Goal: Task Accomplishment & Management: Complete application form

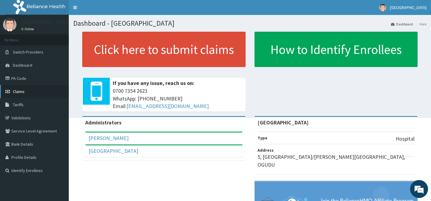
click at [22, 92] on span "Claims" at bounding box center [19, 91] width 12 height 5
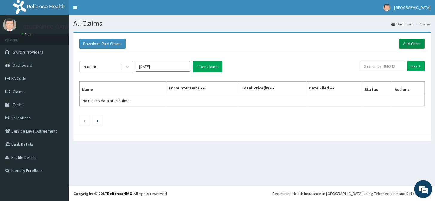
click at [410, 44] on link "Add Claim" at bounding box center [411, 44] width 25 height 10
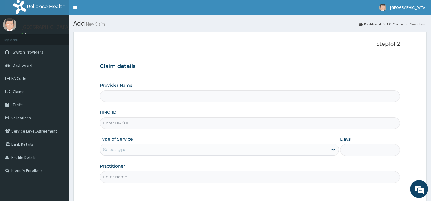
type input "CHILDKID CHILDREN HOSPITAL"
click at [18, 93] on span "Claims" at bounding box center [19, 91] width 12 height 5
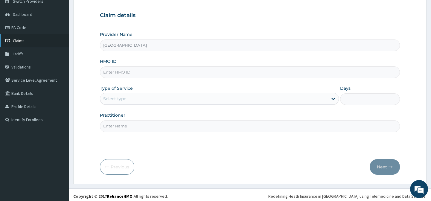
scroll to position [46, 0]
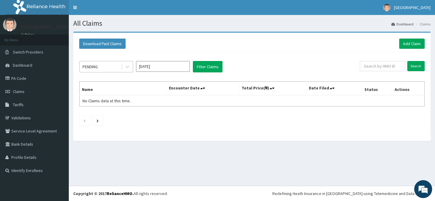
click at [115, 68] on div "PENDING" at bounding box center [101, 67] width 42 height 10
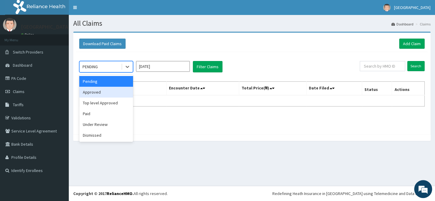
click at [96, 91] on div "Approved" at bounding box center [106, 92] width 54 height 11
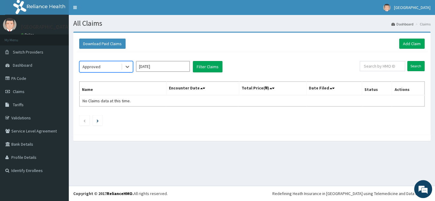
click at [161, 68] on input "Aug 2025" at bounding box center [163, 66] width 54 height 11
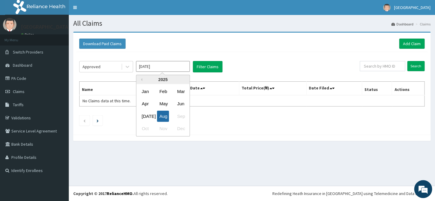
click at [161, 116] on div "Aug" at bounding box center [163, 116] width 12 height 11
type input "Jul 2025"
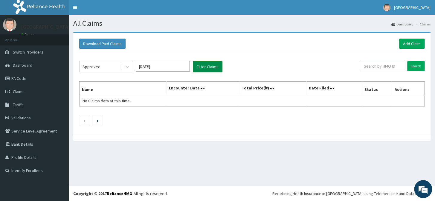
click at [209, 67] on button "Filter Claims" at bounding box center [208, 66] width 30 height 11
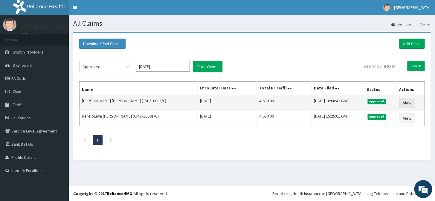
click at [410, 102] on link "View" at bounding box center [407, 103] width 16 height 10
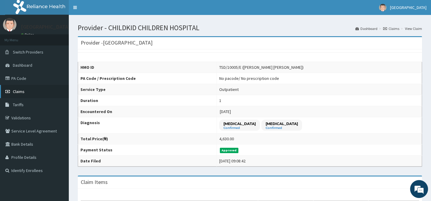
click at [24, 90] on span "Claims" at bounding box center [19, 91] width 12 height 5
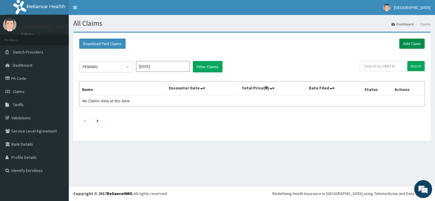
click at [407, 45] on link "Add Claim" at bounding box center [411, 44] width 25 height 10
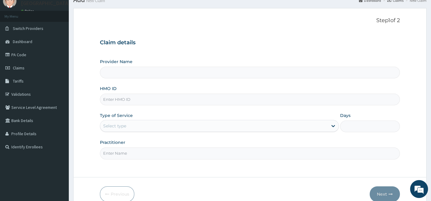
type input "CHILDKID CHILDREN HOSPITAL"
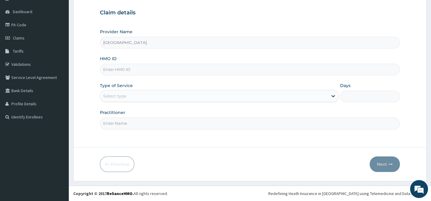
click at [218, 68] on input "HMO ID" at bounding box center [250, 70] width 300 height 12
type input "TSD/10005/E"
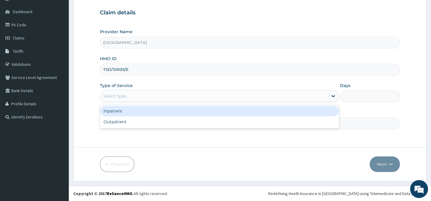
click at [160, 102] on div "Select type" at bounding box center [219, 96] width 239 height 12
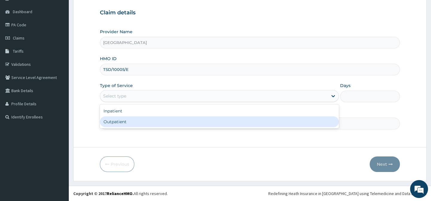
click at [142, 122] on div "Outpatient" at bounding box center [219, 121] width 239 height 11
type input "1"
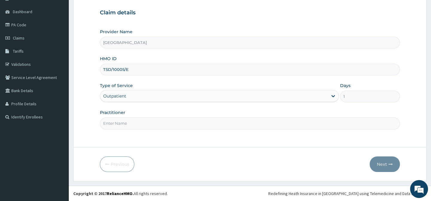
click at [157, 126] on input "Practitioner" at bounding box center [250, 123] width 300 height 12
type input "Dr. Abagha"
click at [379, 164] on button "Next" at bounding box center [384, 164] width 30 height 16
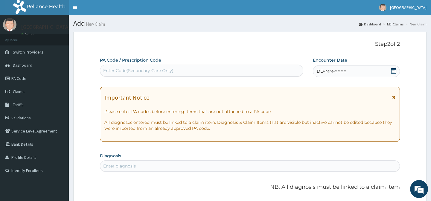
click at [149, 70] on div "Enter Code(Secondary Care Only)" at bounding box center [138, 71] width 70 height 6
type input "PA/A0CC81"
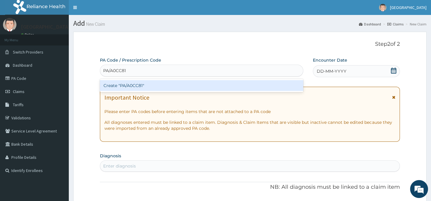
click at [155, 85] on div "Create "PA/A0CC81"" at bounding box center [201, 85] width 203 height 11
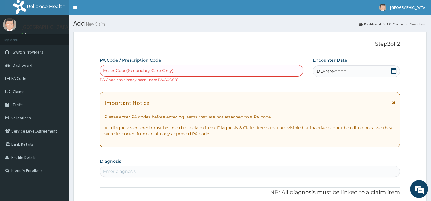
click at [209, 69] on div "Enter Code(Secondary Care Only)" at bounding box center [201, 71] width 202 height 10
type input "A"
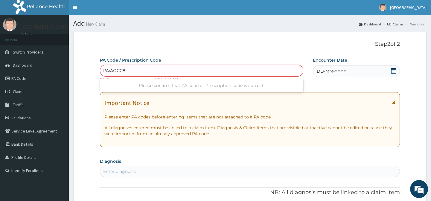
type input "PA/AOCC81"
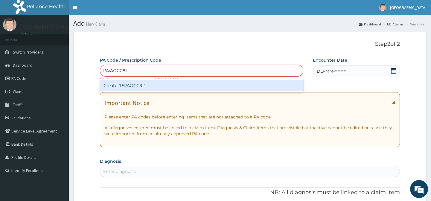
click at [146, 82] on div "Create "PA/AOCC81"" at bounding box center [201, 85] width 203 height 11
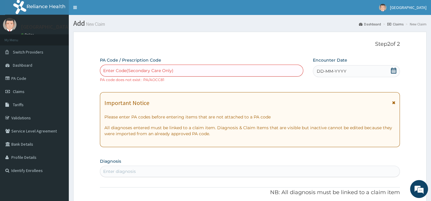
click at [140, 71] on div "Enter Code(Secondary Care Only)" at bounding box center [138, 71] width 70 height 6
type input "PA/A0"
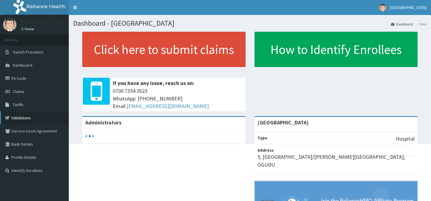
scroll to position [27, 0]
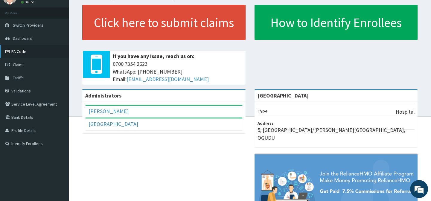
click at [20, 52] on link "PA Code" at bounding box center [34, 51] width 69 height 13
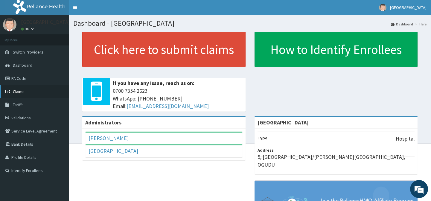
click at [23, 91] on span "Claims" at bounding box center [19, 91] width 12 height 5
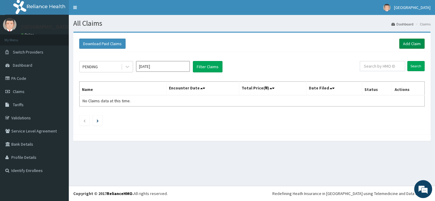
click at [404, 45] on link "Add Claim" at bounding box center [411, 44] width 25 height 10
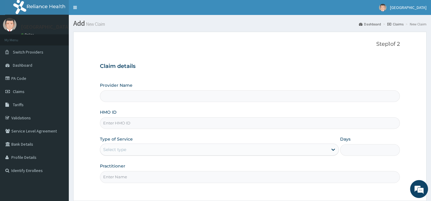
type input "CHILDKID CHILDREN HOSPITAL"
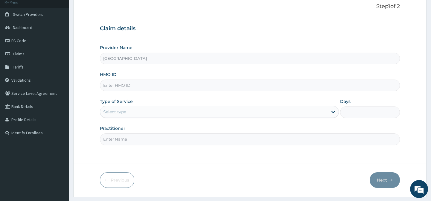
scroll to position [54, 0]
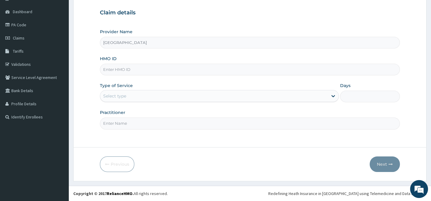
click at [206, 68] on input "HMO ID" at bounding box center [250, 70] width 300 height 12
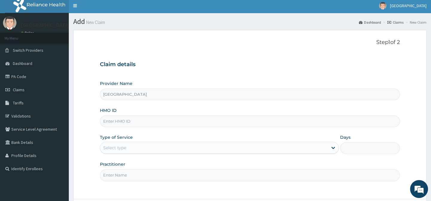
scroll to position [0, 0]
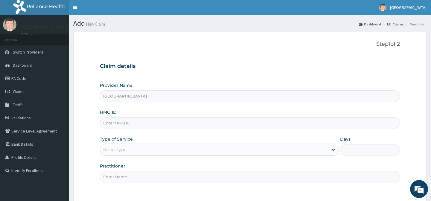
type input "e"
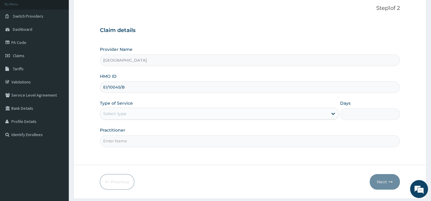
scroll to position [54, 0]
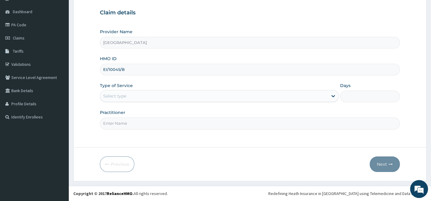
type input "EI/10045/B"
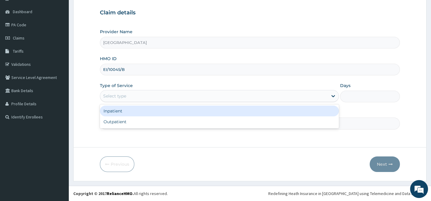
click at [204, 99] on div "Select type" at bounding box center [213, 96] width 227 height 10
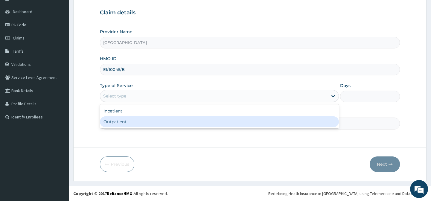
click at [174, 125] on div "Outpatient" at bounding box center [219, 121] width 239 height 11
type input "1"
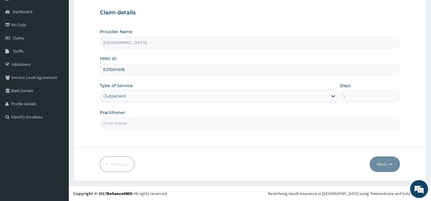
click at [217, 124] on input "Practitioner" at bounding box center [250, 123] width 300 height 12
type input "Dr. Abagha"
click at [385, 165] on button "Next" at bounding box center [384, 164] width 30 height 16
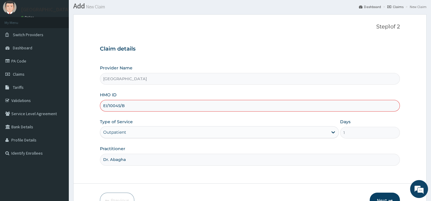
scroll to position [27, 0]
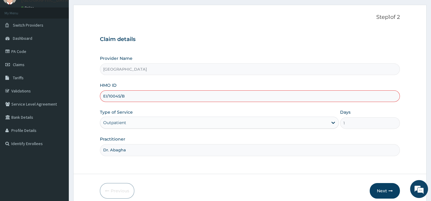
click at [103, 96] on input "EI/10045/B" at bounding box center [250, 96] width 300 height 12
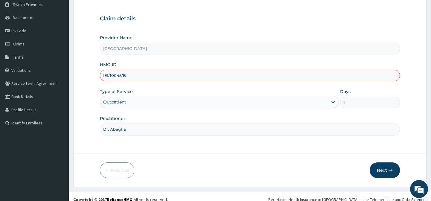
scroll to position [54, 0]
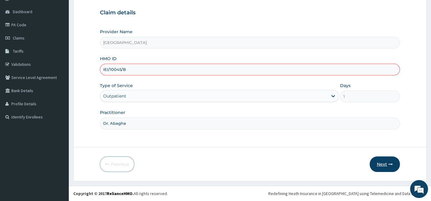
type input "IEI/10045/B"
click at [387, 163] on button "Next" at bounding box center [384, 164] width 30 height 16
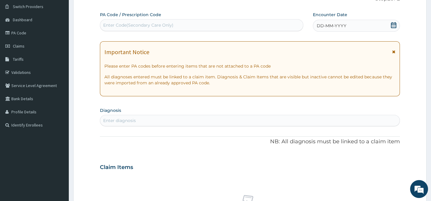
scroll to position [54, 0]
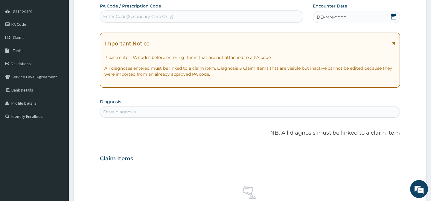
click at [393, 14] on icon at bounding box center [393, 16] width 5 height 6
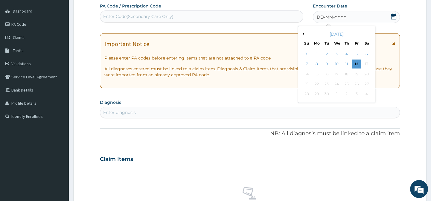
click at [304, 33] on div "[DATE]" at bounding box center [336, 34] width 72 height 6
click at [303, 33] on button "Previous Month" at bounding box center [302, 33] width 3 height 3
click at [308, 104] on div "31" at bounding box center [306, 104] width 9 height 9
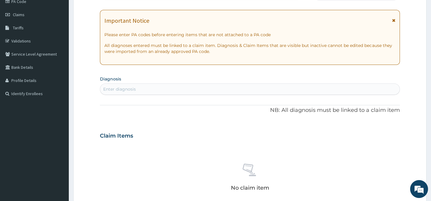
scroll to position [81, 0]
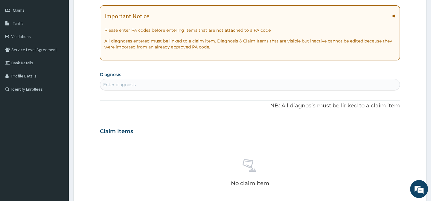
click at [225, 85] on div "Enter diagnosis" at bounding box center [249, 85] width 299 height 10
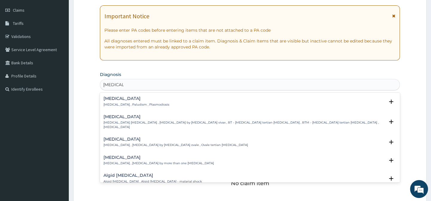
type input "[MEDICAL_DATA]"
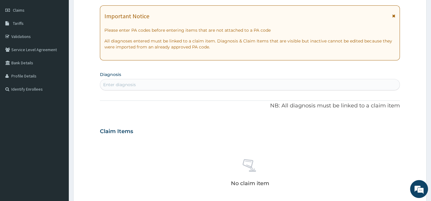
click at [187, 81] on div "Enter diagnosis" at bounding box center [249, 85] width 299 height 10
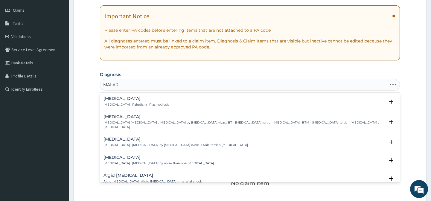
type input "[MEDICAL_DATA]"
click at [149, 103] on p "Malaria , Paludism , Plasmodiosis" at bounding box center [136, 105] width 66 height 4
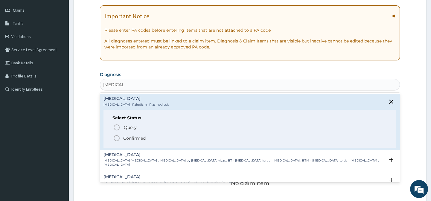
click at [114, 137] on icon "status option filled" at bounding box center [116, 138] width 7 height 7
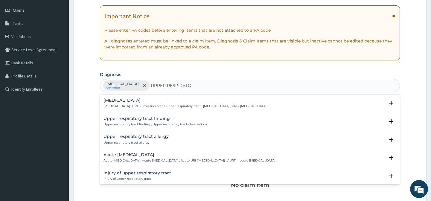
type input "UPPER RESPIRATOR"
click at [167, 102] on h4 "Upper respiratory infection" at bounding box center [184, 100] width 163 height 4
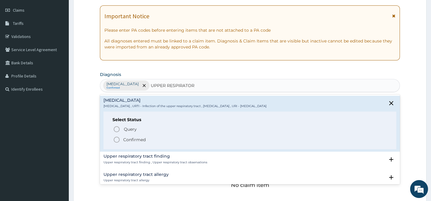
click at [117, 139] on icon "status option filled" at bounding box center [116, 139] width 7 height 7
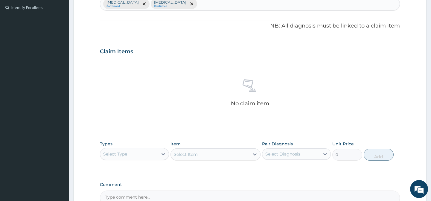
scroll to position [230, 0]
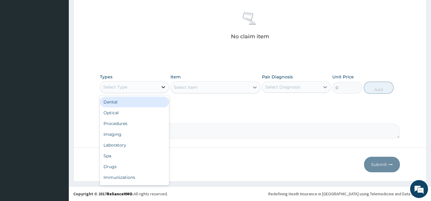
click at [161, 87] on icon at bounding box center [163, 87] width 6 height 6
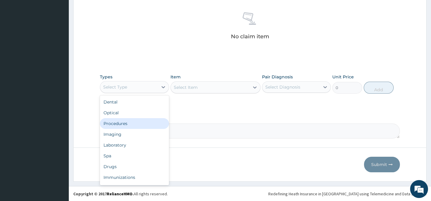
click at [117, 123] on div "Procedures" at bounding box center [134, 123] width 69 height 11
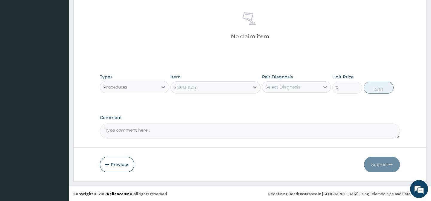
click at [213, 88] on div "Select Item" at bounding box center [210, 87] width 79 height 10
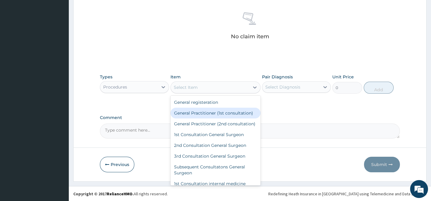
click at [232, 113] on div "General Practitioner (1st consultation)" at bounding box center [215, 113] width 90 height 11
type input "1500"
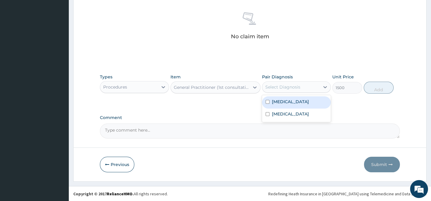
click at [272, 85] on div "Select Diagnosis" at bounding box center [282, 87] width 35 height 6
click at [267, 102] on input "checkbox" at bounding box center [267, 102] width 4 height 4
checkbox input "true"
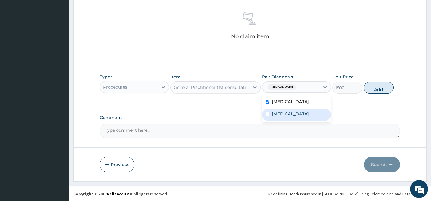
click at [268, 116] on input "checkbox" at bounding box center [267, 114] width 4 height 4
checkbox input "true"
drag, startPoint x: 380, startPoint y: 114, endPoint x: 380, endPoint y: 109, distance: 5.4
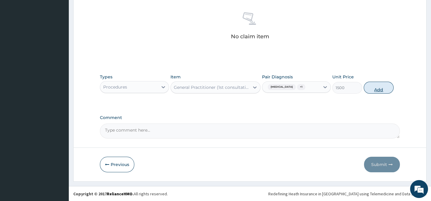
click at [381, 88] on button "Add" at bounding box center [378, 88] width 30 height 12
type input "0"
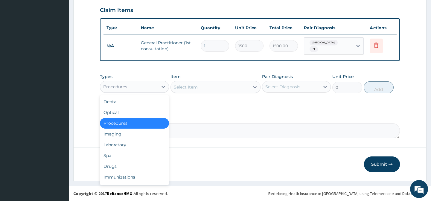
click at [146, 85] on div "Procedures" at bounding box center [128, 87] width 57 height 10
click at [112, 164] on div "Drugs" at bounding box center [134, 166] width 69 height 11
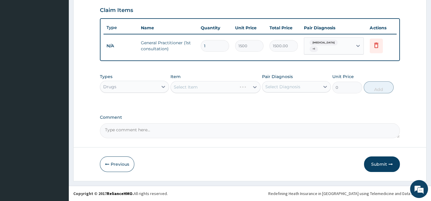
click at [201, 88] on div "Select Item" at bounding box center [215, 87] width 90 height 12
click at [252, 86] on icon at bounding box center [255, 87] width 6 height 6
click at [199, 88] on div "Select Item" at bounding box center [210, 87] width 79 height 10
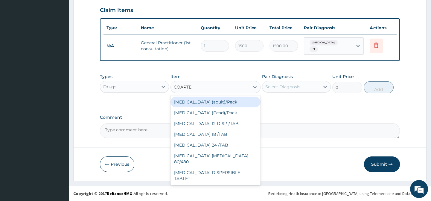
type input "COARTEM"
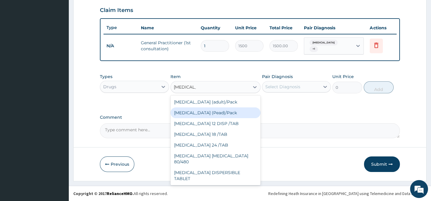
click at [206, 111] on div "Coartem (Pead)/Pack" at bounding box center [215, 112] width 90 height 11
type input "498.75"
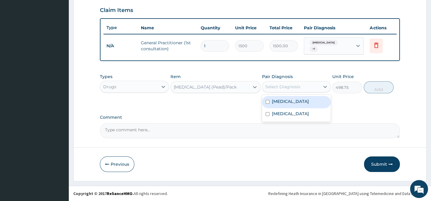
click at [287, 87] on div "Select Diagnosis" at bounding box center [282, 87] width 35 height 6
click at [268, 101] on input "checkbox" at bounding box center [267, 102] width 4 height 4
checkbox input "true"
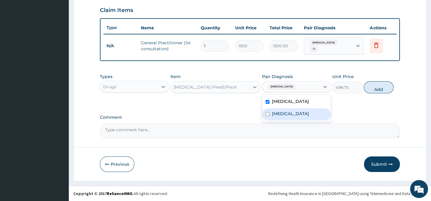
click at [267, 115] on input "checkbox" at bounding box center [267, 114] width 4 height 4
checkbox input "true"
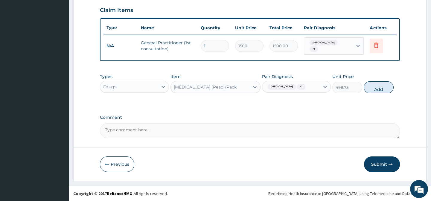
click at [357, 120] on div "Comment" at bounding box center [250, 126] width 300 height 23
click at [383, 90] on button "Add" at bounding box center [378, 87] width 30 height 12
type input "0"
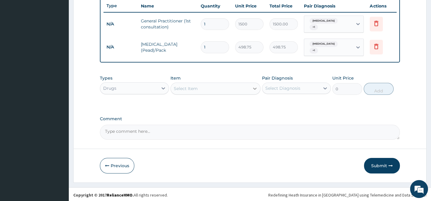
scroll to position [226, 0]
click at [208, 87] on div "Select Item" at bounding box center [210, 88] width 79 height 10
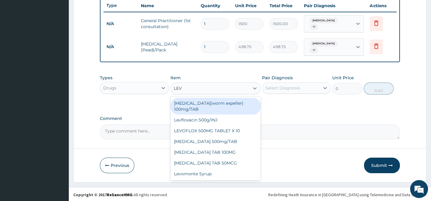
type input "LEVO"
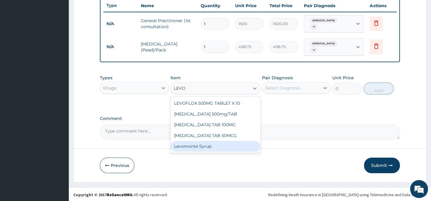
click at [202, 145] on div "Levomonte Syrup" at bounding box center [215, 146] width 90 height 11
type input "2500"
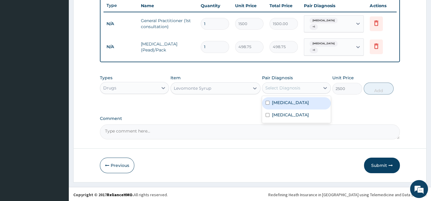
click at [286, 85] on div "Select Diagnosis" at bounding box center [282, 88] width 35 height 6
click at [267, 101] on input "checkbox" at bounding box center [267, 103] width 4 height 4
checkbox input "true"
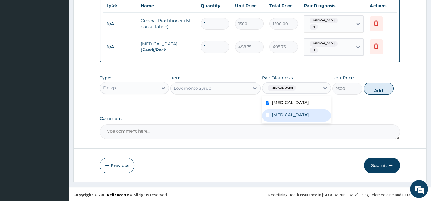
click at [266, 117] on input "checkbox" at bounding box center [267, 115] width 4 height 4
checkbox input "true"
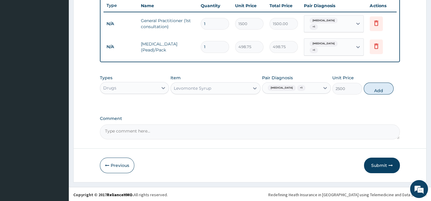
drag, startPoint x: 383, startPoint y: 128, endPoint x: 377, endPoint y: 111, distance: 17.9
click at [383, 127] on textarea "Comment" at bounding box center [250, 131] width 300 height 15
click at [375, 91] on button "Add" at bounding box center [378, 88] width 30 height 12
type input "0"
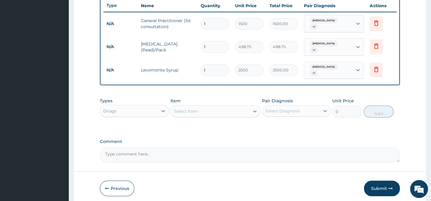
scroll to position [247, 0]
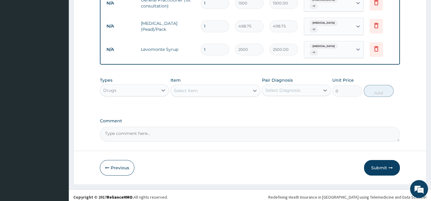
click at [203, 87] on div "Select Item" at bounding box center [210, 91] width 79 height 10
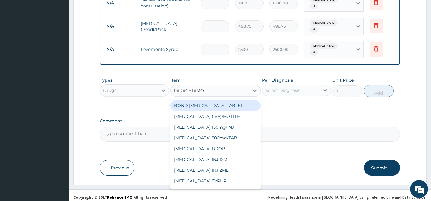
type input "PARACETAMOL"
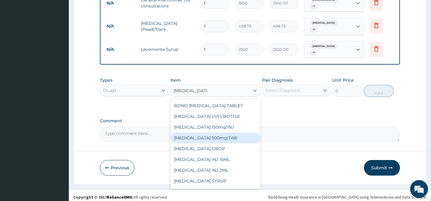
click at [223, 135] on div "PARACETAMOL 500mg/TAB" at bounding box center [215, 137] width 90 height 11
type input "5.25"
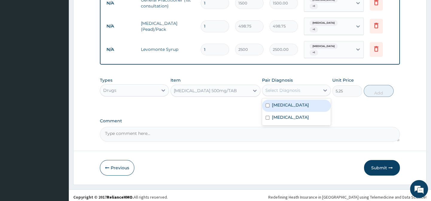
click at [274, 88] on div "Select Diagnosis" at bounding box center [282, 90] width 35 height 6
click at [267, 103] on input "checkbox" at bounding box center [267, 105] width 4 height 4
checkbox input "true"
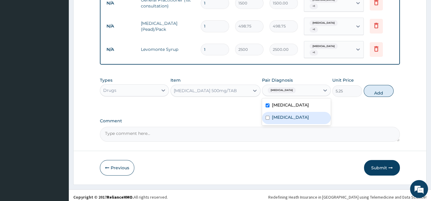
click at [267, 117] on input "checkbox" at bounding box center [267, 118] width 4 height 4
checkbox input "true"
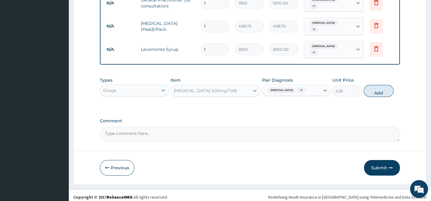
drag, startPoint x: 363, startPoint y: 123, endPoint x: 366, endPoint y: 102, distance: 21.2
click at [363, 122] on div "Comment" at bounding box center [250, 129] width 300 height 23
click at [369, 87] on button "Add" at bounding box center [378, 91] width 30 height 12
type input "0"
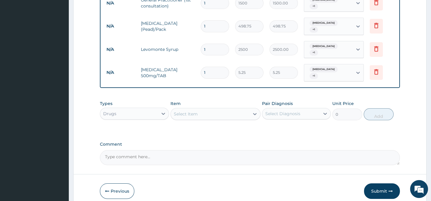
click at [218, 67] on input "1" at bounding box center [215, 73] width 28 height 12
type input "0.00"
type input "9"
type input "47.25"
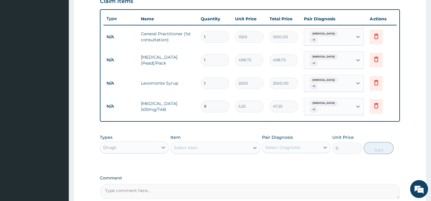
type input "8"
type input "42.00"
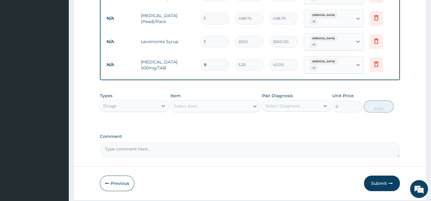
scroll to position [268, 0]
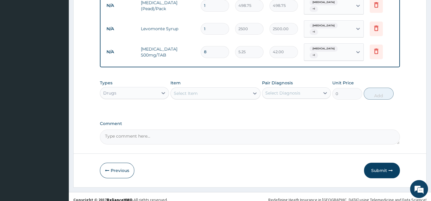
type input "8"
click at [206, 90] on div "Select Item" at bounding box center [210, 93] width 79 height 10
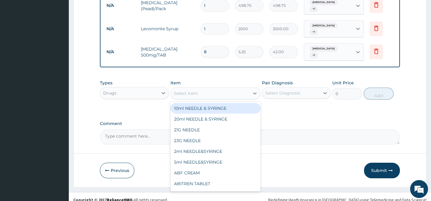
click at [123, 88] on div "Drugs" at bounding box center [128, 93] width 57 height 10
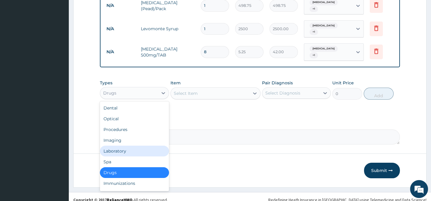
click at [125, 146] on div "Laboratory" at bounding box center [134, 151] width 69 height 11
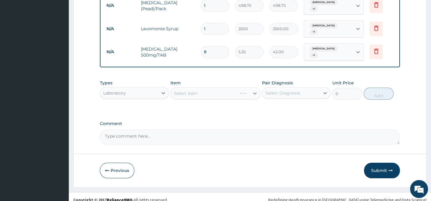
click at [217, 87] on div "Select Item" at bounding box center [215, 93] width 90 height 12
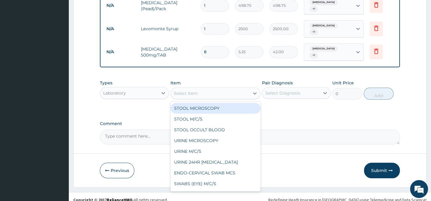
click at [185, 90] on div "Select Item" at bounding box center [186, 93] width 24 height 6
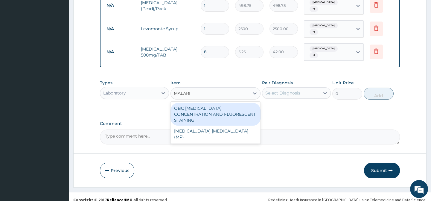
type input "MALARIA"
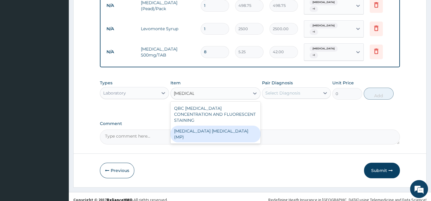
click at [196, 126] on div "MALARIA PARASITE (MP)" at bounding box center [215, 134] width 90 height 17
type input "560"
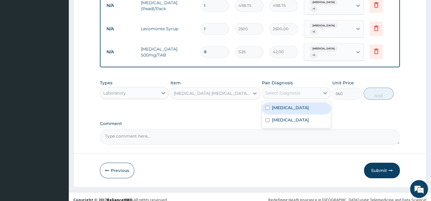
click at [280, 90] on div "Select Diagnosis" at bounding box center [282, 93] width 35 height 6
click at [267, 106] on input "checkbox" at bounding box center [267, 108] width 4 height 4
checkbox input "true"
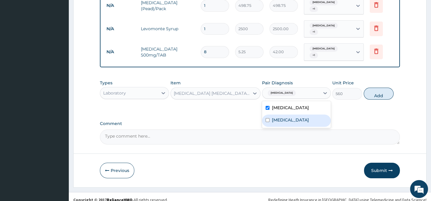
click at [266, 118] on input "checkbox" at bounding box center [267, 120] width 4 height 4
checkbox input "true"
drag, startPoint x: 375, startPoint y: 119, endPoint x: 375, endPoint y: 110, distance: 8.7
click at [375, 121] on label "Comment" at bounding box center [250, 123] width 300 height 5
click at [375, 129] on textarea "Comment" at bounding box center [250, 136] width 300 height 15
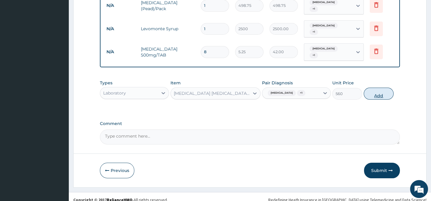
click at [380, 90] on button "Add" at bounding box center [378, 94] width 30 height 12
type input "0"
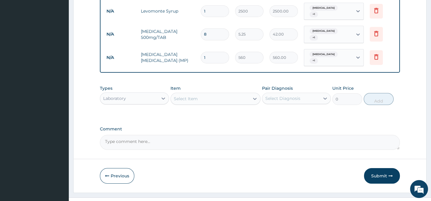
scroll to position [288, 0]
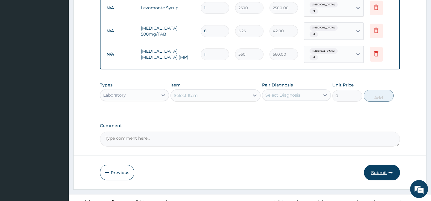
click at [377, 165] on button "Submit" at bounding box center [382, 173] width 36 height 16
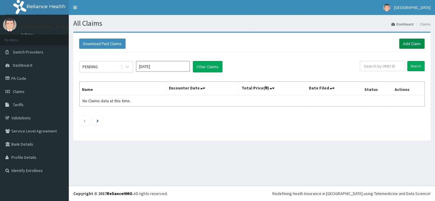
click at [410, 44] on link "Add Claim" at bounding box center [411, 44] width 25 height 10
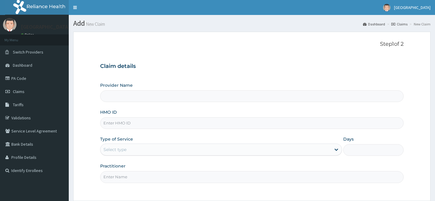
type input "[GEOGRAPHIC_DATA]"
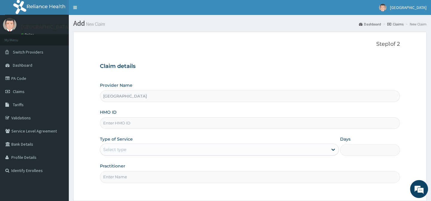
click at [145, 121] on input "HMO ID" at bounding box center [250, 123] width 300 height 12
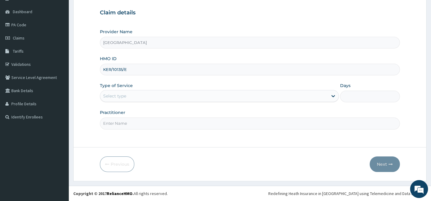
type input "KER/10135/E"
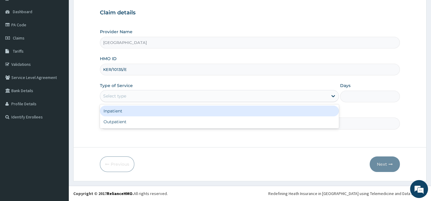
click at [160, 97] on div "Select type" at bounding box center [213, 96] width 227 height 10
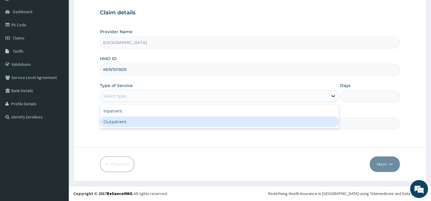
click at [134, 123] on div "Outpatient" at bounding box center [219, 121] width 239 height 11
type input "1"
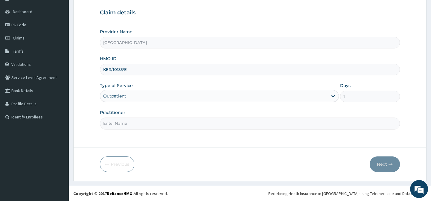
click at [138, 125] on input "Practitioner" at bounding box center [250, 123] width 300 height 12
type input "Dr. Abagha"
click at [382, 165] on button "Next" at bounding box center [384, 164] width 30 height 16
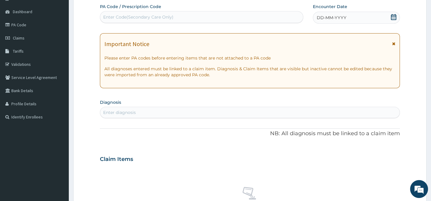
click at [394, 17] on icon at bounding box center [393, 17] width 6 height 6
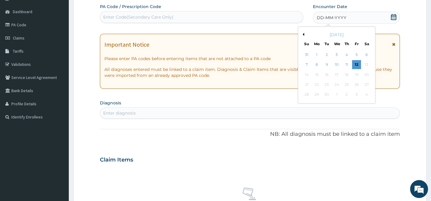
click at [301, 33] on button "Previous Month" at bounding box center [302, 34] width 3 height 3
click at [335, 95] on div "27" at bounding box center [336, 94] width 9 height 9
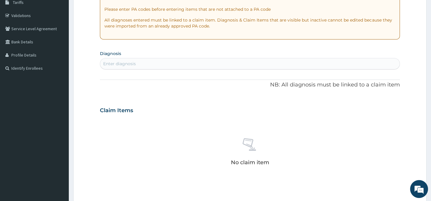
scroll to position [108, 0]
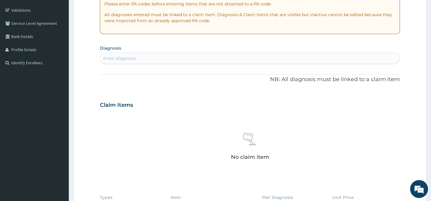
click at [176, 59] on div "Enter diagnosis" at bounding box center [249, 59] width 299 height 10
type input "COUG"
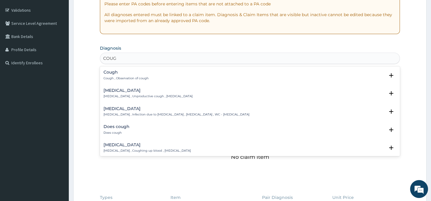
click at [131, 73] on h4 "Cough" at bounding box center [125, 72] width 45 height 4
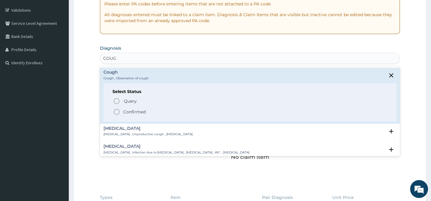
click at [117, 110] on icon "status option filled" at bounding box center [116, 111] width 7 height 7
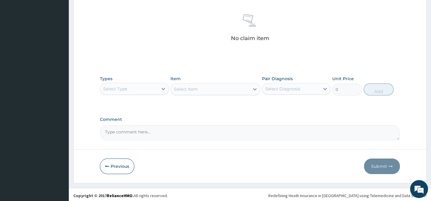
scroll to position [230, 0]
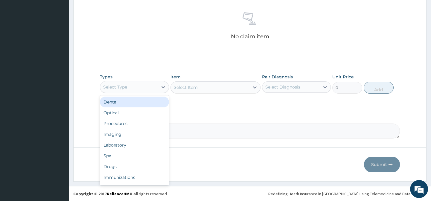
click at [144, 88] on div "Select Type" at bounding box center [128, 87] width 57 height 10
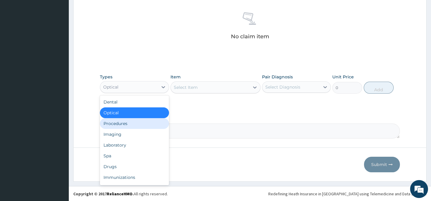
click at [120, 123] on div "Procedures" at bounding box center [134, 123] width 69 height 11
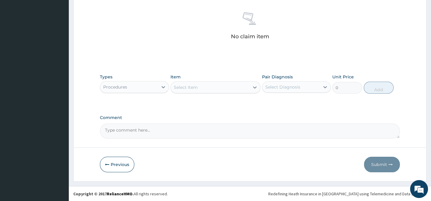
click at [240, 88] on div "Select Item" at bounding box center [210, 87] width 79 height 10
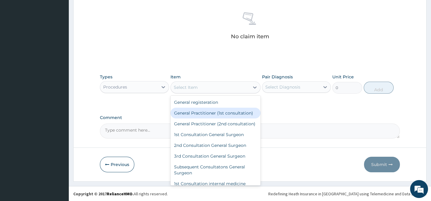
click at [236, 112] on div "General Practitioner (1st consultation)" at bounding box center [215, 113] width 90 height 11
type input "1500"
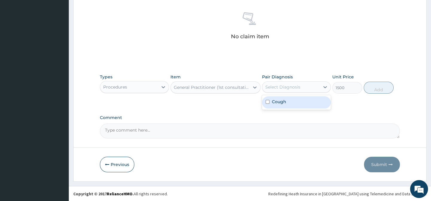
click at [279, 90] on div "Select Diagnosis" at bounding box center [290, 87] width 57 height 10
click at [267, 101] on input "checkbox" at bounding box center [267, 102] width 4 height 4
checkbox input "true"
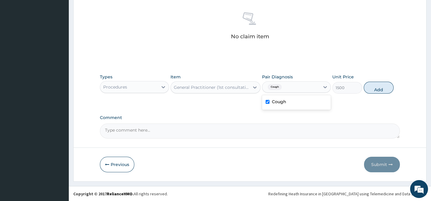
click at [373, 85] on button "Add" at bounding box center [378, 88] width 30 height 12
type input "0"
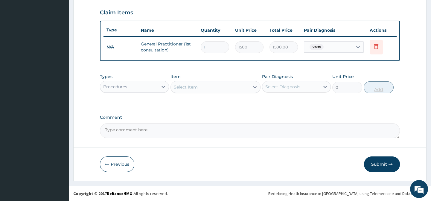
scroll to position [205, 0]
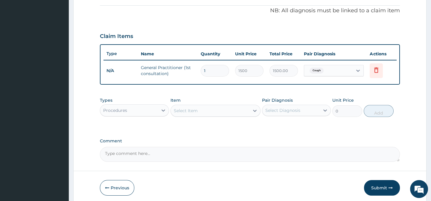
click at [192, 89] on div "PA Code / Prescription Code Enter Code(Secondary Care Only) Encounter Date 27-0…" at bounding box center [250, 20] width 300 height 283
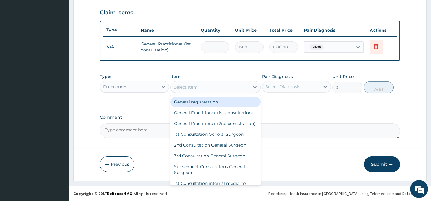
click at [194, 88] on div "Types Procedures Item option General Practitioner (1st consultation), selected.…" at bounding box center [250, 84] width 300 height 26
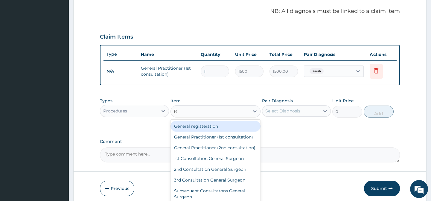
type input "RE"
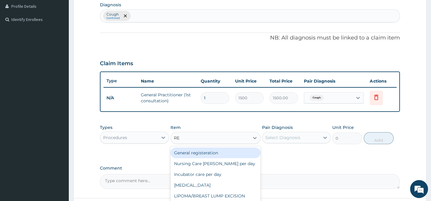
scroll to position [0, 0]
click at [206, 156] on div "General registeration" at bounding box center [215, 152] width 90 height 11
type input "500"
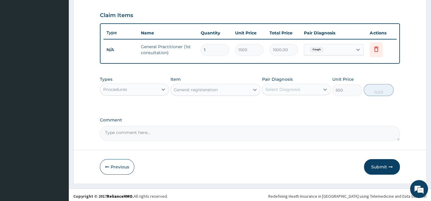
scroll to position [205, 0]
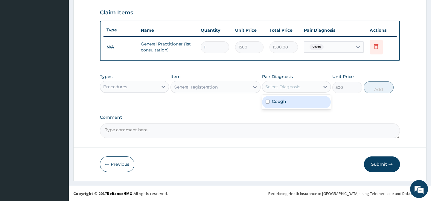
click at [291, 89] on div "Select Diagnosis" at bounding box center [282, 87] width 35 height 6
click at [266, 102] on input "checkbox" at bounding box center [267, 102] width 4 height 4
checkbox input "true"
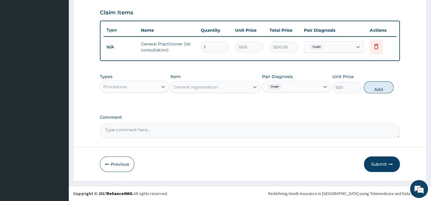
click at [379, 115] on label "Comment" at bounding box center [250, 117] width 300 height 5
click at [379, 123] on textarea "Comment" at bounding box center [250, 130] width 300 height 15
click at [380, 92] on button "Add" at bounding box center [378, 87] width 30 height 12
type input "0"
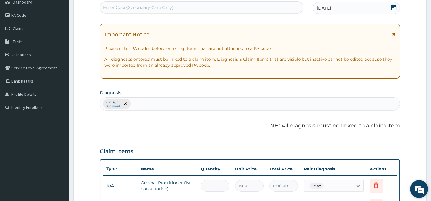
scroll to position [172, 0]
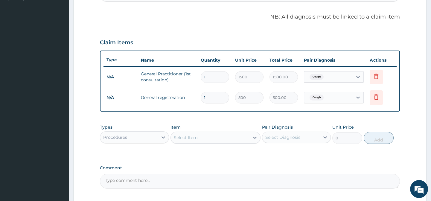
type input "0"
type input "0.00"
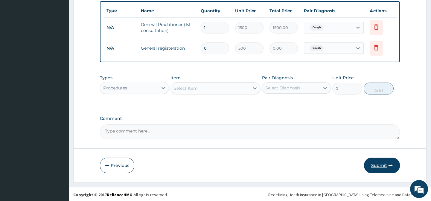
scroll to position [226, 0]
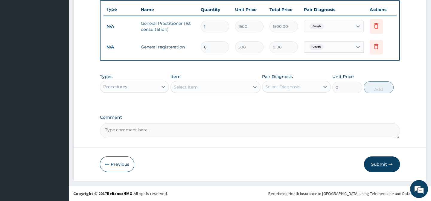
click at [380, 165] on button "Submit" at bounding box center [382, 164] width 36 height 16
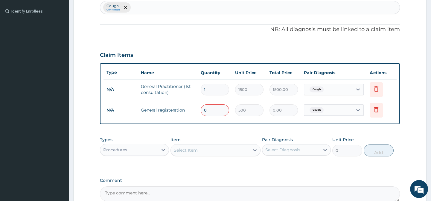
scroll to position [162, 0]
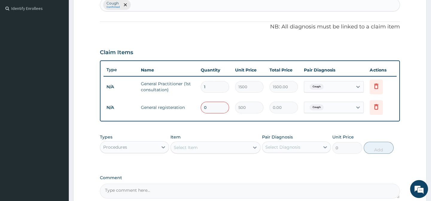
click at [219, 111] on input "0" at bounding box center [215, 108] width 28 height 12
type input "31"
type input "15500.00"
type input "3"
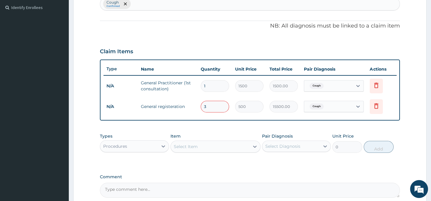
type input "1500.00"
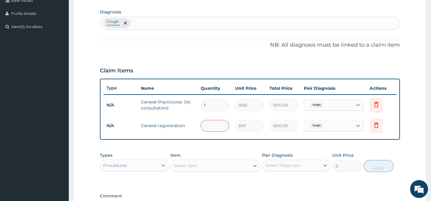
type input "0.00"
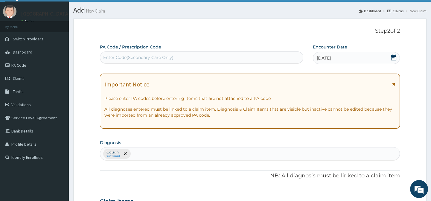
type input "1"
type input "500.00"
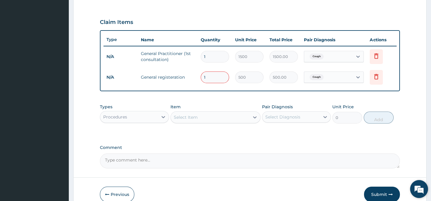
scroll to position [226, 0]
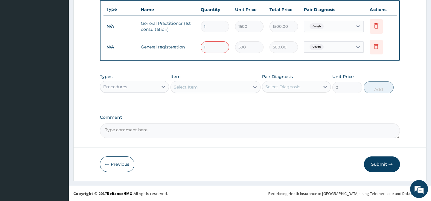
type input "1"
click at [384, 168] on button "Submit" at bounding box center [382, 164] width 36 height 16
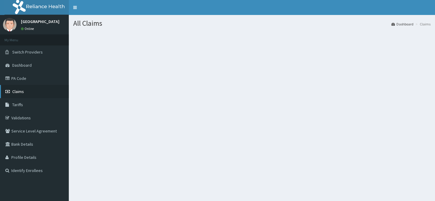
click at [16, 92] on span "Claims" at bounding box center [18, 91] width 12 height 5
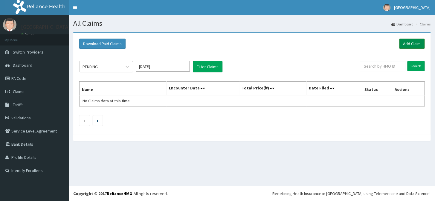
click at [414, 44] on link "Add Claim" at bounding box center [411, 44] width 25 height 10
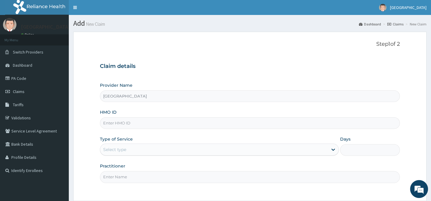
type input "[GEOGRAPHIC_DATA]"
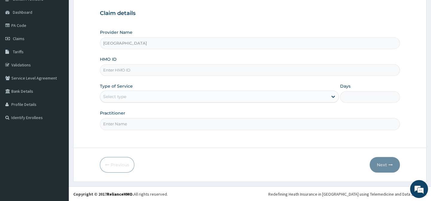
scroll to position [54, 0]
click at [212, 67] on input "HMO ID" at bounding box center [250, 70] width 300 height 12
type input "EIS/11424/D"
click at [178, 98] on div "Select type" at bounding box center [213, 96] width 227 height 10
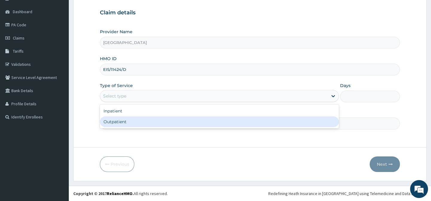
click at [140, 120] on div "Outpatient" at bounding box center [219, 121] width 239 height 11
type input "1"
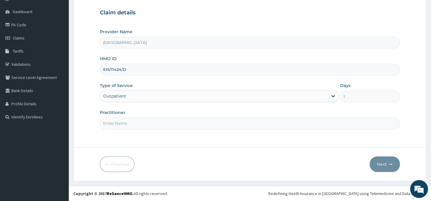
click at [157, 120] on input "Practitioner" at bounding box center [250, 123] width 300 height 12
type input "Dr. Abagha"
click at [378, 164] on button "Next" at bounding box center [384, 164] width 30 height 16
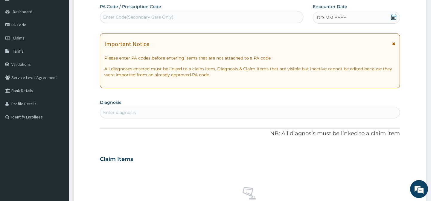
click at [392, 17] on icon at bounding box center [393, 17] width 5 height 6
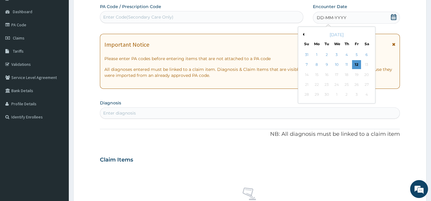
click at [302, 34] on button "Previous Month" at bounding box center [302, 34] width 3 height 3
click at [346, 76] on div "14" at bounding box center [346, 74] width 9 height 9
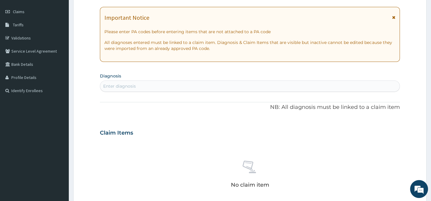
scroll to position [81, 0]
click at [295, 84] on div "Enter diagnosis" at bounding box center [249, 85] width 299 height 10
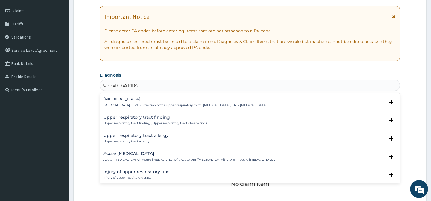
click at [266, 105] on p "Upper respiratory infection , URTI - Infection of the upper respiratory tract ,…" at bounding box center [184, 105] width 163 height 4
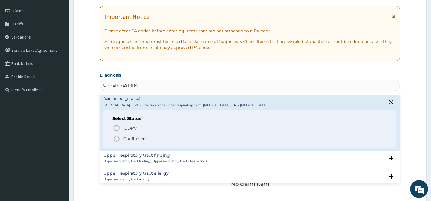
type input "UPPER RESPIRAT"
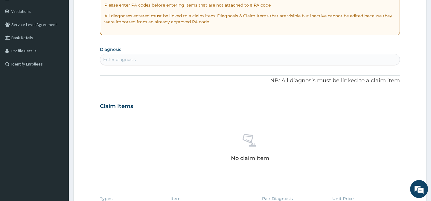
scroll to position [108, 0]
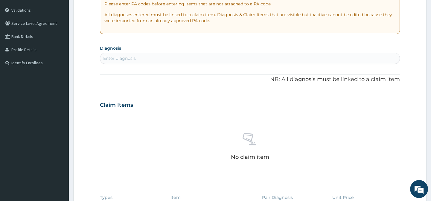
click at [318, 55] on div "Enter diagnosis" at bounding box center [249, 59] width 299 height 10
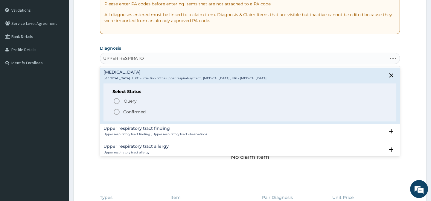
type input "UPPER RESPIRATOR"
click at [115, 111] on icon "status option filled" at bounding box center [116, 111] width 7 height 7
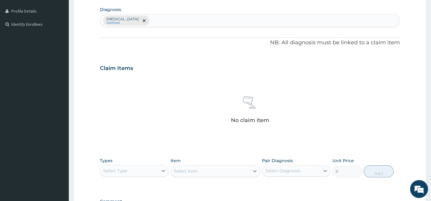
scroll to position [216, 0]
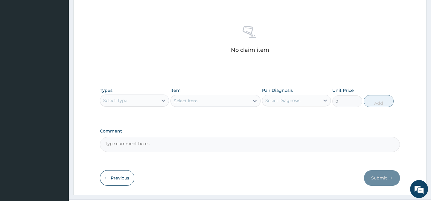
click at [151, 102] on div "Select Type" at bounding box center [128, 101] width 57 height 10
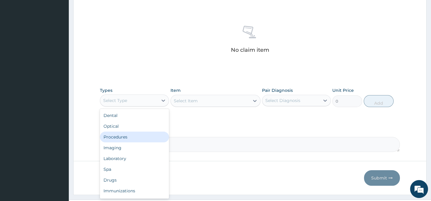
click at [122, 135] on div "Procedures" at bounding box center [134, 137] width 69 height 11
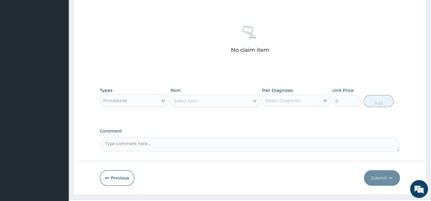
click at [255, 101] on icon at bounding box center [255, 101] width 4 height 2
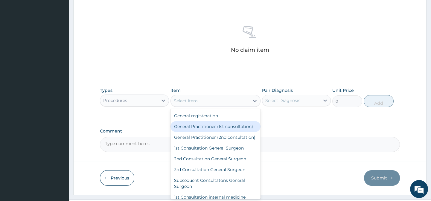
click at [225, 123] on div "General Practitioner (1st consultation)" at bounding box center [215, 126] width 90 height 11
type input "1500"
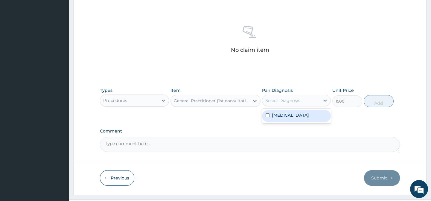
click at [278, 102] on div "Select Diagnosis" at bounding box center [282, 100] width 35 height 6
click at [266, 117] on input "checkbox" at bounding box center [267, 115] width 4 height 4
checkbox input "true"
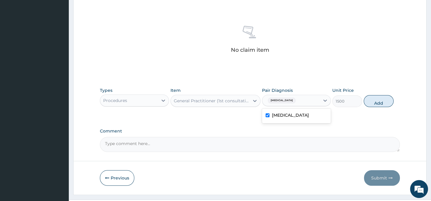
click at [288, 133] on div "Comment" at bounding box center [250, 140] width 300 height 23
click at [366, 103] on button "Add" at bounding box center [378, 101] width 30 height 12
type input "0"
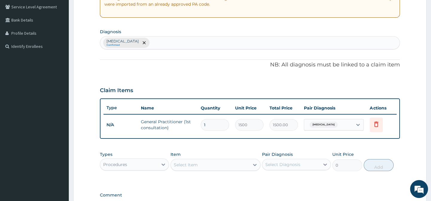
scroll to position [124, 0]
click at [201, 46] on div "Upper respiratory infection Confirmed" at bounding box center [249, 43] width 299 height 13
type input "MALARIA"
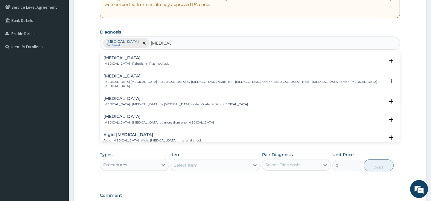
click at [146, 62] on p "Malaria , Paludism , Plasmodiosis" at bounding box center [136, 64] width 66 height 4
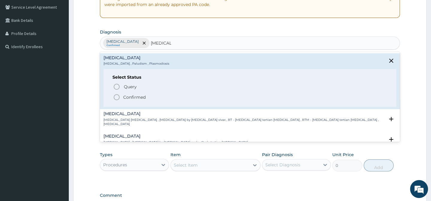
click at [116, 96] on icon "status option filled" at bounding box center [116, 97] width 7 height 7
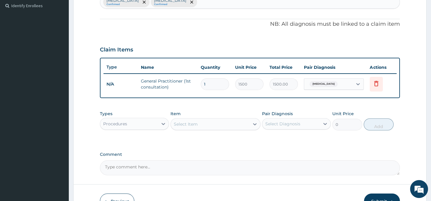
scroll to position [205, 0]
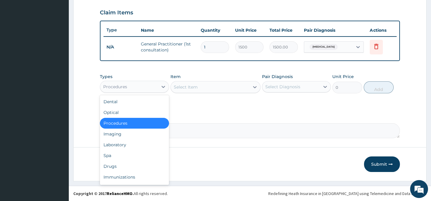
click at [146, 90] on div "Procedures" at bounding box center [128, 87] width 57 height 10
click at [117, 164] on div "Drugs" at bounding box center [134, 166] width 69 height 11
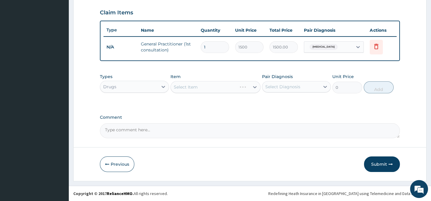
click at [199, 85] on div "Select Item" at bounding box center [215, 87] width 90 height 12
click at [242, 87] on div "Select Item" at bounding box center [215, 87] width 90 height 12
click at [254, 87] on icon at bounding box center [255, 87] width 4 height 2
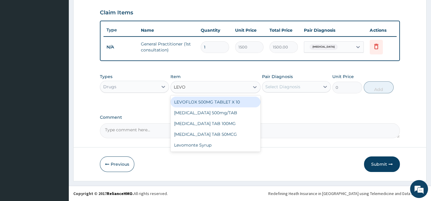
type input "LEVOM"
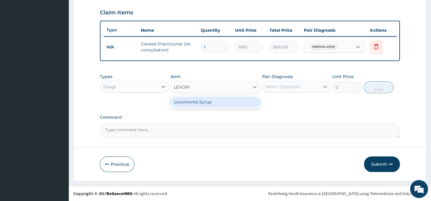
click at [193, 103] on div "Levomonte Syrup" at bounding box center [215, 102] width 90 height 11
type input "2500"
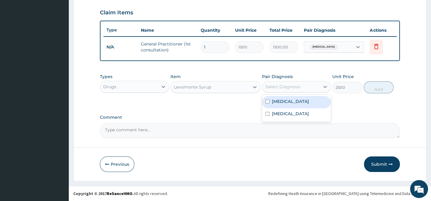
click at [291, 89] on div "Select Diagnosis" at bounding box center [282, 87] width 35 height 6
click at [268, 103] on input "checkbox" at bounding box center [267, 102] width 4 height 4
checkbox input "true"
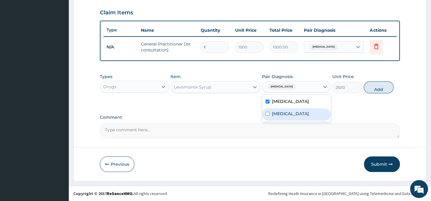
click at [269, 116] on input "checkbox" at bounding box center [267, 114] width 4 height 4
checkbox input "true"
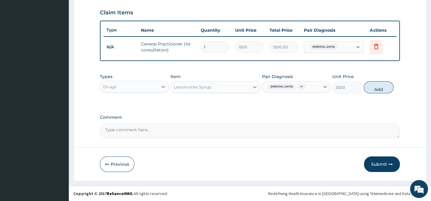
drag, startPoint x: 354, startPoint y: 111, endPoint x: 366, endPoint y: 100, distance: 17.6
click at [369, 93] on button "Add" at bounding box center [378, 87] width 30 height 12
type input "0"
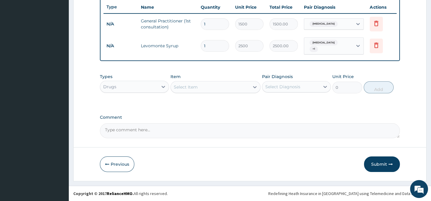
scroll to position [228, 0]
click at [215, 87] on div "Select Item" at bounding box center [210, 87] width 79 height 10
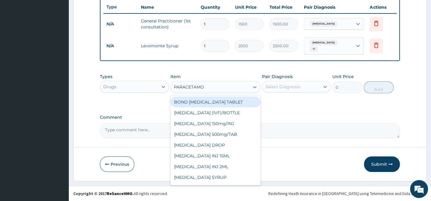
type input "PARACETAMOL"
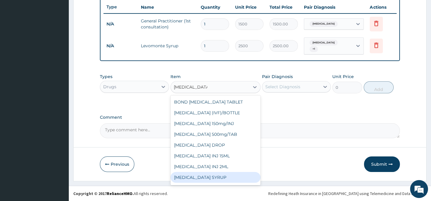
click at [216, 176] on div "[MEDICAL_DATA] SYRUP" at bounding box center [215, 177] width 90 height 11
type input "131.25"
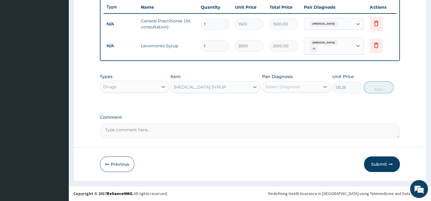
click at [314, 85] on div "Select Diagnosis" at bounding box center [290, 87] width 57 height 10
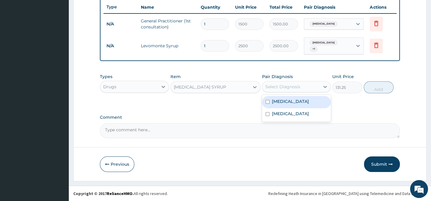
click at [266, 104] on input "checkbox" at bounding box center [267, 102] width 4 height 4
checkbox input "true"
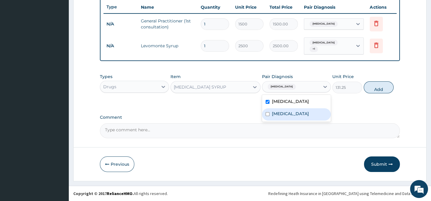
click at [267, 116] on input "checkbox" at bounding box center [267, 114] width 4 height 4
checkbox input "true"
click at [389, 120] on label "Comment" at bounding box center [250, 117] width 300 height 5
click at [389, 123] on textarea "Comment" at bounding box center [250, 130] width 300 height 15
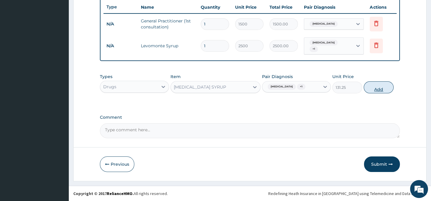
click at [377, 92] on button "Add" at bounding box center [378, 87] width 30 height 12
type input "0"
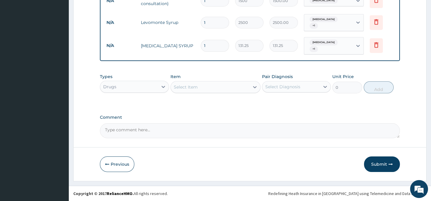
scroll to position [251, 0]
click at [225, 84] on div "Select Item" at bounding box center [210, 87] width 79 height 10
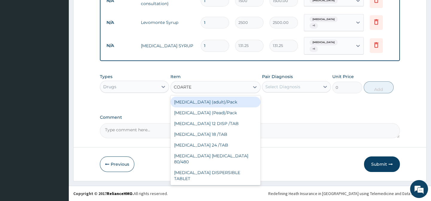
type input "COARTEM"
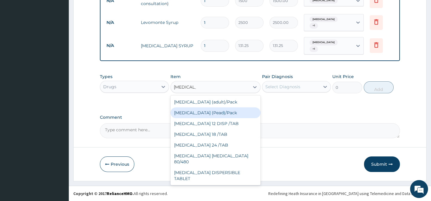
click at [220, 113] on div "[MEDICAL_DATA] (Pead)/Pack" at bounding box center [215, 112] width 90 height 11
type input "498.75"
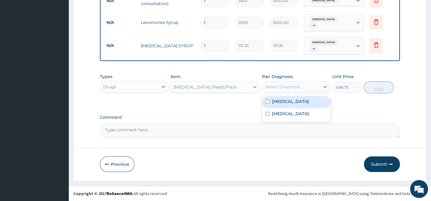
click at [265, 85] on div "Select Diagnosis" at bounding box center [282, 87] width 35 height 6
click at [267, 103] on input "checkbox" at bounding box center [267, 102] width 4 height 4
checkbox input "true"
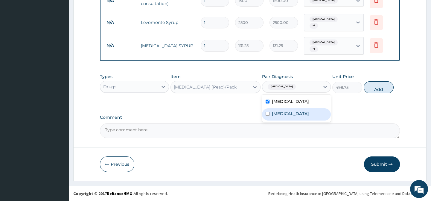
click at [267, 116] on input "checkbox" at bounding box center [267, 114] width 4 height 4
checkbox input "true"
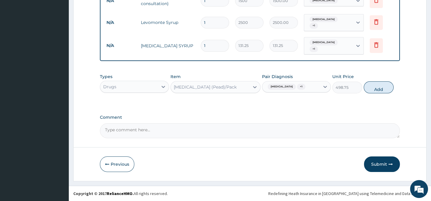
drag, startPoint x: 357, startPoint y: 134, endPoint x: 368, endPoint y: 117, distance: 20.1
click at [360, 131] on textarea "Comment" at bounding box center [250, 130] width 300 height 15
click at [383, 84] on div "Types Drugs Item Coartem (Pead)/Pack Pair Diagnosis Upper respiratory infection…" at bounding box center [250, 84] width 300 height 26
click at [386, 88] on button "Add" at bounding box center [378, 87] width 30 height 12
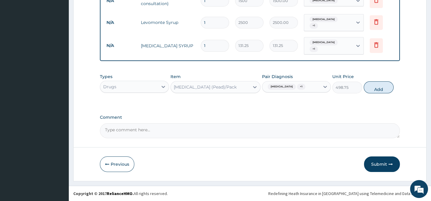
type input "0"
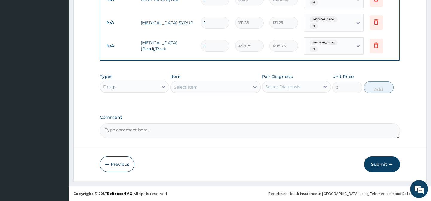
scroll to position [275, 0]
click at [385, 165] on button "Submit" at bounding box center [382, 164] width 36 height 16
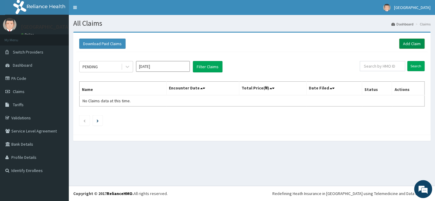
click at [409, 45] on link "Add Claim" at bounding box center [411, 44] width 25 height 10
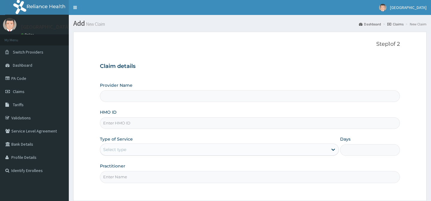
click at [212, 123] on input "HMO ID" at bounding box center [250, 123] width 300 height 12
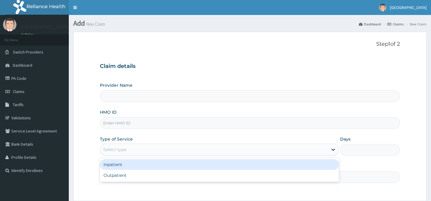
click at [287, 144] on div "Select type" at bounding box center [219, 149] width 239 height 12
type input "[GEOGRAPHIC_DATA]"
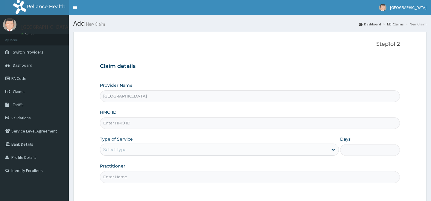
click at [257, 120] on input "HMO ID" at bounding box center [250, 123] width 300 height 12
click at [135, 123] on input "EIS/11424/D" at bounding box center [250, 123] width 300 height 12
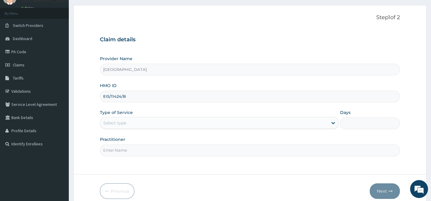
scroll to position [27, 0]
type input "EIS/11424/B"
click at [149, 121] on div "Select type" at bounding box center [213, 123] width 227 height 10
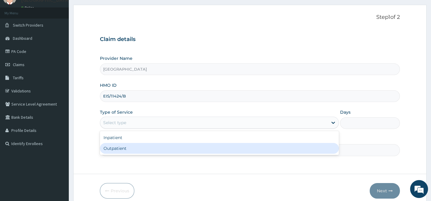
click at [120, 146] on div "Outpatient" at bounding box center [219, 148] width 239 height 11
type input "1"
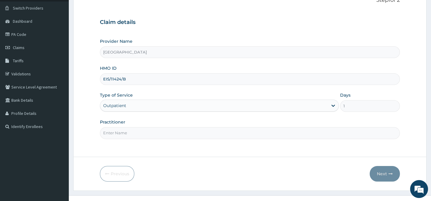
scroll to position [54, 0]
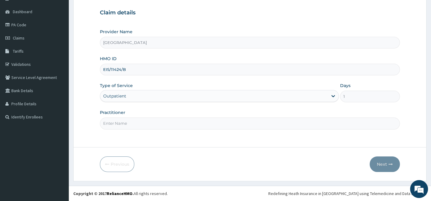
click at [143, 124] on input "Practitioner" at bounding box center [250, 123] width 300 height 12
type input "Dr. Abagha"
click at [381, 166] on button "Next" at bounding box center [384, 164] width 30 height 16
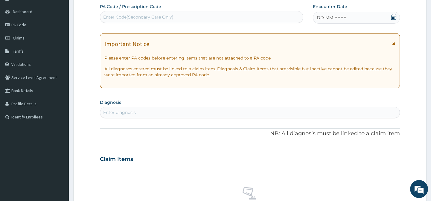
click at [392, 16] on icon at bounding box center [393, 17] width 5 height 6
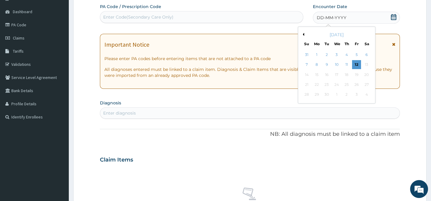
click at [303, 35] on button "Previous Month" at bounding box center [302, 34] width 3 height 3
click at [345, 76] on div "14" at bounding box center [346, 74] width 9 height 9
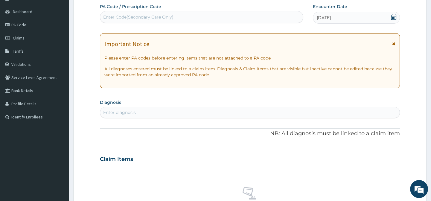
scroll to position [135, 0]
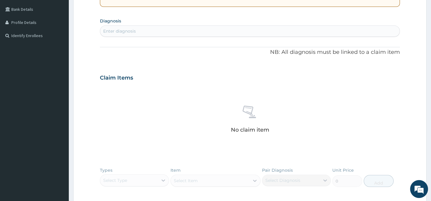
click at [203, 33] on div "Enter diagnosis" at bounding box center [249, 31] width 299 height 10
type input "[MEDICAL_DATA]"
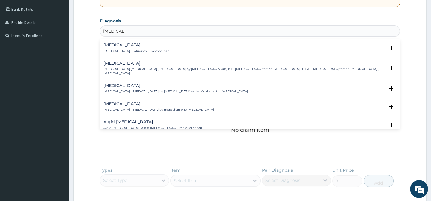
click at [145, 47] on h4 "[MEDICAL_DATA]" at bounding box center [136, 45] width 66 height 4
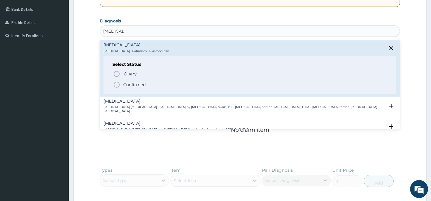
click at [117, 84] on icon "status option filled" at bounding box center [116, 84] width 7 height 7
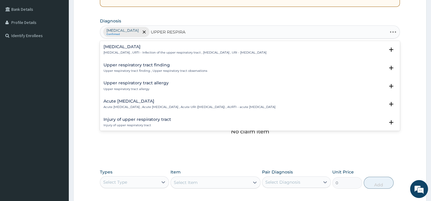
type input "UPPER RESPIRAT"
click at [164, 52] on p "[MEDICAL_DATA] , URTI - Infection of the upper respiratory tract , [MEDICAL_DAT…" at bounding box center [184, 53] width 163 height 4
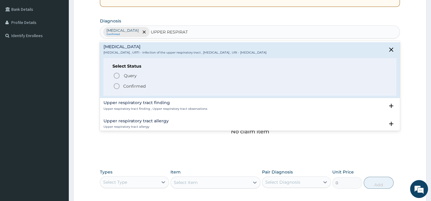
click at [117, 85] on icon "status option filled" at bounding box center [116, 85] width 7 height 7
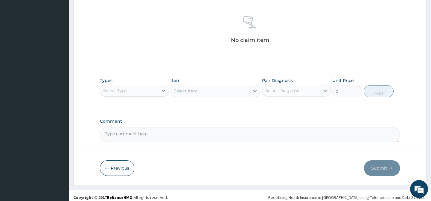
scroll to position [230, 0]
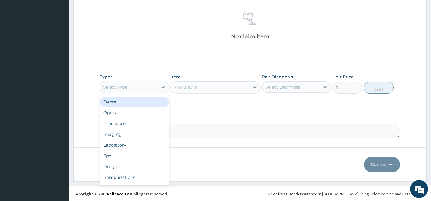
click at [136, 90] on div "Select Type" at bounding box center [128, 87] width 57 height 10
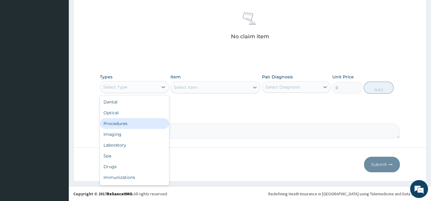
drag, startPoint x: 124, startPoint y: 123, endPoint x: 129, endPoint y: 122, distance: 5.1
click at [124, 123] on div "Procedures" at bounding box center [134, 123] width 69 height 11
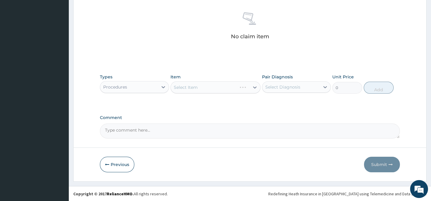
click at [217, 89] on div "Select Item" at bounding box center [215, 87] width 90 height 12
click at [254, 87] on div "Select Item" at bounding box center [215, 87] width 90 height 12
click at [208, 88] on div "Select Item" at bounding box center [215, 87] width 90 height 12
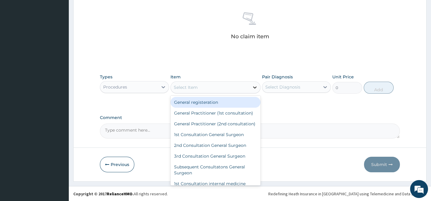
click at [254, 89] on icon at bounding box center [255, 87] width 6 height 6
click at [232, 89] on div "Select Item" at bounding box center [210, 87] width 79 height 10
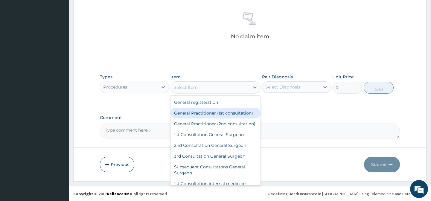
click at [228, 112] on div "General Practitioner (1st consultation)" at bounding box center [215, 113] width 90 height 11
type input "1500"
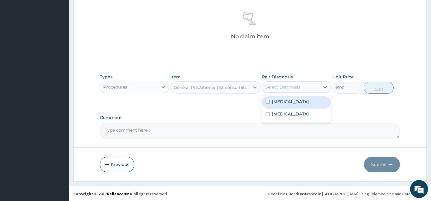
click at [285, 87] on div "Select Diagnosis" at bounding box center [282, 87] width 35 height 6
click at [268, 102] on input "checkbox" at bounding box center [267, 102] width 4 height 4
checkbox input "true"
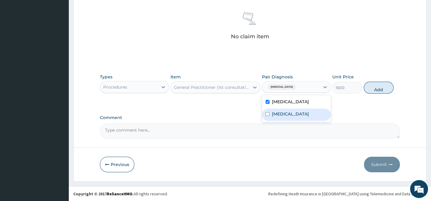
click at [266, 116] on input "checkbox" at bounding box center [267, 114] width 4 height 4
checkbox input "true"
click at [353, 120] on div "Comment" at bounding box center [250, 126] width 300 height 23
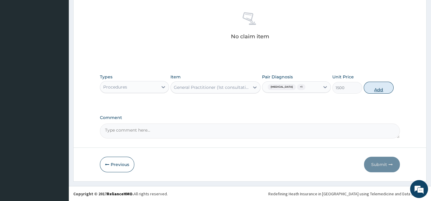
click at [370, 87] on button "Add" at bounding box center [378, 88] width 30 height 12
type input "0"
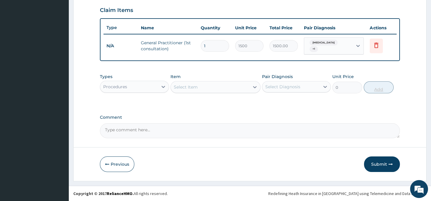
scroll to position [205, 0]
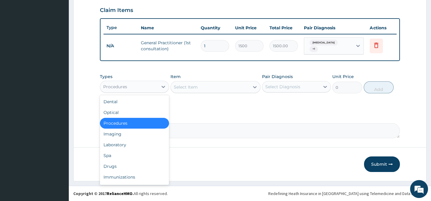
click at [148, 91] on div "Procedures" at bounding box center [128, 87] width 57 height 10
click at [114, 168] on div "Drugs" at bounding box center [134, 166] width 69 height 11
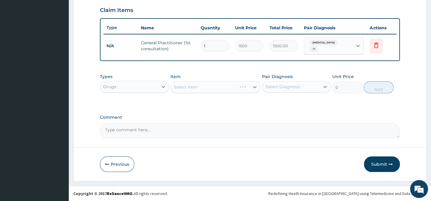
click at [202, 91] on div "Select Item" at bounding box center [215, 87] width 90 height 12
click at [254, 88] on div "Select Item" at bounding box center [215, 87] width 90 height 12
click at [245, 90] on div "Select Item" at bounding box center [215, 87] width 90 height 12
click at [254, 86] on div "Select Item" at bounding box center [215, 87] width 90 height 12
click at [249, 89] on div "Select Item" at bounding box center [215, 87] width 90 height 12
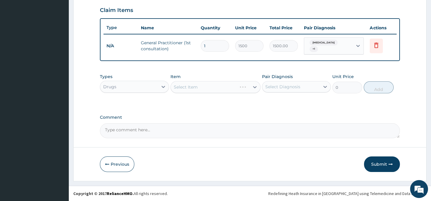
click at [256, 87] on div "Select Item" at bounding box center [215, 87] width 90 height 12
click at [253, 88] on div "Select Item" at bounding box center [215, 87] width 90 height 12
click at [207, 87] on div "Select Item" at bounding box center [215, 87] width 90 height 12
click at [227, 92] on div "Select Item" at bounding box center [215, 87] width 90 height 12
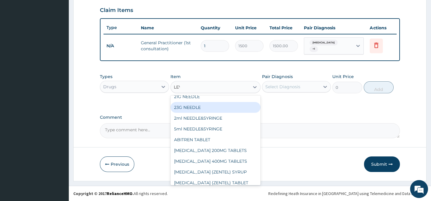
scroll to position [0, 0]
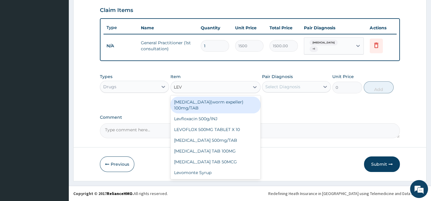
type input "LEVO"
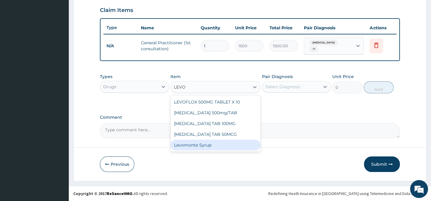
click at [198, 143] on div "Levomonte Syrup" at bounding box center [215, 145] width 90 height 11
type input "2500"
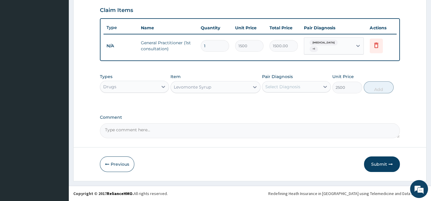
click at [279, 86] on div "Select Diagnosis" at bounding box center [282, 87] width 35 height 6
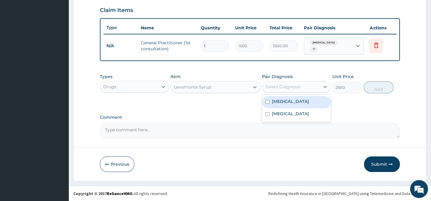
click at [268, 102] on input "checkbox" at bounding box center [267, 102] width 4 height 4
checkbox input "true"
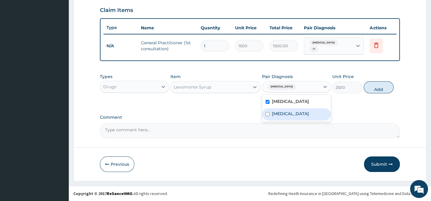
click at [268, 116] on input "checkbox" at bounding box center [267, 114] width 4 height 4
checkbox input "true"
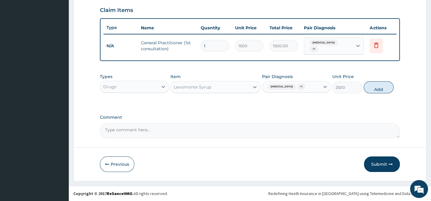
drag, startPoint x: 380, startPoint y: 131, endPoint x: 371, endPoint y: 118, distance: 15.6
click at [378, 129] on textarea "Comment" at bounding box center [250, 130] width 300 height 15
click at [375, 86] on button "Add" at bounding box center [378, 87] width 30 height 12
type input "0"
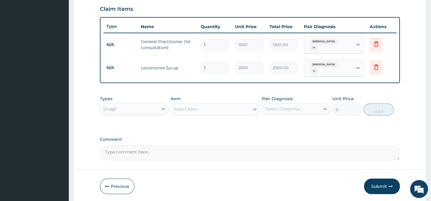
click at [254, 109] on icon at bounding box center [255, 109] width 6 height 6
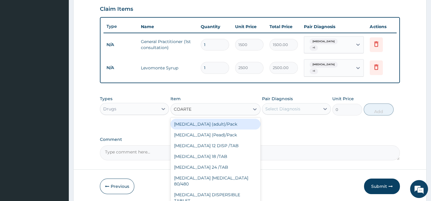
type input "COARTEM"
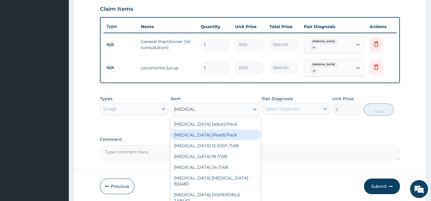
click at [215, 131] on div "Coartem (Pead)/Pack" at bounding box center [215, 134] width 90 height 11
type input "498.75"
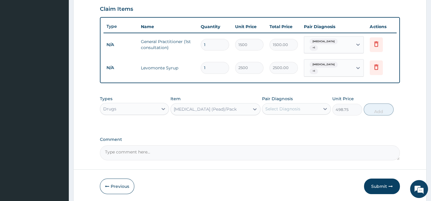
click at [272, 107] on div "Select Diagnosis" at bounding box center [282, 109] width 35 height 6
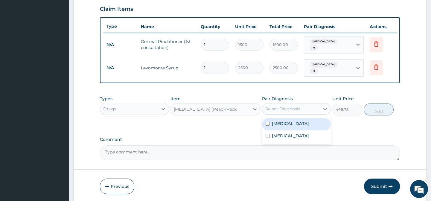
click at [267, 124] on input "checkbox" at bounding box center [267, 124] width 4 height 4
checkbox input "true"
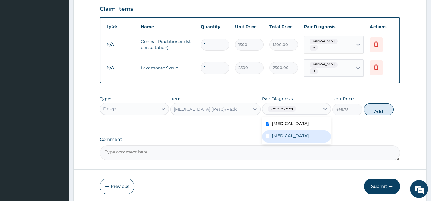
click at [267, 138] on input "checkbox" at bounding box center [267, 136] width 4 height 4
checkbox input "true"
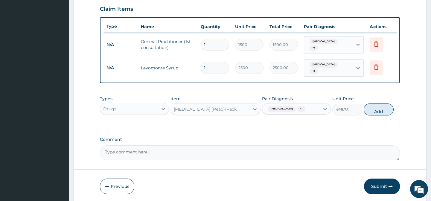
click at [379, 138] on label "Comment" at bounding box center [250, 139] width 300 height 5
click at [379, 145] on textarea "Comment" at bounding box center [250, 152] width 300 height 15
click at [376, 111] on button "Add" at bounding box center [378, 109] width 30 height 12
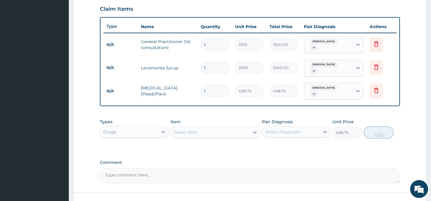
type input "0"
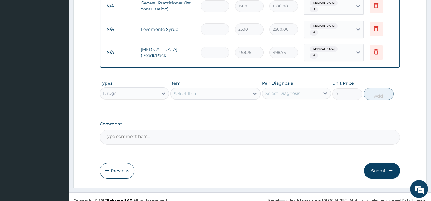
scroll to position [247, 0]
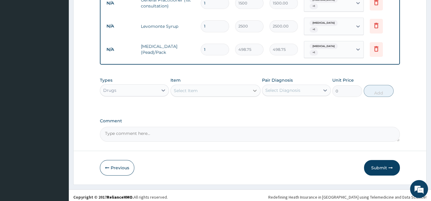
click at [253, 88] on icon at bounding box center [255, 91] width 6 height 6
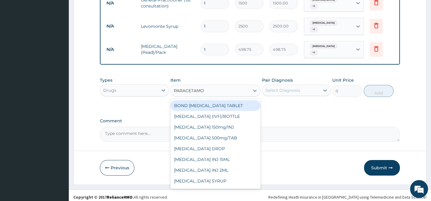
type input "PARACETAMOL"
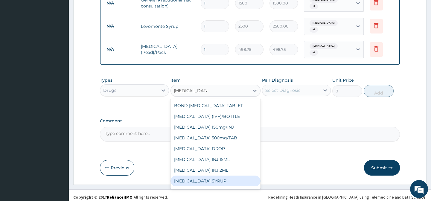
click at [226, 177] on div "PARACETAMOL SYRUP" at bounding box center [215, 180] width 90 height 11
type input "131.25"
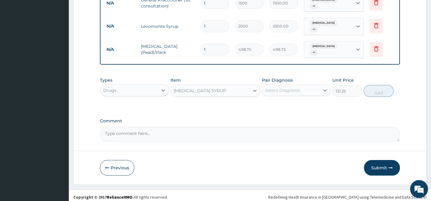
click at [273, 90] on div "Select Diagnosis" at bounding box center [290, 90] width 57 height 10
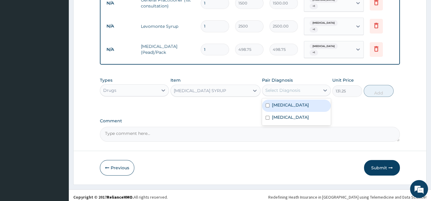
click at [267, 103] on input "checkbox" at bounding box center [267, 105] width 4 height 4
checkbox input "true"
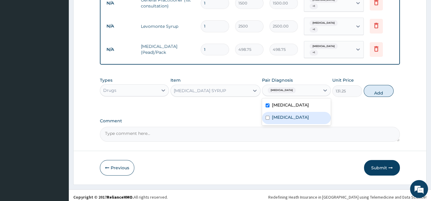
click at [267, 117] on input "checkbox" at bounding box center [267, 118] width 4 height 4
checkbox input "true"
drag, startPoint x: 367, startPoint y: 120, endPoint x: 374, endPoint y: 112, distance: 10.0
click at [367, 120] on label "Comment" at bounding box center [250, 120] width 300 height 5
click at [367, 127] on textarea "Comment" at bounding box center [250, 134] width 300 height 15
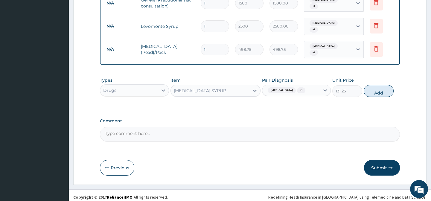
click at [387, 87] on button "Add" at bounding box center [378, 91] width 30 height 12
type input "0"
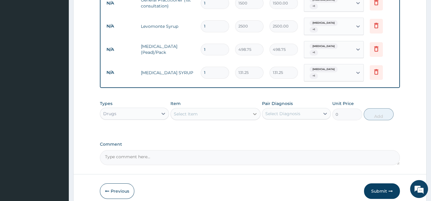
click at [255, 111] on icon at bounding box center [255, 114] width 6 height 6
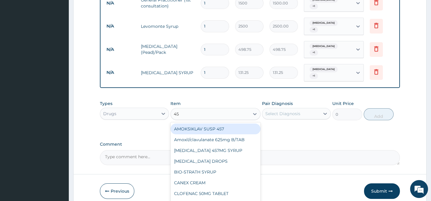
type input "457"
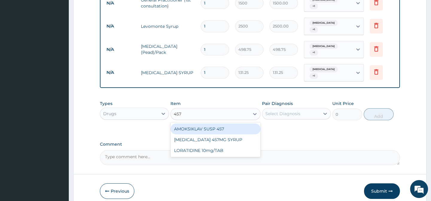
click at [224, 125] on div "AMOKSIKLAV SUSP 457" at bounding box center [215, 128] width 90 height 11
type input "1470"
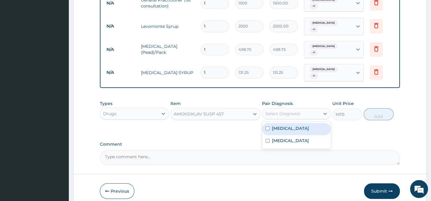
click at [274, 111] on div "Select Diagnosis" at bounding box center [282, 114] width 35 height 6
click at [268, 126] on input "checkbox" at bounding box center [267, 128] width 4 height 4
checkbox input "true"
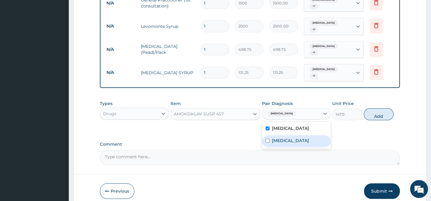
click at [267, 139] on input "checkbox" at bounding box center [267, 141] width 4 height 4
checkbox input "true"
click at [378, 152] on textarea "Comment" at bounding box center [250, 157] width 300 height 15
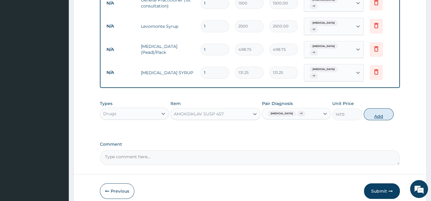
click at [379, 111] on button "Add" at bounding box center [378, 114] width 30 height 12
type input "0"
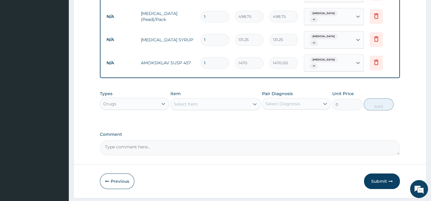
scroll to position [288, 0]
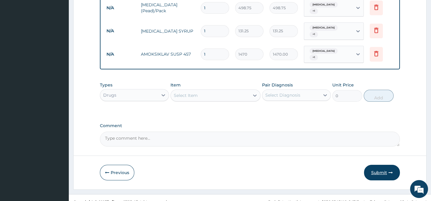
click at [377, 165] on button "Submit" at bounding box center [382, 173] width 36 height 16
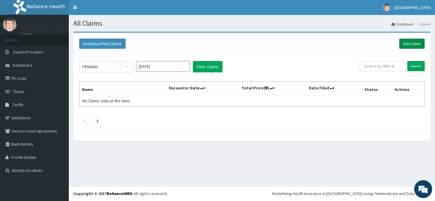
click at [407, 42] on link "Add Claim" at bounding box center [411, 44] width 25 height 10
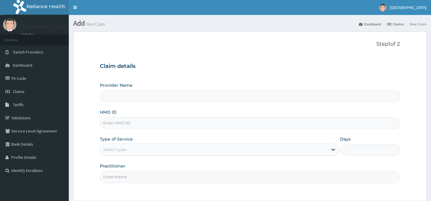
scroll to position [27, 0]
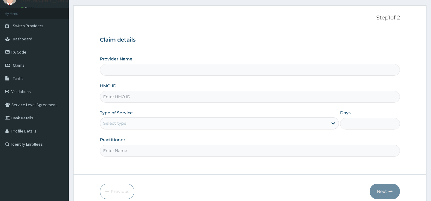
type input "[GEOGRAPHIC_DATA]"
click at [238, 98] on input "HMO ID" at bounding box center [250, 96] width 300 height 12
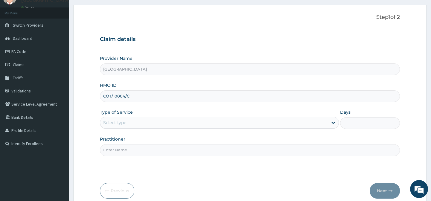
scroll to position [54, 0]
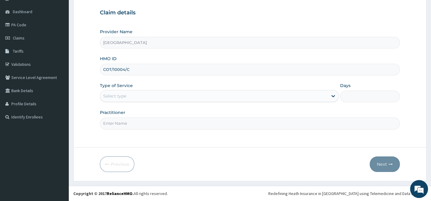
type input "COT/10004/C"
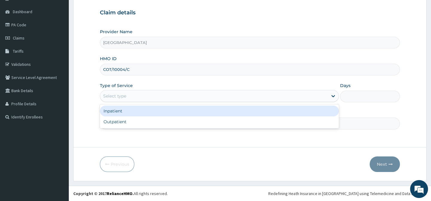
click at [221, 97] on div "Select type" at bounding box center [213, 96] width 227 height 10
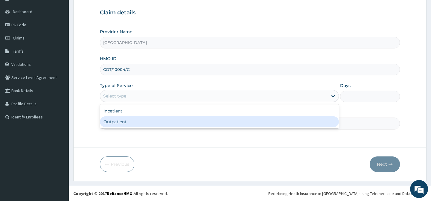
click at [159, 123] on div "Outpatient" at bounding box center [219, 121] width 239 height 11
type input "1"
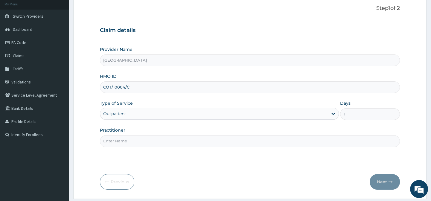
scroll to position [26, 0]
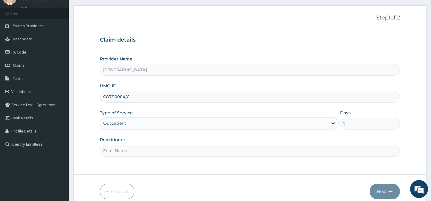
click at [197, 150] on input "Practitioner" at bounding box center [250, 151] width 300 height 12
type input "Dr. Abagha"
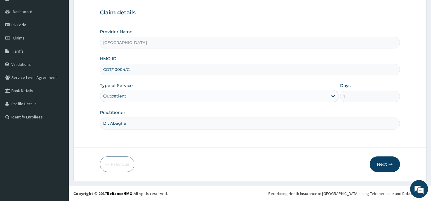
click at [383, 164] on button "Next" at bounding box center [384, 164] width 30 height 16
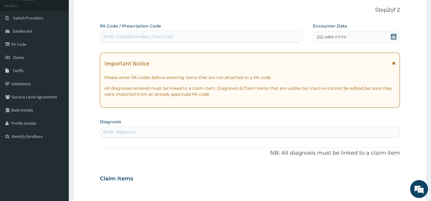
scroll to position [26, 0]
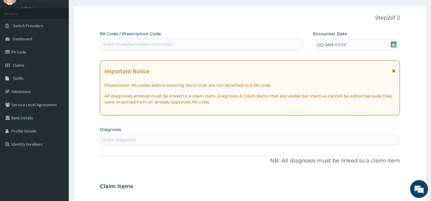
click at [390, 45] on icon at bounding box center [393, 44] width 6 height 6
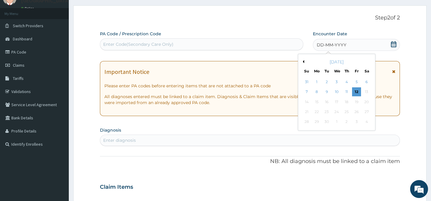
click at [302, 61] on button "Previous Month" at bounding box center [302, 61] width 3 height 3
click at [356, 111] on div "22" at bounding box center [356, 111] width 9 height 9
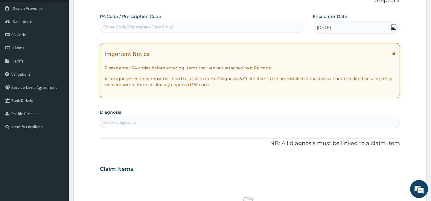
scroll to position [54, 0]
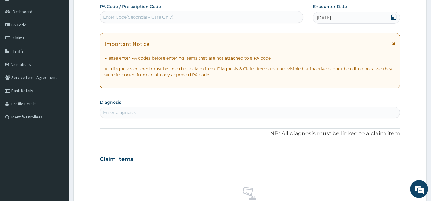
click at [184, 115] on div "Enter diagnosis" at bounding box center [249, 113] width 299 height 10
type input "MALARIA"
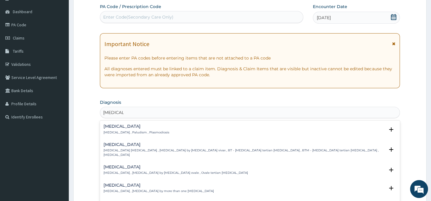
click at [137, 130] on p "Malaria , Paludism , Plasmodiosis" at bounding box center [136, 132] width 66 height 4
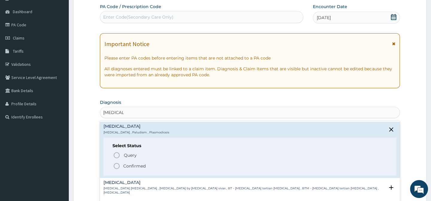
click at [116, 166] on icon "status option filled" at bounding box center [116, 165] width 7 height 7
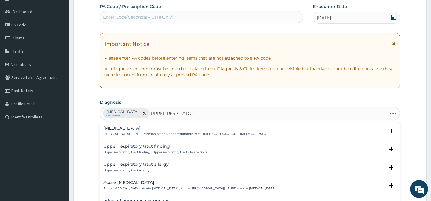
type input "UPPER RESPIRATORY"
click at [162, 131] on div "Upper respiratory infection Upper respiratory infection , URTI - Infection of t…" at bounding box center [184, 131] width 163 height 10
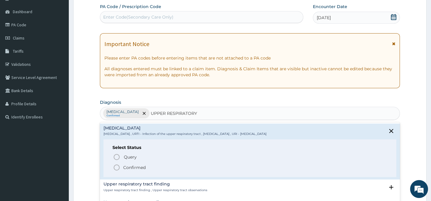
click at [117, 166] on icon "status option filled" at bounding box center [116, 167] width 7 height 7
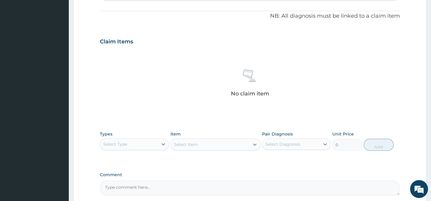
scroll to position [216, 0]
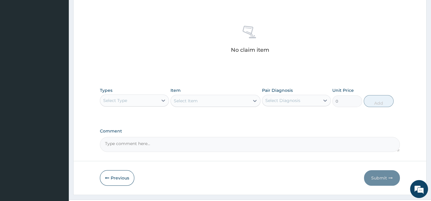
click at [144, 104] on div "Select Type" at bounding box center [128, 101] width 57 height 10
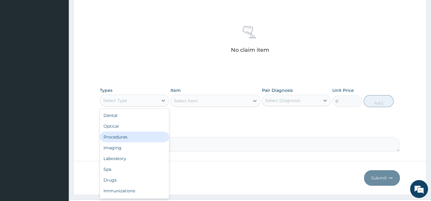
click at [124, 137] on div "Procedures" at bounding box center [134, 137] width 69 height 11
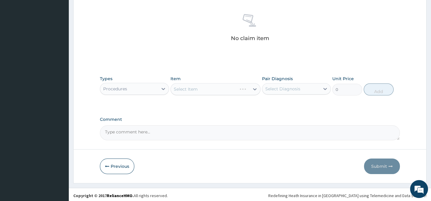
scroll to position [230, 0]
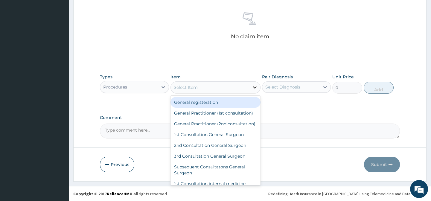
click at [253, 86] on icon at bounding box center [255, 87] width 6 height 6
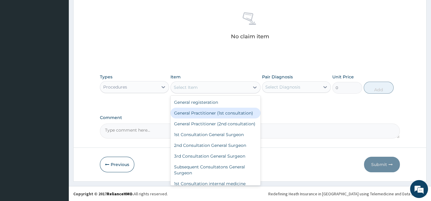
click at [207, 114] on div "General Practitioner (1st consultation)" at bounding box center [215, 113] width 90 height 11
type input "1500"
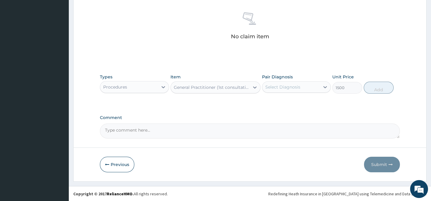
click at [286, 86] on div "Select Diagnosis" at bounding box center [282, 87] width 35 height 6
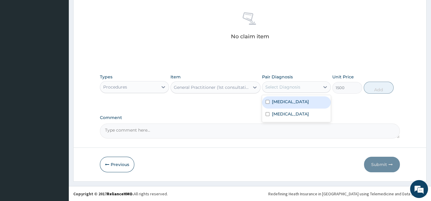
click at [266, 101] on input "checkbox" at bounding box center [267, 102] width 4 height 4
checkbox input "true"
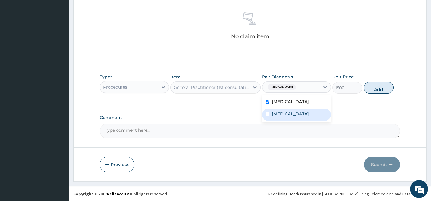
click at [268, 116] on input "checkbox" at bounding box center [267, 114] width 4 height 4
checkbox input "true"
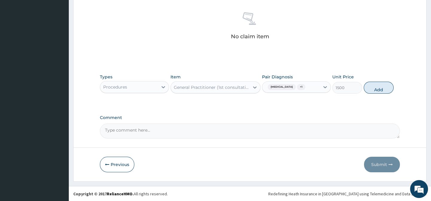
click at [365, 116] on label "Comment" at bounding box center [250, 117] width 300 height 5
click at [365, 123] on textarea "Comment" at bounding box center [250, 130] width 300 height 15
click at [377, 91] on button "Add" at bounding box center [378, 88] width 30 height 12
type input "0"
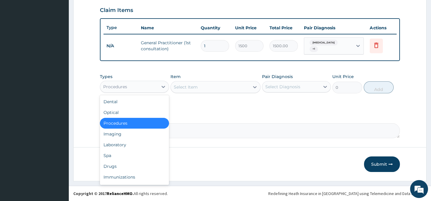
click at [113, 89] on div "Procedures" at bounding box center [115, 87] width 24 height 6
drag, startPoint x: 117, startPoint y: 166, endPoint x: 158, endPoint y: 140, distance: 48.7
click at [117, 166] on div "Drugs" at bounding box center [134, 166] width 69 height 11
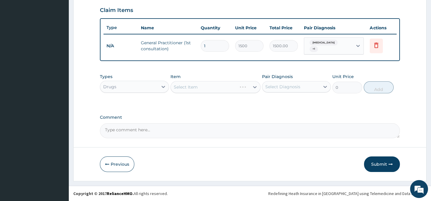
click at [241, 87] on div "Select Item" at bounding box center [215, 87] width 90 height 12
click at [255, 88] on icon at bounding box center [255, 87] width 4 height 2
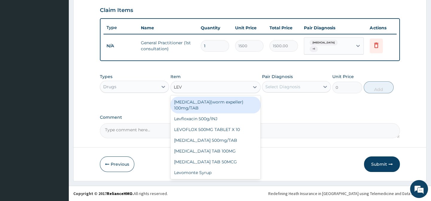
type input "LEVO"
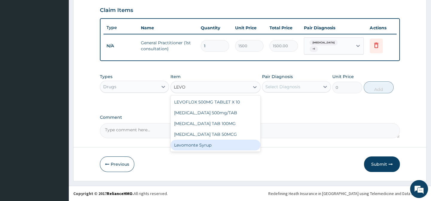
click at [212, 145] on div "Levomonte Syrup" at bounding box center [215, 145] width 90 height 11
type input "2500"
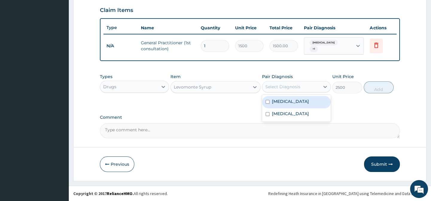
click at [306, 88] on div "Select Diagnosis" at bounding box center [290, 87] width 57 height 10
click at [268, 102] on input "checkbox" at bounding box center [267, 102] width 4 height 4
checkbox input "true"
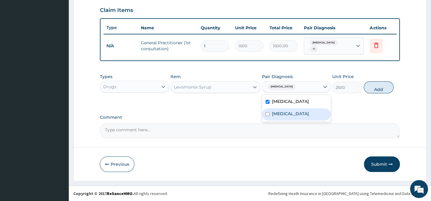
click at [268, 116] on input "checkbox" at bounding box center [267, 114] width 4 height 4
checkbox input "true"
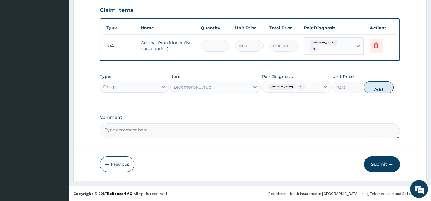
click at [381, 117] on label "Comment" at bounding box center [250, 117] width 300 height 5
click at [381, 123] on textarea "Comment" at bounding box center [250, 130] width 300 height 15
click at [383, 87] on button "Add" at bounding box center [378, 87] width 30 height 12
type input "0"
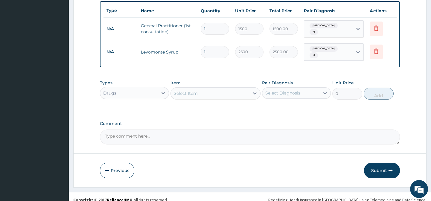
scroll to position [226, 0]
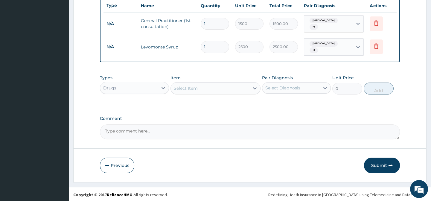
click at [201, 86] on div "Select Item" at bounding box center [210, 88] width 79 height 10
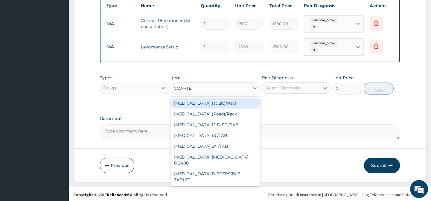
type input "COARTEM"
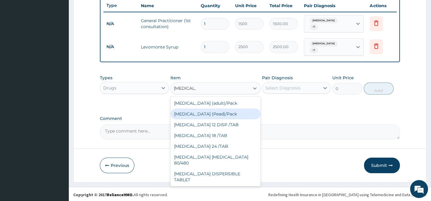
click at [218, 110] on div "Coartem (Pead)/Pack" at bounding box center [215, 114] width 90 height 11
type input "498.75"
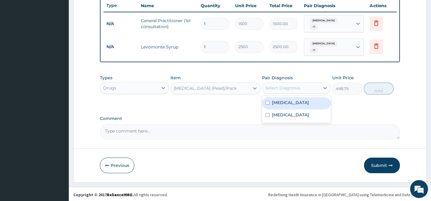
click at [279, 87] on div "Select Diagnosis" at bounding box center [282, 88] width 35 height 6
click at [266, 103] on input "checkbox" at bounding box center [267, 103] width 4 height 4
checkbox input "true"
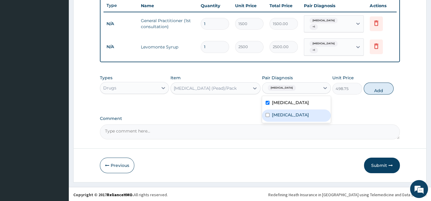
click at [266, 117] on input "checkbox" at bounding box center [267, 115] width 4 height 4
checkbox input "true"
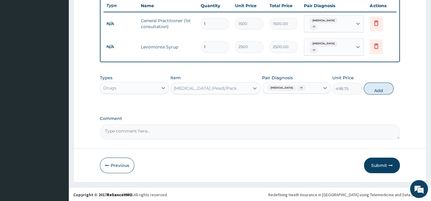
click at [375, 80] on div "Types Drugs Item Coartem (Pead)/Pack Pair Diagnosis Malaria + 1 Unit Price 498.…" at bounding box center [250, 85] width 300 height 26
click at [376, 88] on button "Add" at bounding box center [378, 88] width 30 height 12
type input "0"
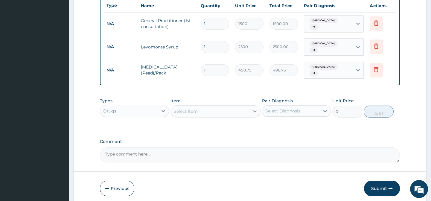
click at [252, 108] on icon at bounding box center [255, 111] width 6 height 6
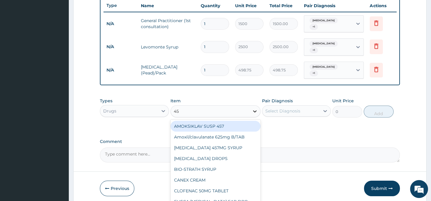
type input "457"
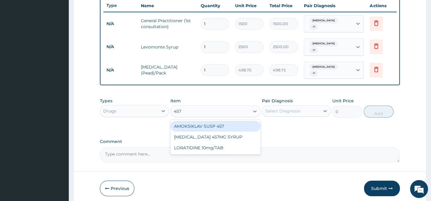
click at [233, 124] on div "AMOKSIKLAV SUSP 457" at bounding box center [215, 126] width 90 height 11
type input "1470"
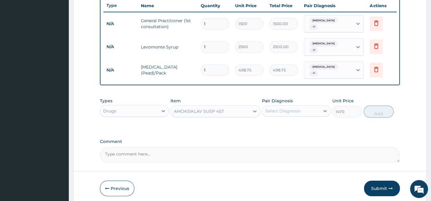
click at [271, 111] on div "Select Diagnosis" at bounding box center [290, 111] width 57 height 10
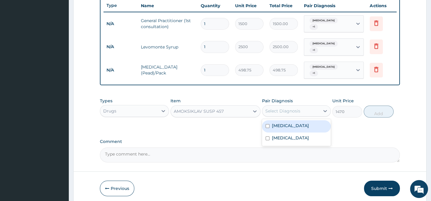
click at [266, 124] on input "checkbox" at bounding box center [267, 126] width 4 height 4
checkbox input "true"
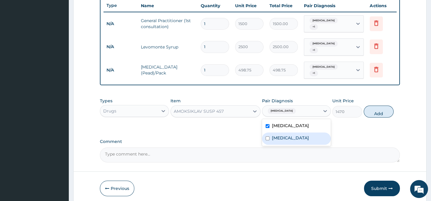
click at [266, 135] on div "Upper respiratory infection" at bounding box center [296, 138] width 69 height 12
checkbox input "true"
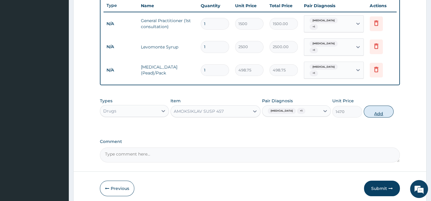
click at [374, 111] on button "Add" at bounding box center [378, 112] width 30 height 12
type input "0"
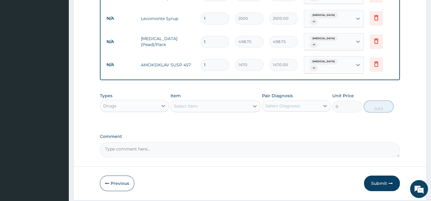
scroll to position [268, 0]
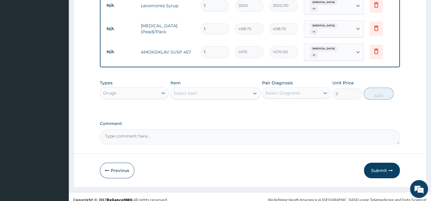
click at [236, 90] on div "Select Item" at bounding box center [210, 93] width 79 height 10
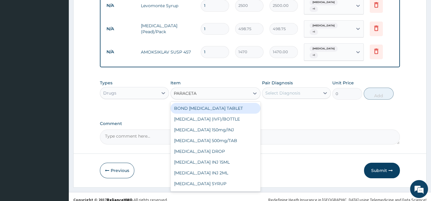
type input "PARACETAM"
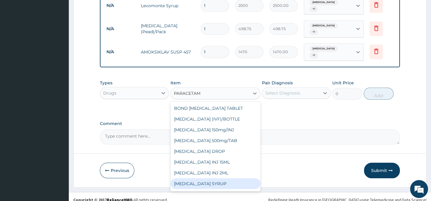
click at [201, 178] on div "PARACETAMOL SYRUP" at bounding box center [215, 183] width 90 height 11
type input "131.25"
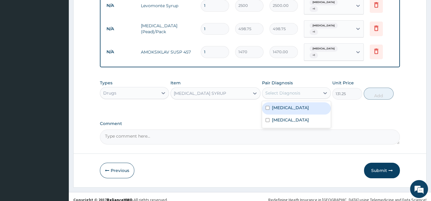
click at [290, 91] on div "Select Diagnosis" at bounding box center [290, 93] width 57 height 10
click at [268, 106] on input "checkbox" at bounding box center [267, 108] width 4 height 4
checkbox input "true"
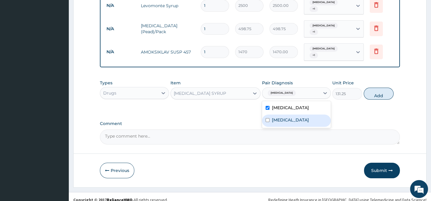
click at [267, 118] on input "checkbox" at bounding box center [267, 120] width 4 height 4
checkbox input "true"
drag, startPoint x: 365, startPoint y: 115, endPoint x: 371, endPoint y: 107, distance: 10.2
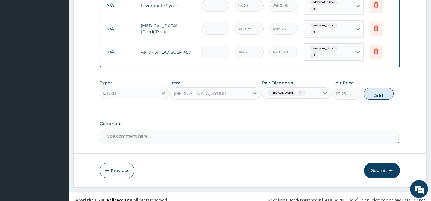
click at [378, 92] on button "Add" at bounding box center [378, 94] width 30 height 12
type input "0"
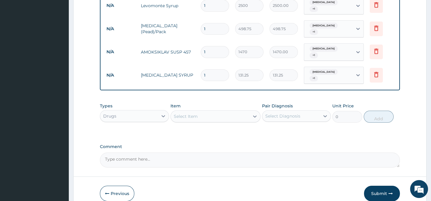
scroll to position [288, 0]
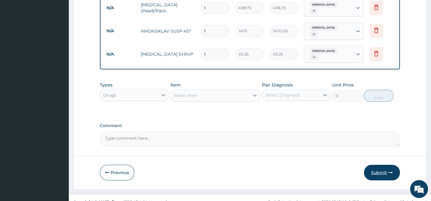
click at [381, 165] on button "Submit" at bounding box center [382, 173] width 36 height 16
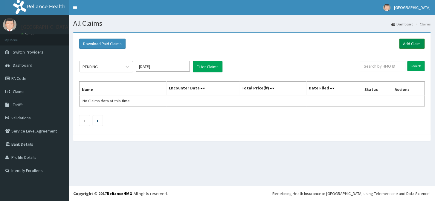
click at [410, 43] on link "Add Claim" at bounding box center [411, 44] width 25 height 10
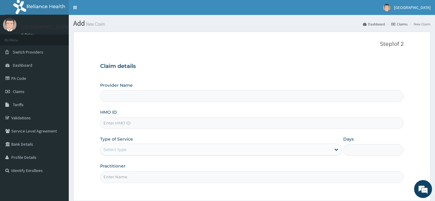
type input "[GEOGRAPHIC_DATA]"
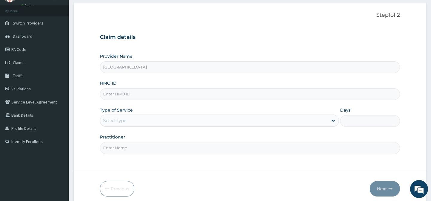
scroll to position [54, 0]
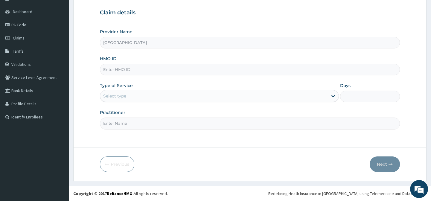
click at [203, 68] on input "HMO ID" at bounding box center [250, 70] width 300 height 12
type input "EUH/10059/C"
click at [162, 94] on div "Select type" at bounding box center [213, 96] width 227 height 10
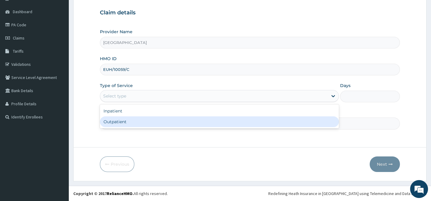
click at [137, 125] on div "Outpatient" at bounding box center [219, 121] width 239 height 11
type input "1"
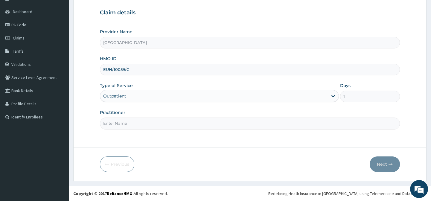
click at [137, 126] on input "Practitioner" at bounding box center [250, 123] width 300 height 12
type input "Dr. Abagha"
click at [386, 168] on button "Next" at bounding box center [384, 164] width 30 height 16
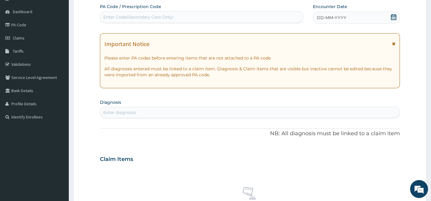
click at [392, 18] on icon at bounding box center [393, 17] width 6 height 6
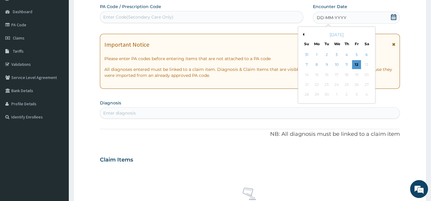
click at [302, 34] on button "Previous Month" at bounding box center [302, 34] width 3 height 3
click at [366, 76] on div "16" at bounding box center [366, 74] width 9 height 9
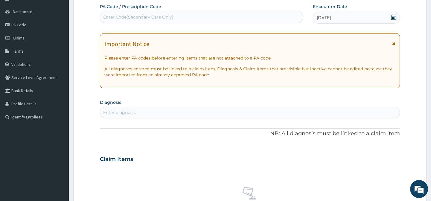
scroll to position [108, 0]
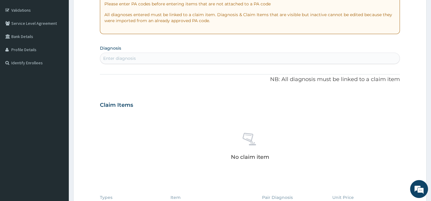
click at [272, 62] on div "Enter diagnosis" at bounding box center [249, 59] width 299 height 10
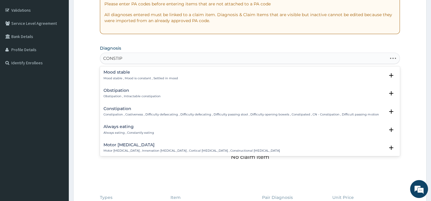
type input "CONSTIPA"
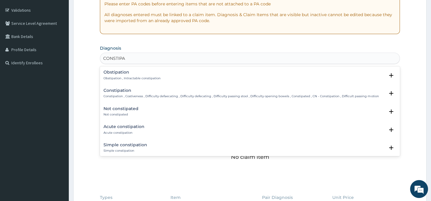
click at [209, 98] on p "Constipation , Costiveness , Difficulty defaecating , Difficulty defecating , D…" at bounding box center [240, 96] width 275 height 4
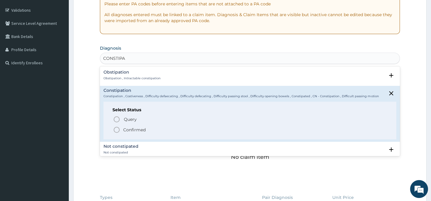
click at [114, 130] on icon "status option filled" at bounding box center [116, 129] width 7 height 7
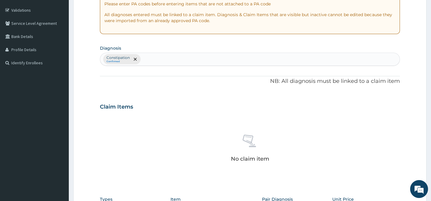
scroll to position [230, 0]
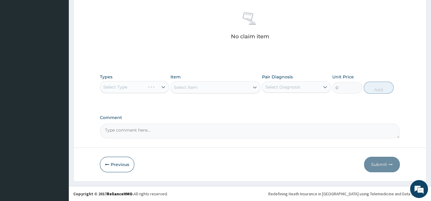
click at [139, 89] on div "Select Type" at bounding box center [134, 87] width 69 height 12
click at [162, 85] on div "Select Type" at bounding box center [134, 87] width 69 height 12
click at [137, 88] on div "Select Type" at bounding box center [134, 87] width 69 height 12
click at [161, 86] on div "Select Type" at bounding box center [134, 87] width 69 height 12
click at [164, 87] on div "Select Type" at bounding box center [134, 87] width 69 height 12
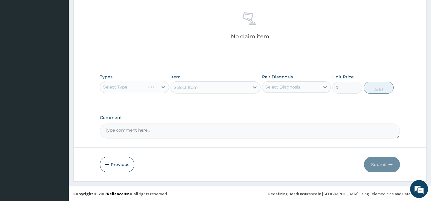
click at [163, 85] on div "Select Type" at bounding box center [134, 87] width 69 height 12
click at [162, 87] on div "Select Type" at bounding box center [134, 87] width 69 height 12
click at [117, 164] on button "Previous" at bounding box center [117, 165] width 34 height 16
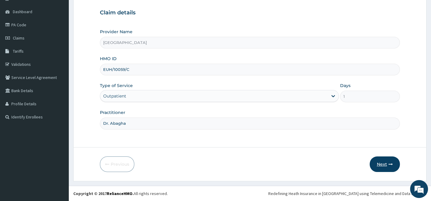
click at [383, 169] on button "Next" at bounding box center [384, 164] width 30 height 16
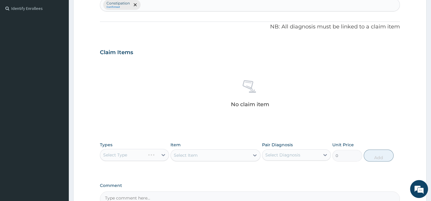
scroll to position [189, 0]
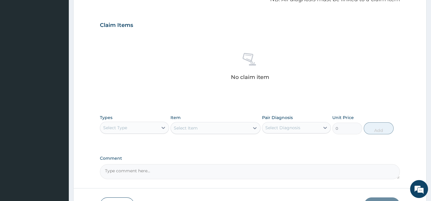
click at [223, 128] on div "Select Item" at bounding box center [215, 128] width 90 height 12
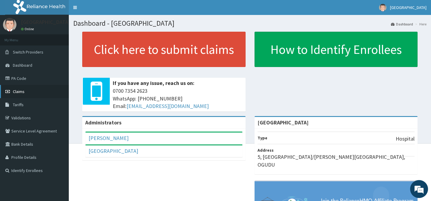
click at [21, 93] on span "Claims" at bounding box center [19, 91] width 12 height 5
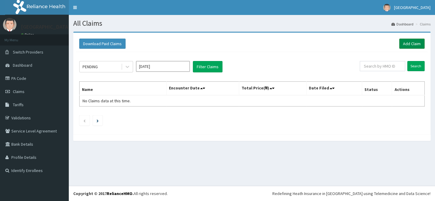
click at [413, 43] on link "Add Claim" at bounding box center [411, 44] width 25 height 10
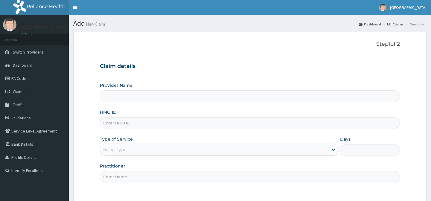
scroll to position [54, 0]
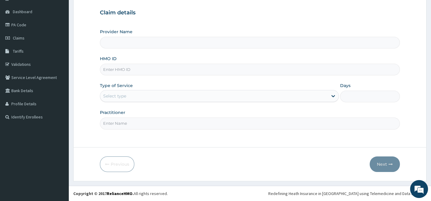
type input "[GEOGRAPHIC_DATA]"
click at [194, 68] on input "HMO ID" at bounding box center [250, 70] width 300 height 12
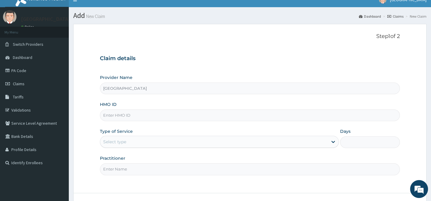
scroll to position [0, 0]
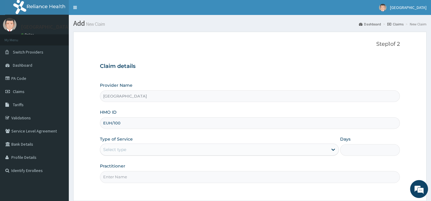
type input "EUH/10059/C"
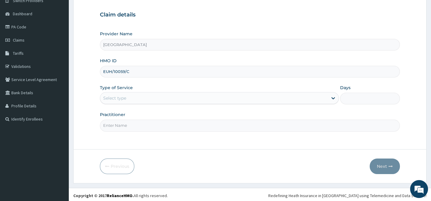
scroll to position [54, 0]
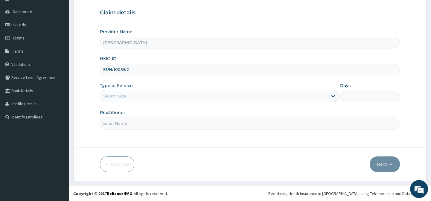
click at [152, 99] on div "Select type" at bounding box center [213, 96] width 227 height 10
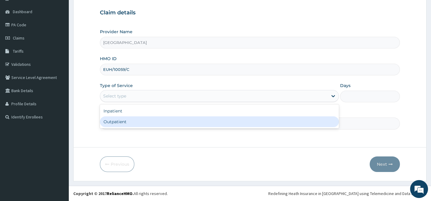
click at [134, 123] on div "Outpatient" at bounding box center [219, 121] width 239 height 11
type input "1"
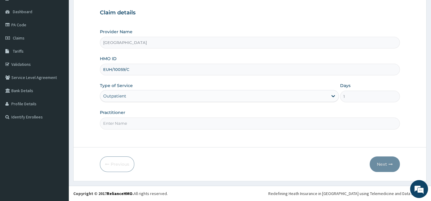
click at [135, 123] on input "Practitioner" at bounding box center [250, 123] width 300 height 12
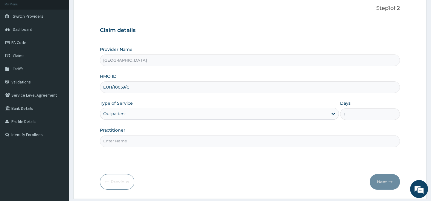
scroll to position [26, 0]
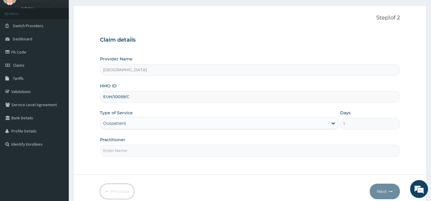
click at [136, 152] on input "Practitioner" at bounding box center [250, 151] width 300 height 12
type input "Dr. Abagha"
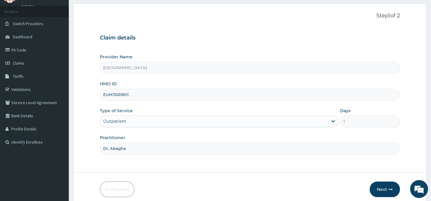
scroll to position [54, 0]
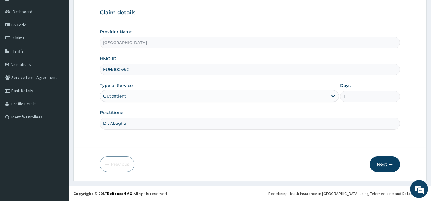
click at [380, 167] on button "Next" at bounding box center [384, 164] width 30 height 16
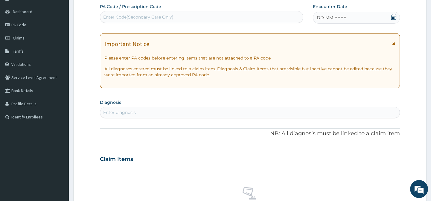
click at [394, 18] on icon at bounding box center [393, 17] width 6 height 6
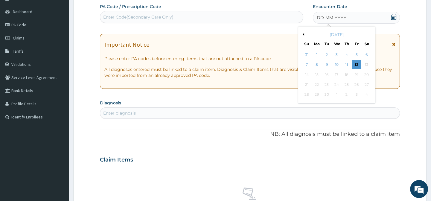
click at [303, 32] on div "[DATE]" at bounding box center [336, 35] width 72 height 6
click at [303, 34] on button "Previous Month" at bounding box center [302, 34] width 3 height 3
click at [366, 76] on div "16" at bounding box center [366, 74] width 9 height 9
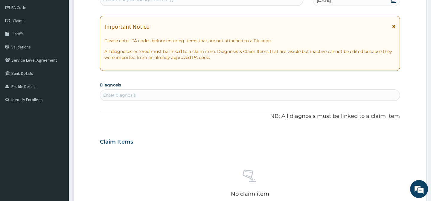
scroll to position [81, 0]
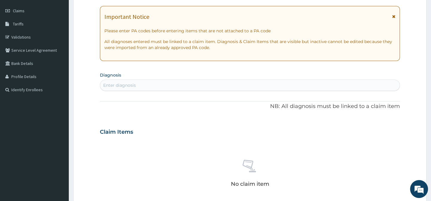
click at [230, 84] on div "Enter diagnosis" at bounding box center [249, 85] width 299 height 10
type input "CONST"
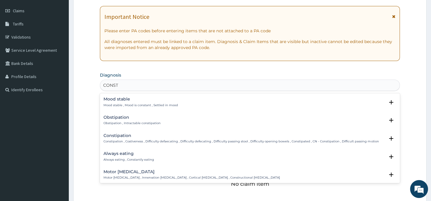
click at [162, 141] on p "Constipation , Costiveness , Difficulty defaecating , Difficulty defecating , D…" at bounding box center [240, 141] width 275 height 4
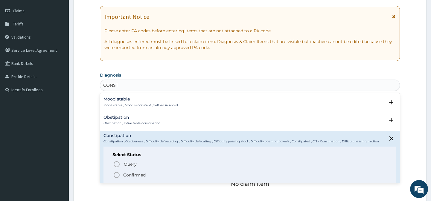
click at [116, 176] on icon "status option filled" at bounding box center [116, 174] width 7 height 7
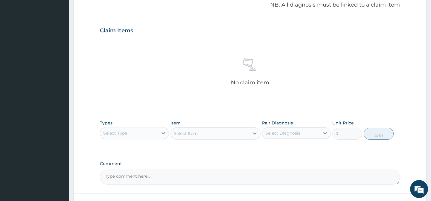
scroll to position [189, 0]
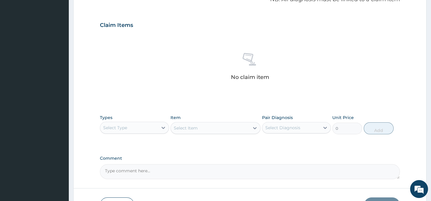
click at [134, 124] on div "Select Type" at bounding box center [128, 128] width 57 height 10
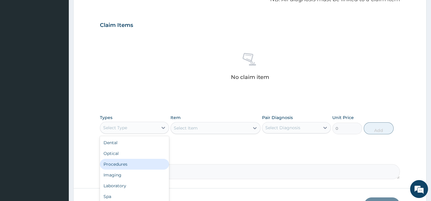
click at [126, 164] on div "Procedures" at bounding box center [134, 164] width 69 height 11
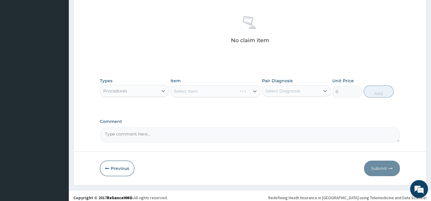
scroll to position [230, 0]
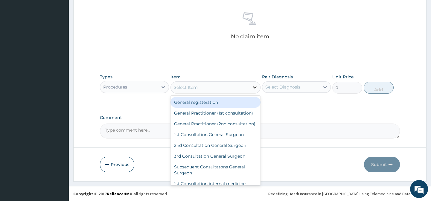
click at [254, 85] on icon at bounding box center [255, 87] width 6 height 6
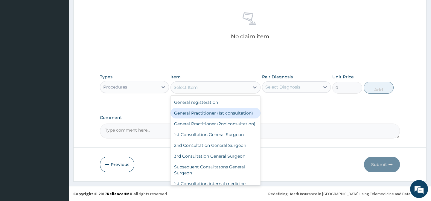
click at [217, 112] on div "General Practitioner (1st consultation)" at bounding box center [215, 113] width 90 height 11
type input "1500"
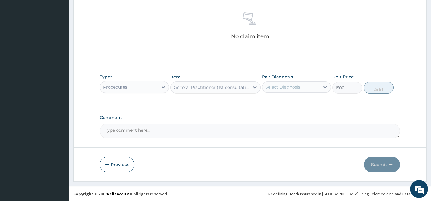
click at [287, 87] on div "Select Diagnosis" at bounding box center [282, 87] width 35 height 6
click at [267, 102] on input "checkbox" at bounding box center [267, 102] width 4 height 4
checkbox input "true"
drag, startPoint x: 306, startPoint y: 123, endPoint x: 357, endPoint y: 119, distance: 51.0
click at [308, 122] on div "Comment" at bounding box center [250, 126] width 300 height 23
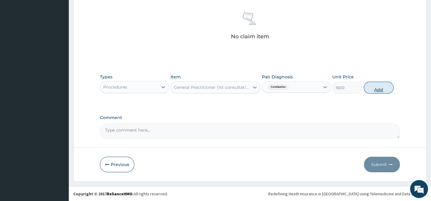
click at [380, 89] on button "Add" at bounding box center [378, 88] width 30 height 12
type input "0"
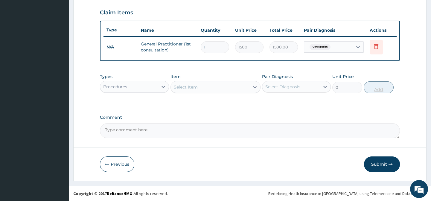
scroll to position [205, 0]
click at [375, 161] on button "Submit" at bounding box center [382, 164] width 36 height 16
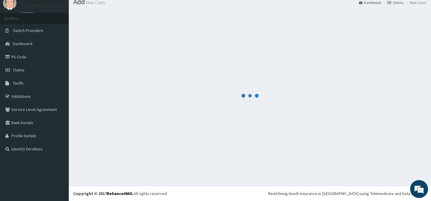
scroll to position [21, 0]
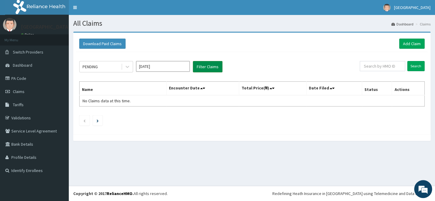
click at [206, 69] on button "Filter Claims" at bounding box center [208, 66] width 30 height 11
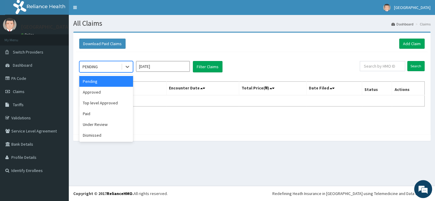
click at [117, 67] on div "PENDING" at bounding box center [101, 67] width 42 height 10
click at [98, 114] on div "Paid" at bounding box center [106, 113] width 54 height 11
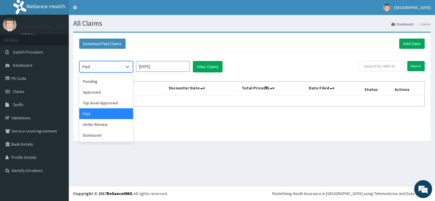
click at [103, 68] on div "Paid" at bounding box center [101, 67] width 42 height 10
click at [91, 92] on div "Approved" at bounding box center [106, 92] width 54 height 11
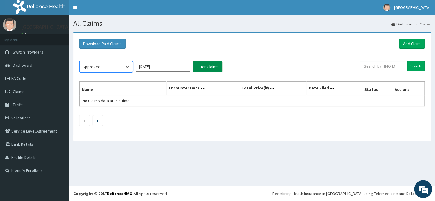
click at [211, 69] on button "Filter Claims" at bounding box center [208, 66] width 30 height 11
click at [173, 66] on input "[DATE]" at bounding box center [163, 66] width 54 height 11
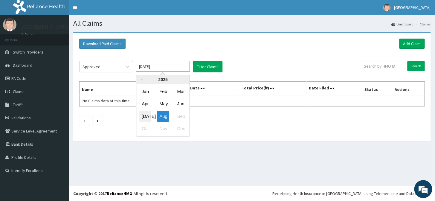
click at [147, 116] on div "[DATE]" at bounding box center [145, 116] width 12 height 11
type input "[DATE]"
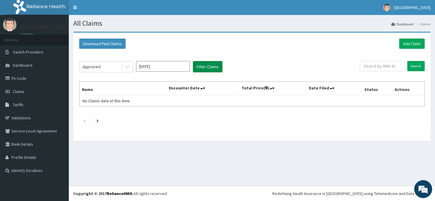
click at [213, 65] on button "Filter Claims" at bounding box center [208, 66] width 30 height 11
click at [204, 65] on button "Filter Claims" at bounding box center [208, 66] width 30 height 11
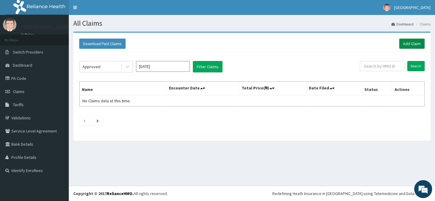
click at [412, 46] on link "Add Claim" at bounding box center [411, 44] width 25 height 10
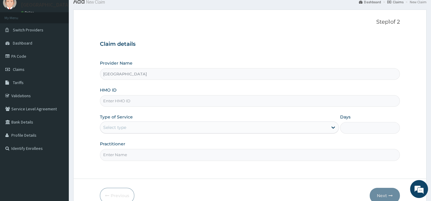
scroll to position [54, 0]
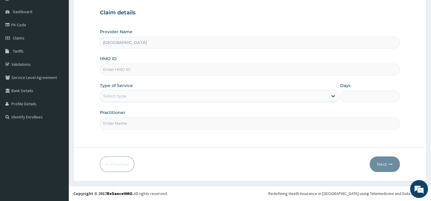
click at [225, 69] on input "HMO ID" at bounding box center [250, 70] width 300 height 12
type input "IEII/10057/C"
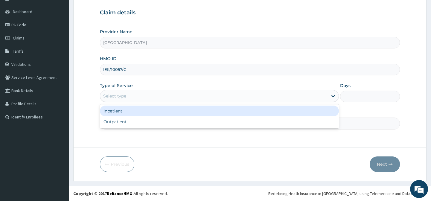
click at [224, 95] on div "Select type" at bounding box center [213, 96] width 227 height 10
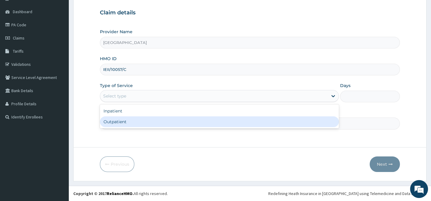
click at [169, 123] on div "Outpatient" at bounding box center [219, 121] width 239 height 11
type input "1"
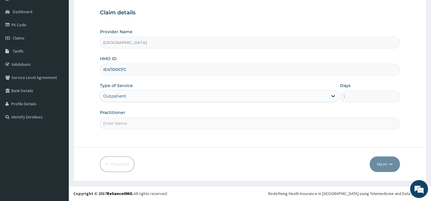
click at [169, 124] on input "Practitioner" at bounding box center [250, 123] width 300 height 12
type input "Dr. Abagha"
click at [387, 167] on button "Next" at bounding box center [384, 164] width 30 height 16
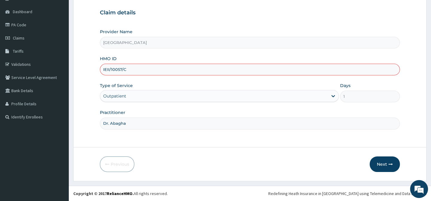
click at [109, 70] on input "IEII/10057/C" at bounding box center [250, 70] width 300 height 12
type input "IEI/10057/C"
click at [385, 164] on button "Next" at bounding box center [384, 164] width 30 height 16
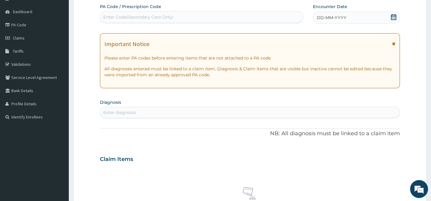
click at [393, 15] on icon at bounding box center [393, 17] width 6 height 6
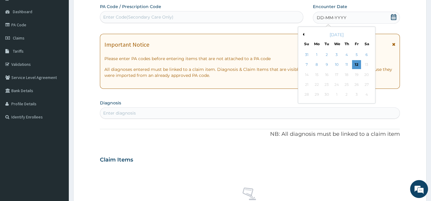
click at [303, 35] on button "Previous Month" at bounding box center [302, 34] width 3 height 3
click at [365, 75] on div "16" at bounding box center [366, 74] width 9 height 9
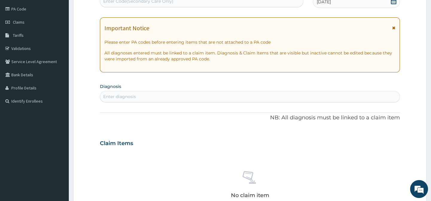
scroll to position [108, 0]
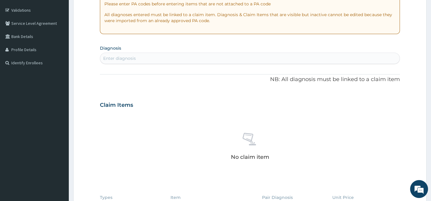
click at [141, 57] on div "Enter diagnosis" at bounding box center [249, 59] width 299 height 10
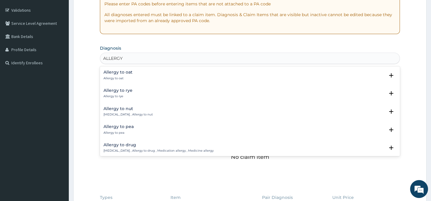
scroll to position [0, 0]
type input "ALLERGY"
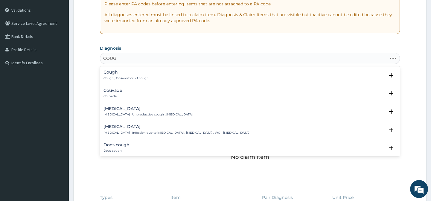
type input "COUGH"
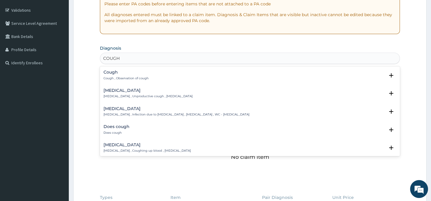
click at [137, 76] on p "Cough , Observation of cough" at bounding box center [125, 78] width 45 height 4
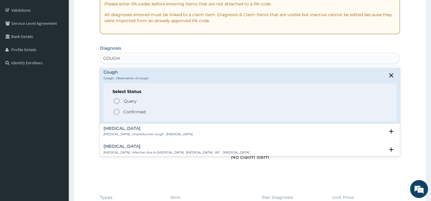
click at [116, 108] on icon "status option filled" at bounding box center [116, 111] width 7 height 7
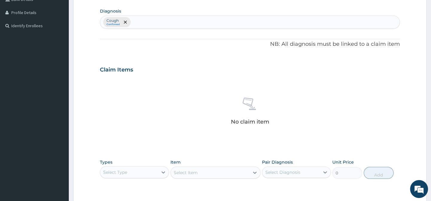
scroll to position [216, 0]
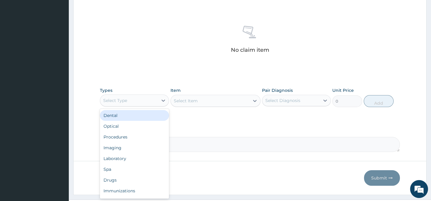
click at [146, 102] on div "Select Type" at bounding box center [128, 101] width 57 height 10
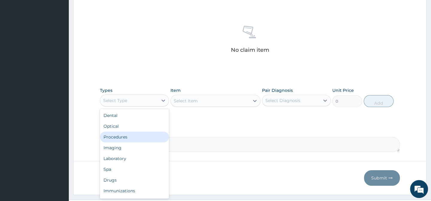
click at [129, 135] on div "Procedures" at bounding box center [134, 137] width 69 height 11
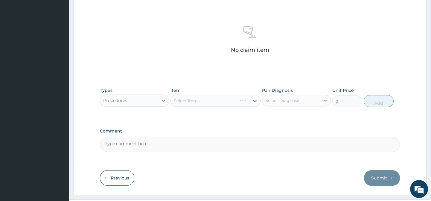
click at [201, 101] on div "Select Item" at bounding box center [215, 101] width 90 height 12
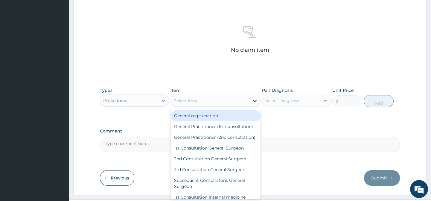
click at [253, 100] on icon at bounding box center [255, 101] width 4 height 2
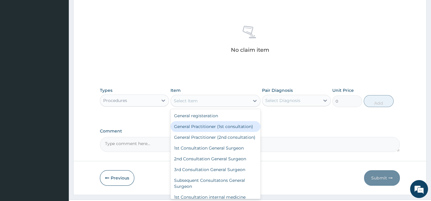
click at [225, 126] on div "General Practitioner (1st consultation)" at bounding box center [215, 126] width 90 height 11
type input "1500"
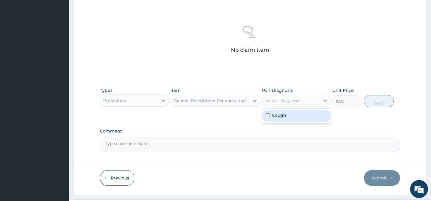
click at [279, 103] on div "Select Diagnosis" at bounding box center [290, 101] width 57 height 10
click at [268, 115] on input "checkbox" at bounding box center [267, 115] width 4 height 4
checkbox input "true"
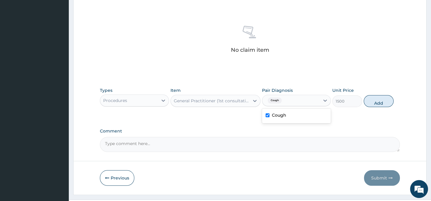
click at [380, 100] on button "Add" at bounding box center [378, 101] width 30 height 12
type input "0"
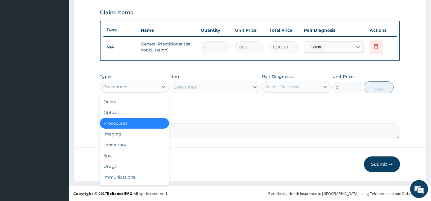
click at [120, 87] on div "Procedures" at bounding box center [115, 87] width 24 height 6
drag, startPoint x: 117, startPoint y: 166, endPoint x: 121, endPoint y: 135, distance: 30.5
click at [117, 165] on div "Drugs" at bounding box center [134, 166] width 69 height 11
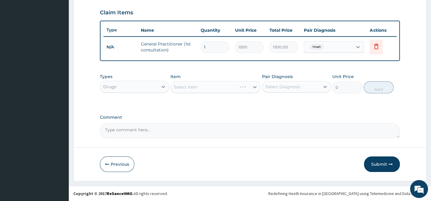
click at [217, 88] on div "Select Item" at bounding box center [215, 87] width 90 height 12
click at [255, 86] on div "Select Item" at bounding box center [215, 87] width 90 height 12
click at [253, 87] on icon at bounding box center [255, 87] width 6 height 6
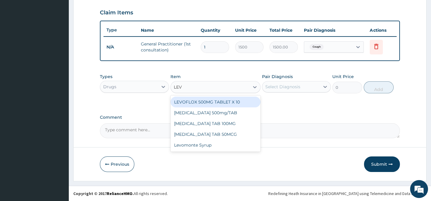
type input "LEVO"
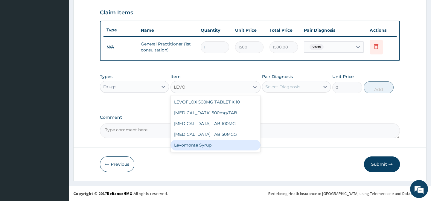
click at [208, 146] on div "Levomonte Syrup" at bounding box center [215, 145] width 90 height 11
type input "2500"
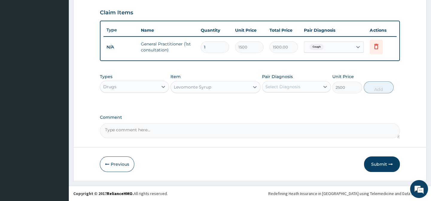
click at [312, 88] on div "Select Diagnosis" at bounding box center [290, 87] width 57 height 10
click at [267, 102] on input "checkbox" at bounding box center [267, 102] width 4 height 4
checkbox input "true"
click at [369, 88] on button "Add" at bounding box center [378, 87] width 30 height 12
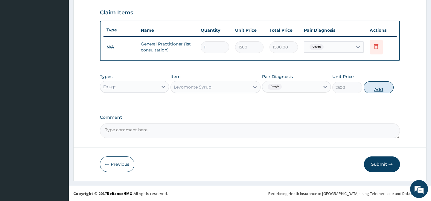
type input "0"
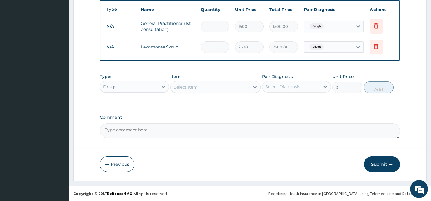
scroll to position [226, 0]
click at [221, 89] on div "Select Item" at bounding box center [210, 87] width 79 height 10
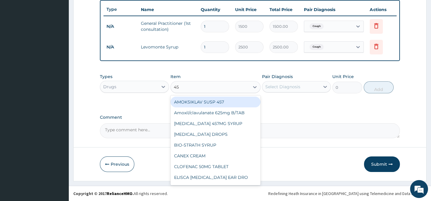
type input "457"
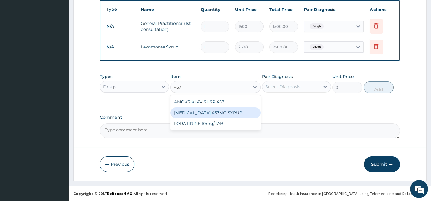
click at [230, 112] on div "[MEDICAL_DATA] 457MG SYRUP" at bounding box center [215, 112] width 90 height 11
type input "721.87"
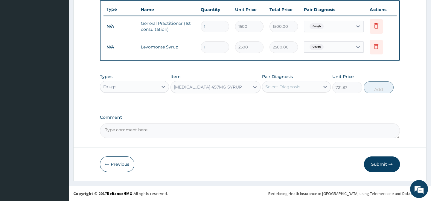
click at [233, 90] on div "[MEDICAL_DATA] 457MG SYRUP" at bounding box center [210, 87] width 79 height 10
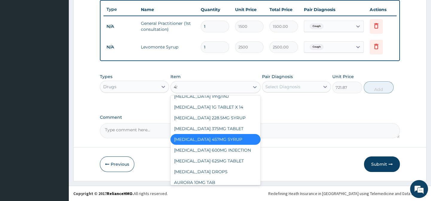
scroll to position [0, 0]
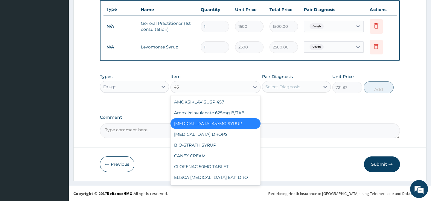
type input "457"
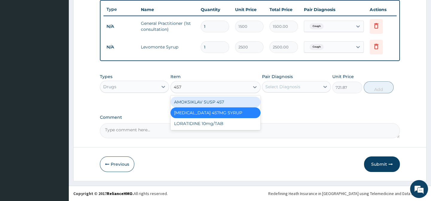
click at [219, 103] on div "AMOKSIKLAV SUSP 457" at bounding box center [215, 102] width 90 height 11
type input "1470"
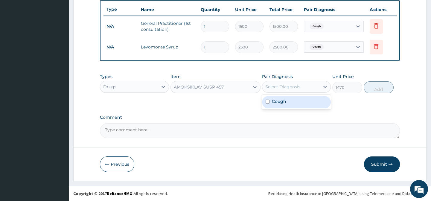
click at [275, 89] on div "Select Diagnosis" at bounding box center [282, 87] width 35 height 6
click at [266, 102] on input "checkbox" at bounding box center [267, 102] width 4 height 4
checkbox input "true"
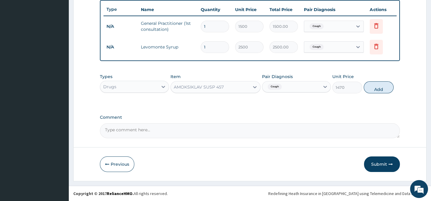
click at [359, 126] on textarea "Comment" at bounding box center [250, 130] width 300 height 15
click at [376, 93] on button "Add" at bounding box center [378, 87] width 30 height 12
type input "0"
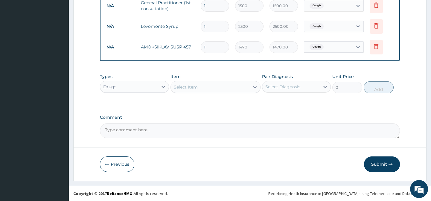
scroll to position [247, 0]
click at [377, 164] on button "Submit" at bounding box center [382, 164] width 36 height 16
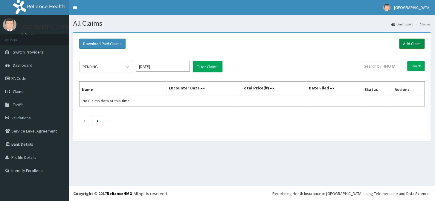
click at [407, 44] on link "Add Claim" at bounding box center [411, 44] width 25 height 10
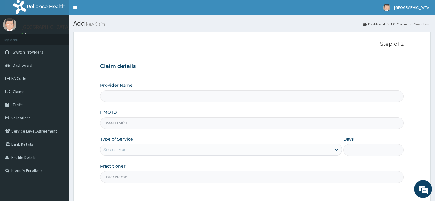
type input "[GEOGRAPHIC_DATA]"
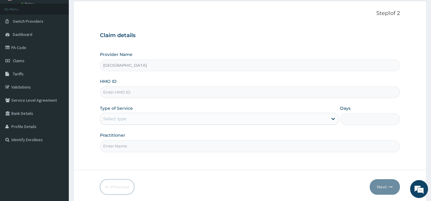
scroll to position [54, 0]
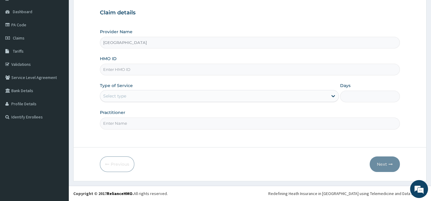
click at [175, 67] on input "HMO ID" at bounding box center [250, 70] width 300 height 12
type input "IEI/10057/B"
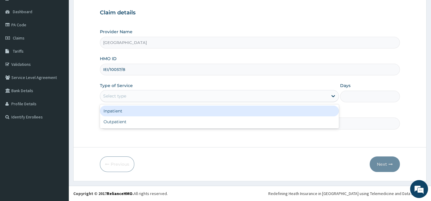
click at [164, 94] on div "Select type" at bounding box center [213, 96] width 227 height 10
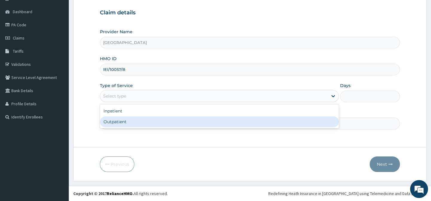
click at [136, 122] on div "Outpatient" at bounding box center [219, 121] width 239 height 11
type input "1"
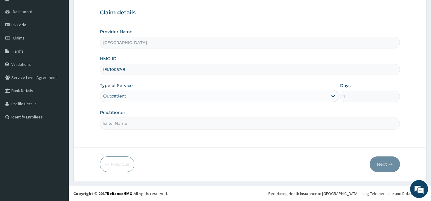
click at [142, 123] on input "Practitioner" at bounding box center [250, 123] width 300 height 12
type input "Dr. Abagha"
click at [383, 162] on button "Next" at bounding box center [384, 164] width 30 height 16
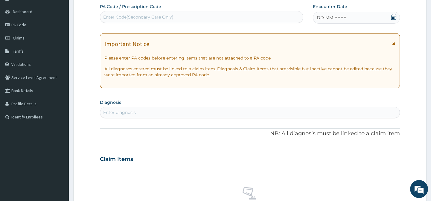
click at [393, 18] on icon at bounding box center [393, 17] width 6 height 6
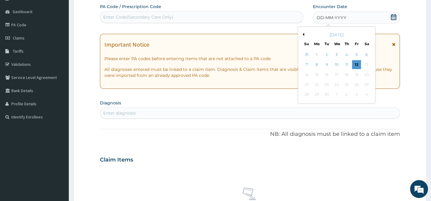
click at [303, 35] on button "Previous Month" at bounding box center [302, 34] width 3 height 3
click at [306, 64] on div "3" at bounding box center [306, 64] width 9 height 9
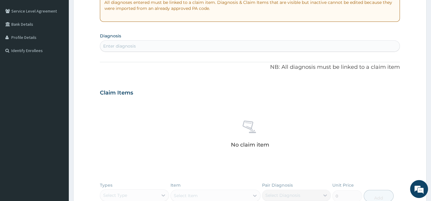
scroll to position [135, 0]
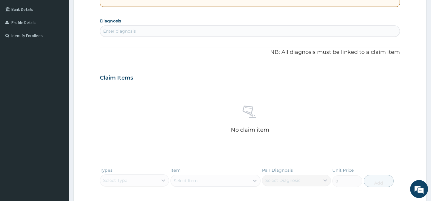
click at [282, 34] on div "Enter diagnosis" at bounding box center [249, 31] width 299 height 10
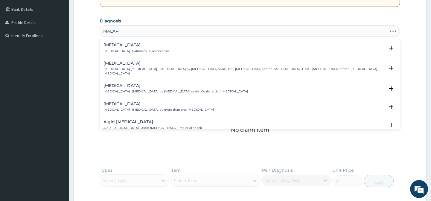
type input "[MEDICAL_DATA]"
click at [141, 51] on p "[MEDICAL_DATA] , Paludism , Plasmodiosis" at bounding box center [136, 51] width 66 height 4
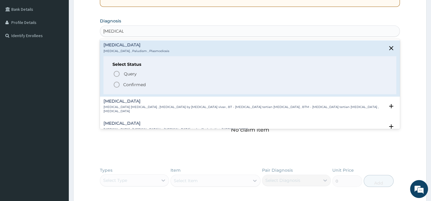
click at [117, 83] on icon "status option filled" at bounding box center [116, 84] width 7 height 7
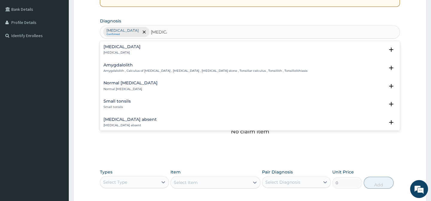
type input "TONSI"
click at [111, 53] on p "[MEDICAL_DATA]" at bounding box center [121, 53] width 37 height 4
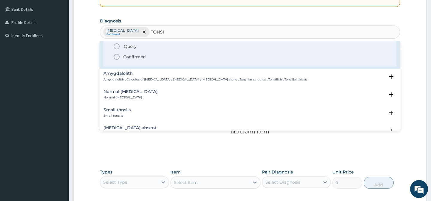
scroll to position [27, 0]
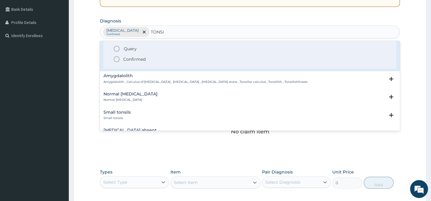
click at [116, 59] on icon "status option filled" at bounding box center [116, 59] width 7 height 7
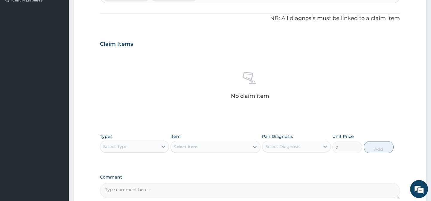
scroll to position [216, 0]
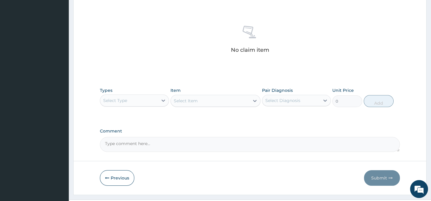
click at [147, 102] on div "Select Type" at bounding box center [128, 101] width 57 height 10
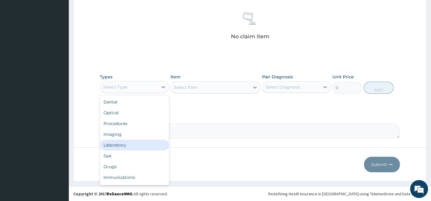
scroll to position [0, 0]
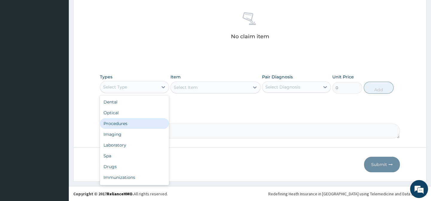
click at [124, 124] on div "Procedures" at bounding box center [134, 123] width 69 height 11
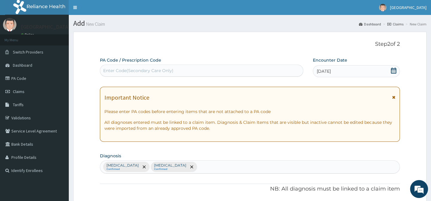
click at [240, 92] on div "Important Notice Please enter PA codes before entering items that are not attac…" at bounding box center [250, 114] width 300 height 55
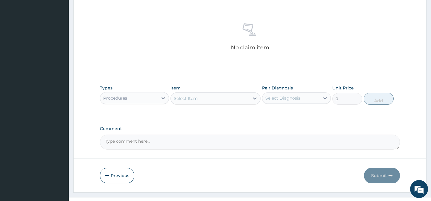
scroll to position [230, 0]
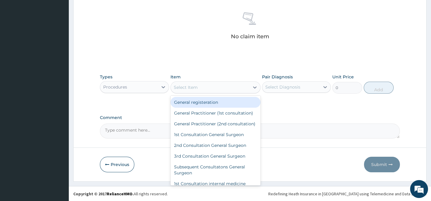
click at [204, 90] on div "Select Item" at bounding box center [210, 87] width 79 height 10
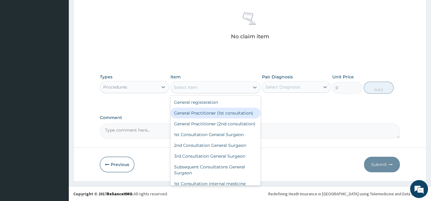
click at [217, 115] on div "General Practitioner (1st consultation)" at bounding box center [215, 113] width 90 height 11
type input "1500"
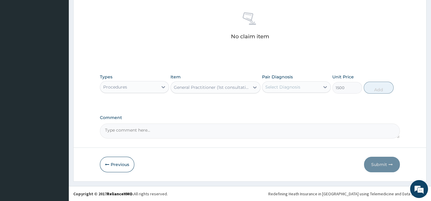
click at [282, 88] on div "Select Diagnosis" at bounding box center [282, 87] width 35 height 6
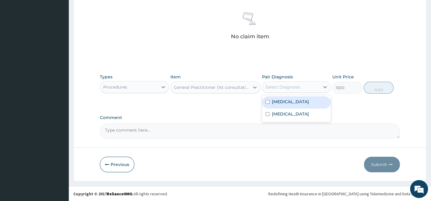
click at [267, 101] on input "checkbox" at bounding box center [267, 102] width 4 height 4
checkbox input "true"
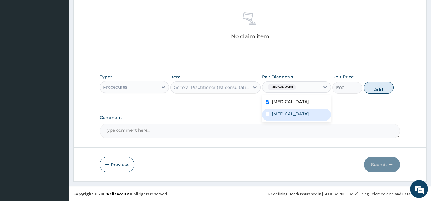
click at [266, 114] on input "checkbox" at bounding box center [267, 114] width 4 height 4
checkbox input "true"
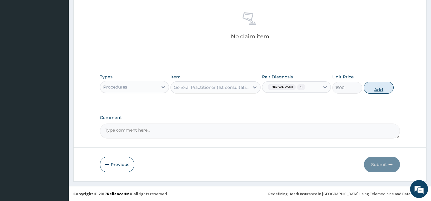
click at [369, 91] on button "Add" at bounding box center [378, 88] width 30 height 12
type input "0"
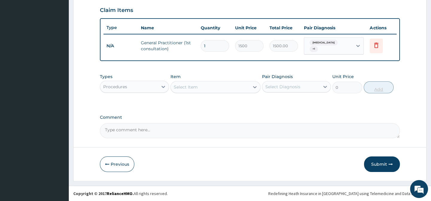
scroll to position [205, 0]
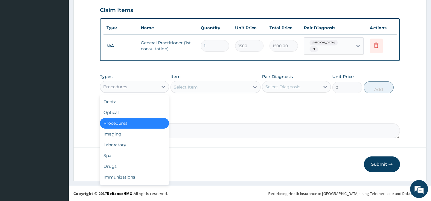
click at [144, 91] on div "Procedures" at bounding box center [128, 87] width 57 height 10
click at [114, 167] on div "Drugs" at bounding box center [134, 166] width 69 height 11
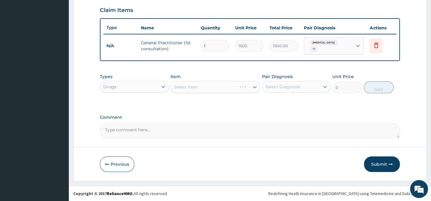
click at [219, 85] on div "Select Item" at bounding box center [215, 87] width 90 height 12
click at [200, 87] on div "Select Item" at bounding box center [210, 87] width 79 height 10
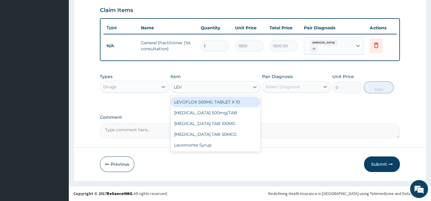
type input "LEVO"
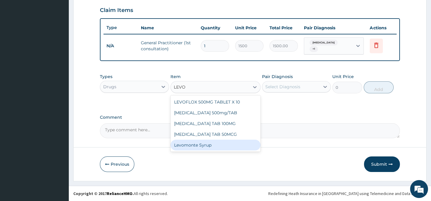
click at [197, 143] on div "Levomonte Syrup" at bounding box center [215, 145] width 90 height 11
type input "2500"
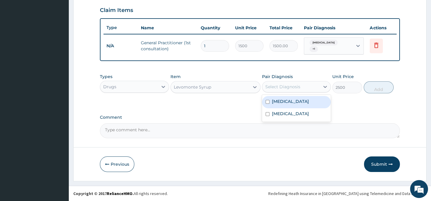
click at [273, 85] on div "Select Diagnosis" at bounding box center [282, 87] width 35 height 6
click at [268, 102] on input "checkbox" at bounding box center [267, 102] width 4 height 4
checkbox input "true"
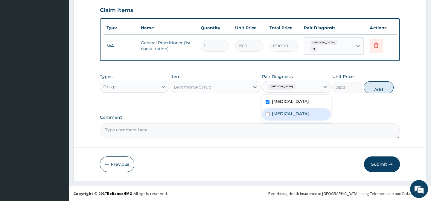
click at [267, 114] on input "checkbox" at bounding box center [267, 114] width 4 height 4
checkbox input "true"
drag, startPoint x: 353, startPoint y: 128, endPoint x: 369, endPoint y: 111, distance: 23.3
click at [357, 123] on textarea "Comment" at bounding box center [250, 130] width 300 height 15
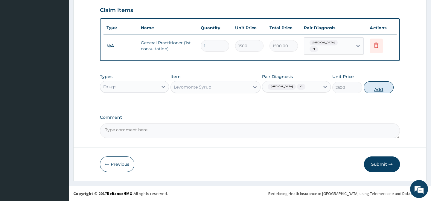
click at [377, 90] on button "Add" at bounding box center [378, 87] width 30 height 12
type input "0"
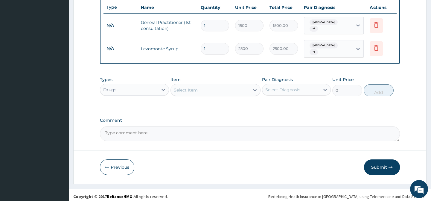
scroll to position [226, 0]
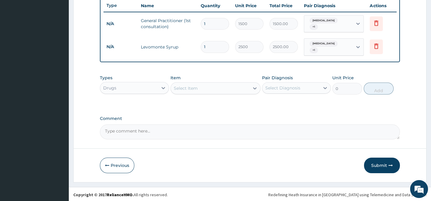
click at [233, 92] on div "Select Item" at bounding box center [215, 88] width 90 height 12
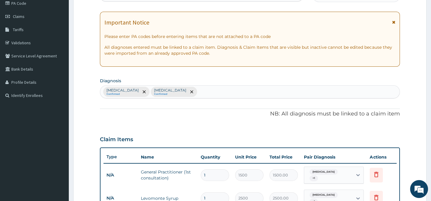
scroll to position [163, 0]
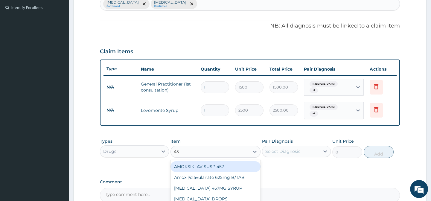
type input "457"
click at [222, 165] on div "AMOKSIKLAV SUSP 457" at bounding box center [215, 166] width 90 height 11
type input "1470"
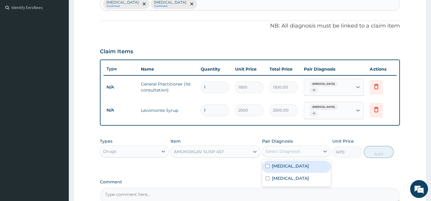
click at [284, 152] on div "Select Diagnosis" at bounding box center [282, 151] width 35 height 6
click at [266, 164] on input "checkbox" at bounding box center [267, 166] width 4 height 4
checkbox input "true"
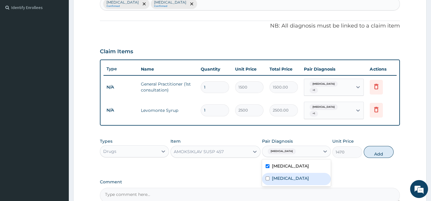
click at [267, 176] on input "checkbox" at bounding box center [267, 178] width 4 height 4
checkbox input "true"
click at [349, 168] on div "PA Code / Prescription Code Enter Code(Secondary Care Only) Encounter Date [DAT…" at bounding box center [250, 48] width 300 height 308
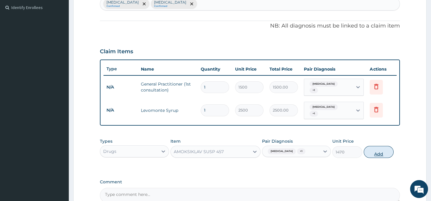
click at [374, 151] on button "Add" at bounding box center [378, 152] width 30 height 12
type input "0"
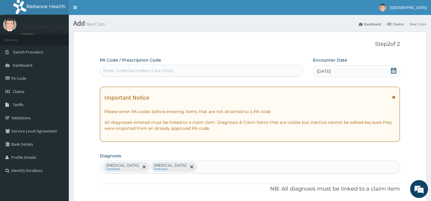
scroll to position [54, 0]
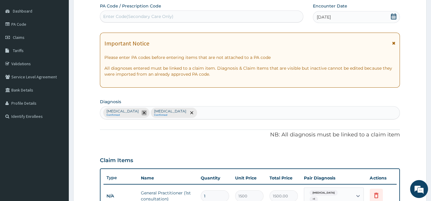
click at [143, 114] on icon "remove selection option" at bounding box center [144, 112] width 3 height 3
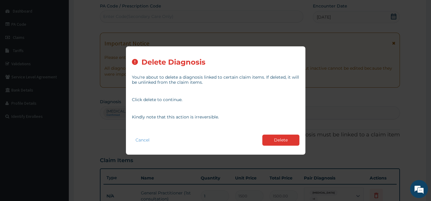
click at [291, 142] on button "Delete" at bounding box center [280, 140] width 37 height 11
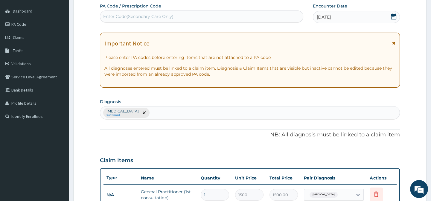
click at [210, 110] on div "[MEDICAL_DATA] Confirmed" at bounding box center [249, 112] width 299 height 13
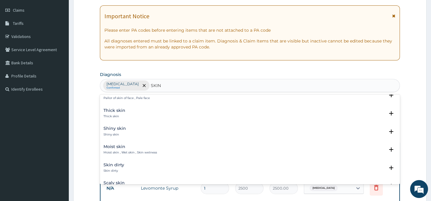
scroll to position [353, 0]
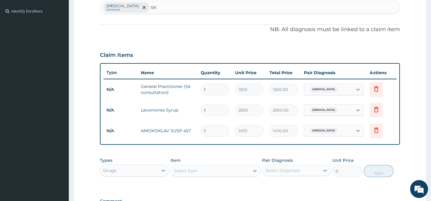
type input "S"
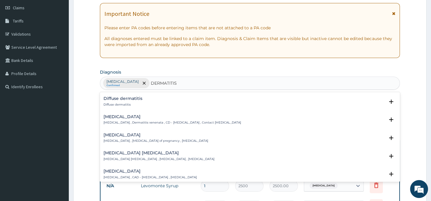
scroll to position [598, 0]
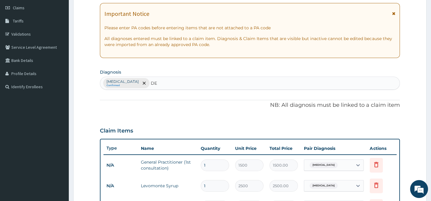
type input "D"
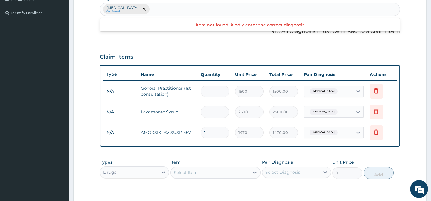
scroll to position [164, 0]
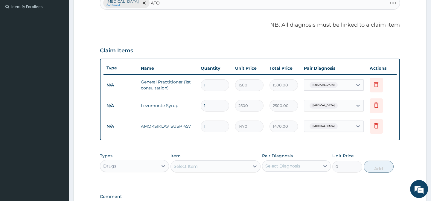
type input "ATOP"
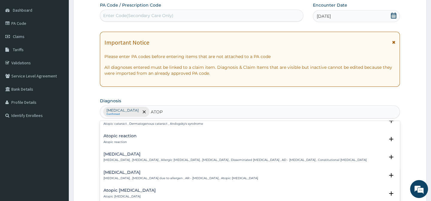
scroll to position [0, 0]
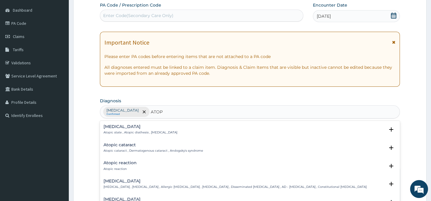
click at [174, 156] on div "Atopic cataract Atopic cataract , Dermatogenous cataract , Andogsky's syndrome …" at bounding box center [250, 149] width 300 height 18
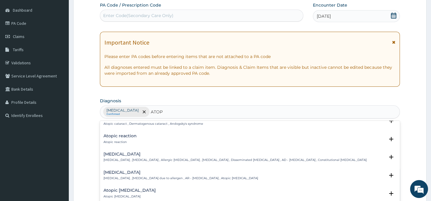
click at [187, 156] on div "[MEDICAL_DATA] [MEDICAL_DATA] , [MEDICAL_DATA] , Allergic [MEDICAL_DATA] , [MED…" at bounding box center [234, 157] width 263 height 10
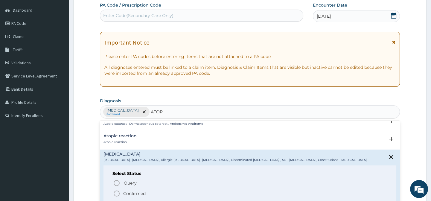
scroll to position [0, 0]
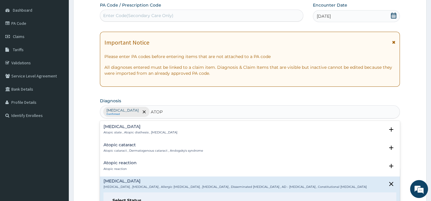
drag, startPoint x: 143, startPoint y: 164, endPoint x: 157, endPoint y: 163, distance: 14.4
click at [143, 179] on div "[MEDICAL_DATA] [MEDICAL_DATA] , [MEDICAL_DATA] , Allergic [MEDICAL_DATA] , [MED…" at bounding box center [249, 204] width 292 height 51
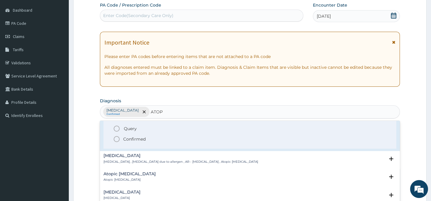
click at [117, 140] on icon "status option filled" at bounding box center [116, 138] width 7 height 7
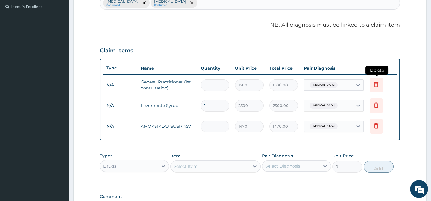
click at [375, 85] on icon at bounding box center [376, 84] width 4 height 5
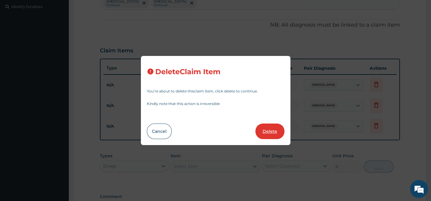
click at [272, 133] on button "Delete" at bounding box center [269, 131] width 29 height 16
type input "2500"
type input "2500.00"
type input "1470"
type input "1470.00"
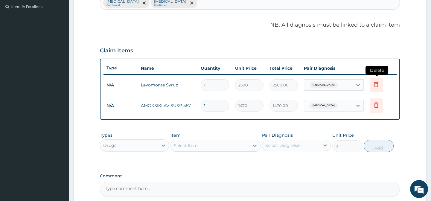
click at [375, 84] on icon at bounding box center [376, 84] width 4 height 5
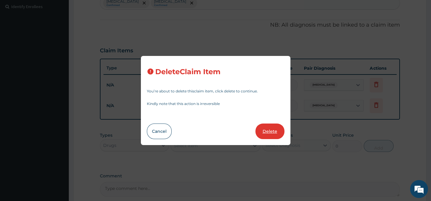
click at [269, 132] on button "Delete" at bounding box center [269, 131] width 29 height 16
type input "1470"
type input "1470.00"
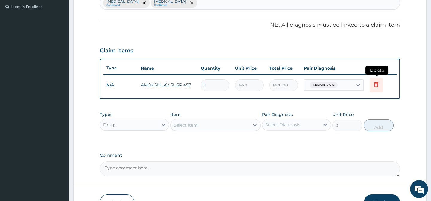
click at [376, 83] on icon at bounding box center [375, 84] width 7 height 7
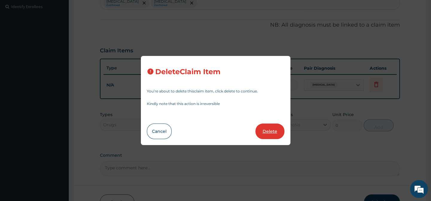
click at [268, 131] on button "Delete" at bounding box center [269, 131] width 29 height 16
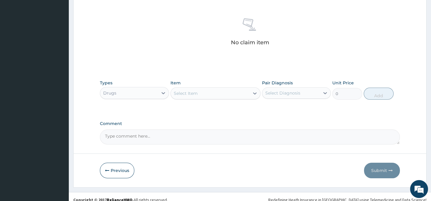
scroll to position [230, 0]
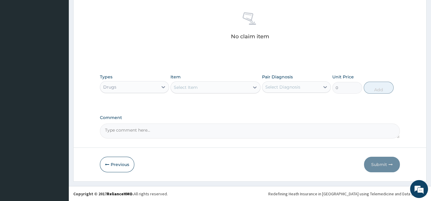
click at [198, 91] on div "Select Item" at bounding box center [210, 87] width 79 height 10
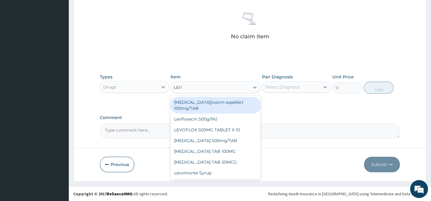
type input "LEVO"
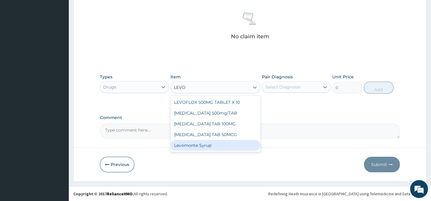
drag, startPoint x: 192, startPoint y: 145, endPoint x: 208, endPoint y: 135, distance: 19.0
click at [192, 145] on div "Levomonte Syrup" at bounding box center [215, 145] width 90 height 11
type input "2500"
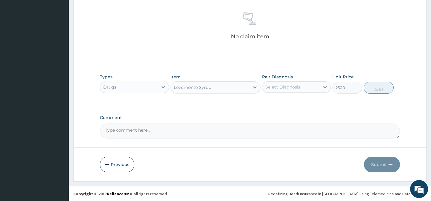
click at [301, 84] on div "Select Diagnosis" at bounding box center [290, 87] width 57 height 10
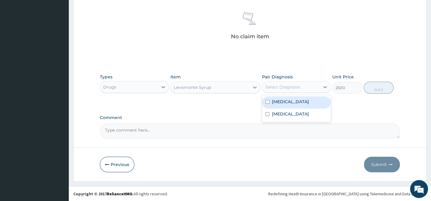
click at [266, 103] on input "checkbox" at bounding box center [267, 102] width 4 height 4
checkbox input "true"
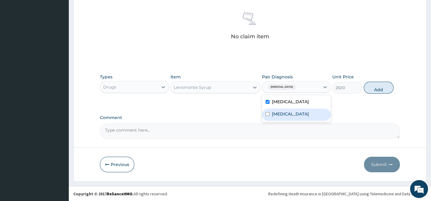
click at [267, 113] on input "checkbox" at bounding box center [267, 114] width 4 height 4
checkbox input "true"
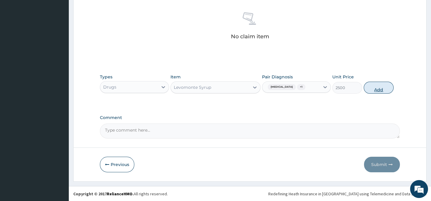
click at [372, 89] on button "Add" at bounding box center [378, 88] width 30 height 12
type input "0"
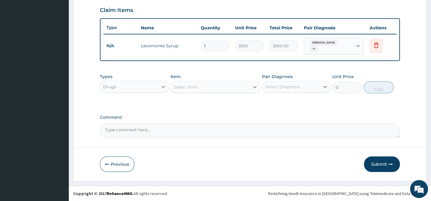
scroll to position [205, 0]
click at [206, 91] on div "Select Item" at bounding box center [210, 87] width 79 height 10
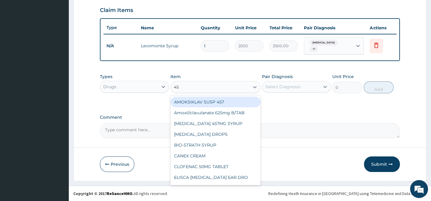
type input "457"
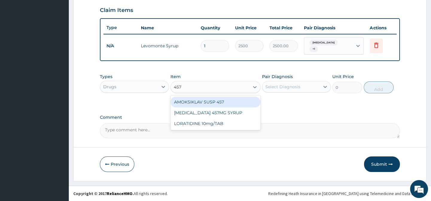
click at [201, 102] on div "AMOKSIKLAV SUSP 457" at bounding box center [215, 102] width 90 height 11
type input "1470"
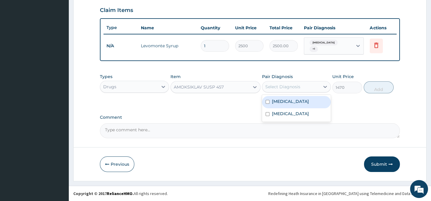
click at [273, 85] on div "Select Diagnosis" at bounding box center [282, 87] width 35 height 6
click at [266, 101] on input "checkbox" at bounding box center [267, 102] width 4 height 4
checkbox input "true"
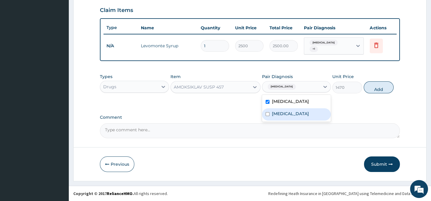
click at [266, 114] on input "checkbox" at bounding box center [267, 114] width 4 height 4
checkbox input "true"
drag, startPoint x: 339, startPoint y: 119, endPoint x: 374, endPoint y: 95, distance: 42.3
click at [339, 119] on label "Comment" at bounding box center [250, 117] width 300 height 5
click at [339, 123] on textarea "Comment" at bounding box center [250, 130] width 300 height 15
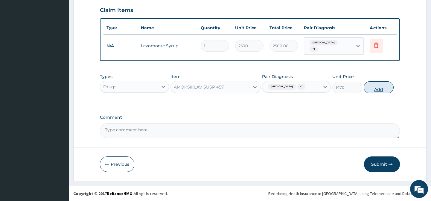
click at [375, 90] on button "Add" at bounding box center [378, 87] width 30 height 12
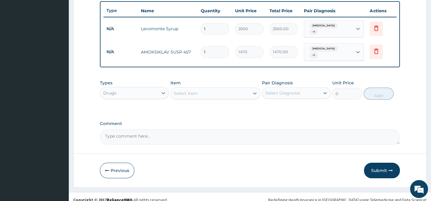
scroll to position [226, 0]
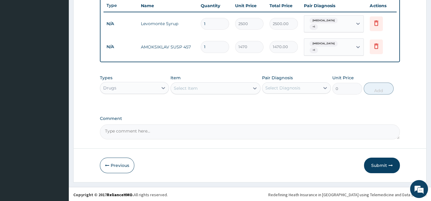
click at [221, 90] on div "Select Item" at bounding box center [210, 88] width 79 height 10
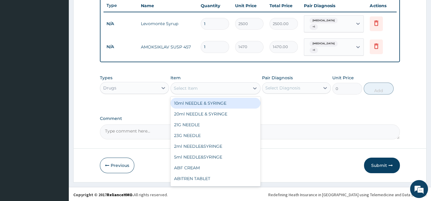
click at [148, 88] on div "Drugs" at bounding box center [128, 88] width 57 height 10
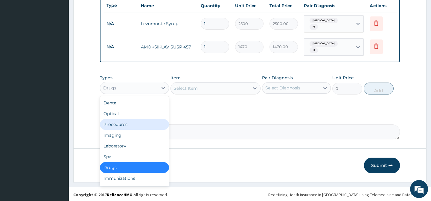
click at [121, 122] on div "Procedures" at bounding box center [134, 124] width 69 height 11
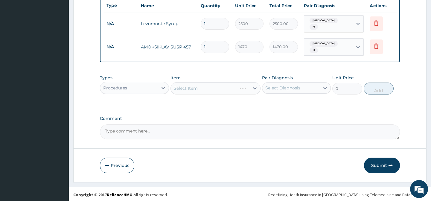
click at [203, 90] on div "Select Item" at bounding box center [215, 88] width 90 height 12
click at [254, 85] on icon at bounding box center [255, 88] width 6 height 6
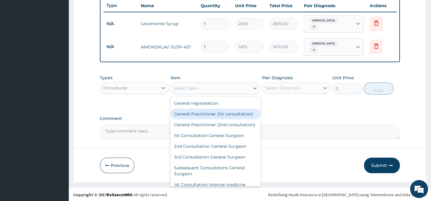
click at [239, 111] on div "General Practitioner (1st consultation)" at bounding box center [215, 114] width 90 height 11
type input "1500"
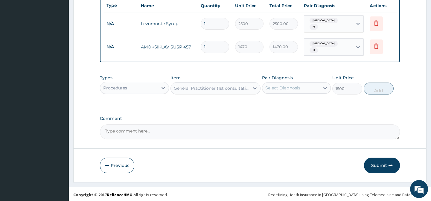
click at [272, 85] on div "Select Diagnosis" at bounding box center [282, 88] width 35 height 6
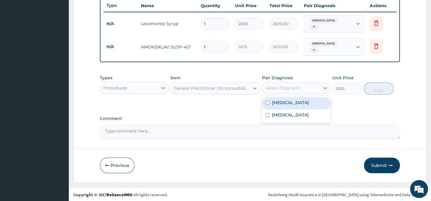
click at [265, 101] on input "checkbox" at bounding box center [267, 103] width 4 height 4
checkbox input "true"
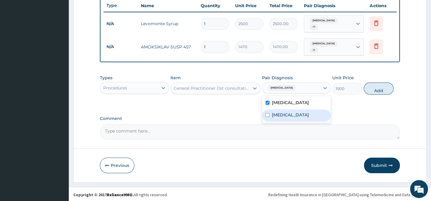
click at [267, 113] on input "checkbox" at bounding box center [267, 115] width 4 height 4
checkbox input "true"
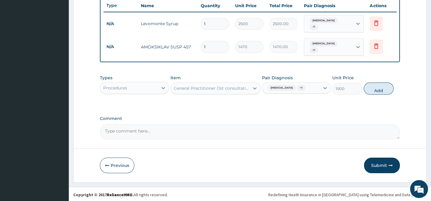
click at [370, 100] on div "Types Procedures Item General Practitioner (1st consultation) Pair Diagnosis [M…" at bounding box center [250, 89] width 300 height 35
click at [375, 84] on button "Add" at bounding box center [378, 88] width 30 height 12
type input "0"
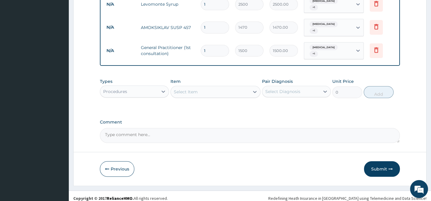
scroll to position [247, 0]
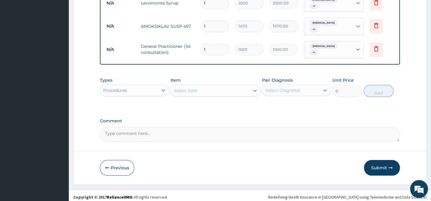
click at [375, 164] on button "Submit" at bounding box center [382, 168] width 36 height 16
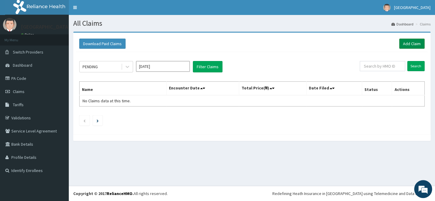
click at [402, 46] on link "Add Claim" at bounding box center [411, 44] width 25 height 10
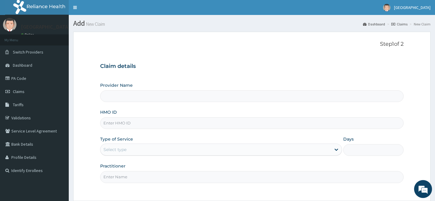
type input "[GEOGRAPHIC_DATA]"
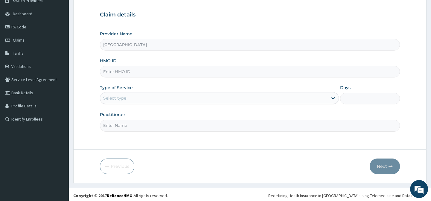
scroll to position [54, 0]
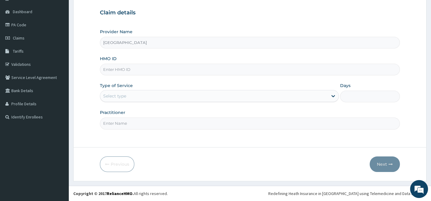
click at [226, 65] on input "HMO ID" at bounding box center [250, 70] width 300 height 12
type input "HHI/10002/C"
click at [152, 93] on div "Select type" at bounding box center [213, 96] width 227 height 10
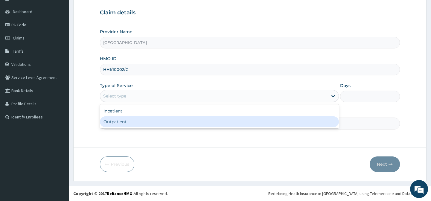
click at [135, 118] on div "Outpatient" at bounding box center [219, 121] width 239 height 11
type input "1"
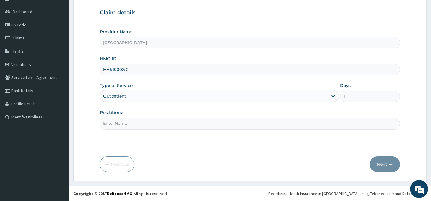
click at [158, 120] on input "Practitioner" at bounding box center [250, 123] width 300 height 12
type input "Dr. Abagha"
click at [385, 162] on button "Next" at bounding box center [384, 164] width 30 height 16
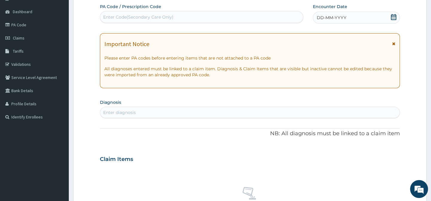
click at [391, 16] on icon at bounding box center [393, 17] width 5 height 6
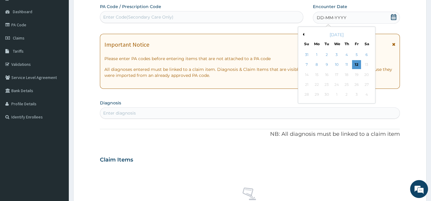
click at [303, 36] on button "Previous Month" at bounding box center [302, 34] width 3 height 3
click at [366, 76] on div "16" at bounding box center [366, 74] width 9 height 9
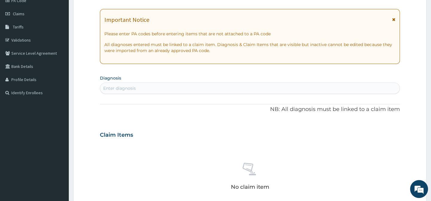
scroll to position [135, 0]
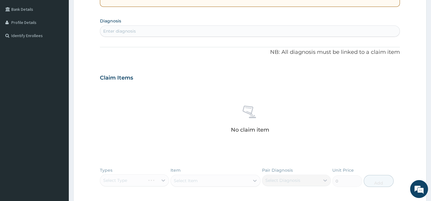
click at [215, 31] on div "Enter diagnosis" at bounding box center [249, 31] width 299 height 10
type input "[MEDICAL_DATA]"
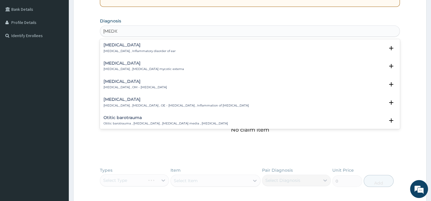
click at [137, 83] on h4 "[MEDICAL_DATA]" at bounding box center [134, 81] width 63 height 4
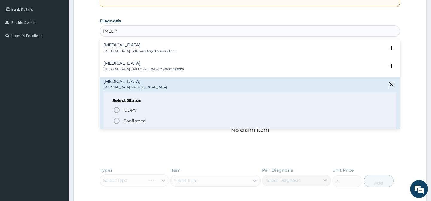
click at [117, 120] on icon "status option filled" at bounding box center [116, 120] width 7 height 7
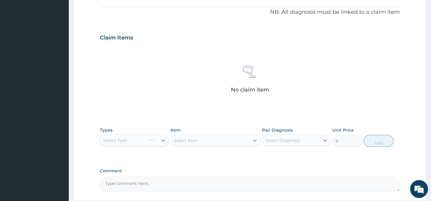
scroll to position [230, 0]
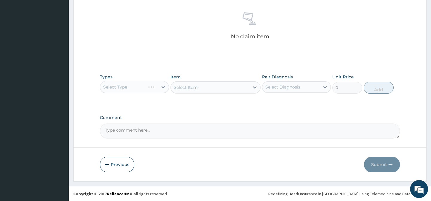
click at [137, 86] on div "Select Type" at bounding box center [134, 87] width 69 height 12
click at [139, 60] on div "No claim item" at bounding box center [250, 27] width 300 height 69
click at [155, 85] on div "Select Type" at bounding box center [134, 87] width 69 height 12
click at [163, 85] on div "Select Type" at bounding box center [134, 87] width 69 height 12
click at [114, 167] on button "Previous" at bounding box center [117, 165] width 34 height 16
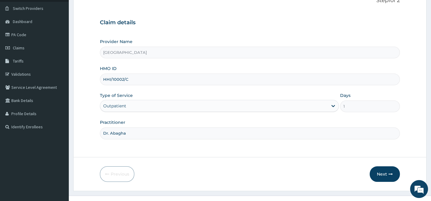
scroll to position [54, 0]
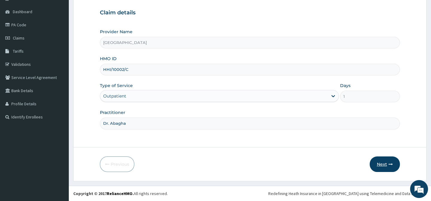
click at [388, 166] on button "Next" at bounding box center [384, 164] width 30 height 16
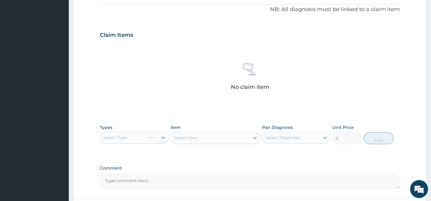
scroll to position [189, 0]
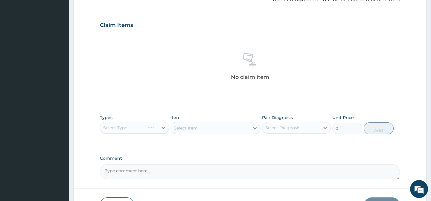
click at [218, 130] on div "Select Item" at bounding box center [215, 128] width 90 height 12
click at [146, 130] on div "Select Type" at bounding box center [134, 128] width 69 height 12
click at [163, 126] on div "Select Type" at bounding box center [134, 128] width 69 height 12
click at [156, 128] on div "Select Type" at bounding box center [134, 128] width 69 height 12
click at [156, 127] on div "Select Type" at bounding box center [134, 128] width 69 height 12
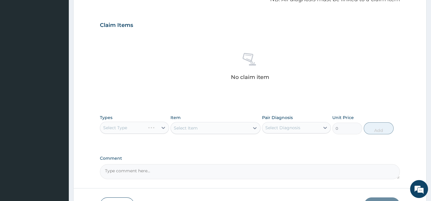
click at [156, 126] on div "Select Type" at bounding box center [134, 128] width 69 height 12
click at [165, 127] on div "Select Type" at bounding box center [134, 128] width 69 height 12
click at [164, 127] on div "Select Type" at bounding box center [134, 128] width 69 height 12
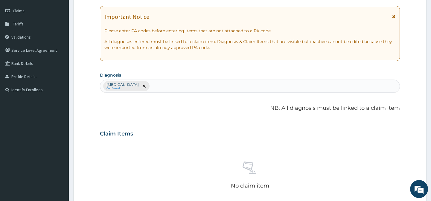
scroll to position [216, 0]
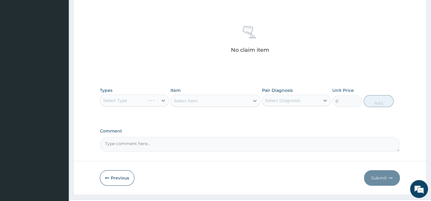
click at [146, 103] on div "Select Type" at bounding box center [134, 100] width 69 height 12
click at [120, 176] on button "Previous" at bounding box center [117, 178] width 34 height 16
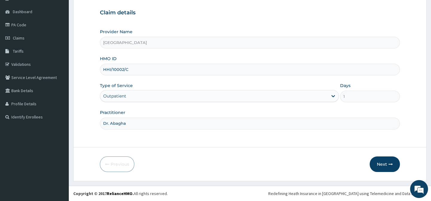
scroll to position [0, 0]
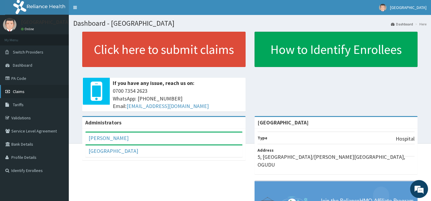
click at [16, 91] on span "Claims" at bounding box center [19, 91] width 12 height 5
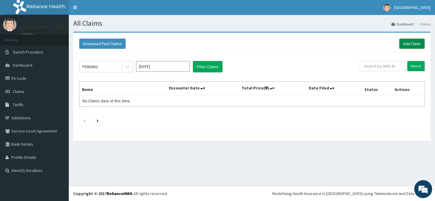
click at [404, 41] on link "Add Claim" at bounding box center [411, 44] width 25 height 10
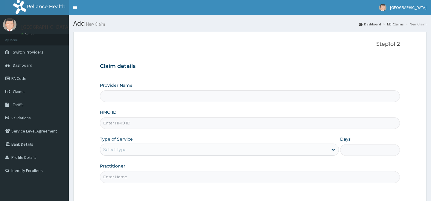
type input "[GEOGRAPHIC_DATA]"
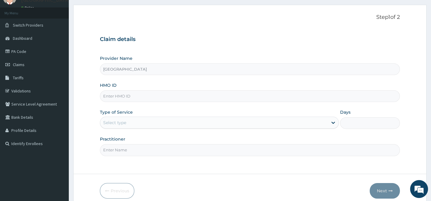
click at [192, 92] on input "HMO ID" at bounding box center [250, 96] width 300 height 12
type input "HHI/10002/C"
click at [143, 122] on div "Select type" at bounding box center [213, 123] width 227 height 10
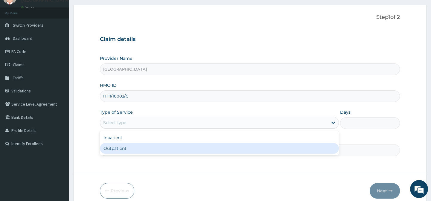
click at [129, 147] on div "Outpatient" at bounding box center [219, 148] width 239 height 11
type input "1"
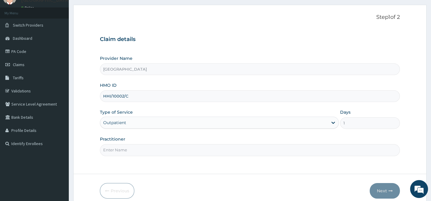
click at [151, 152] on input "Practitioner" at bounding box center [250, 150] width 300 height 12
type input "[PERSON_NAME]"
click at [383, 192] on button "Next" at bounding box center [384, 191] width 30 height 16
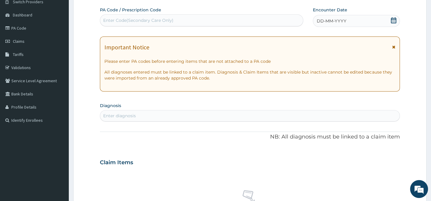
scroll to position [0, 0]
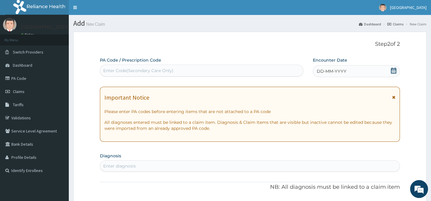
click at [393, 70] on icon at bounding box center [393, 71] width 6 height 6
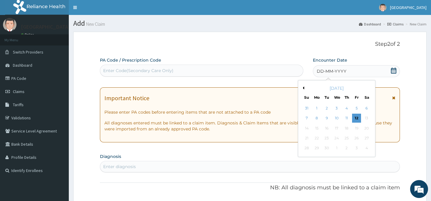
click at [304, 88] on div "[DATE]" at bounding box center [336, 88] width 72 height 6
click at [303, 88] on button "Previous Month" at bounding box center [302, 87] width 3 height 3
click at [366, 127] on div "16" at bounding box center [366, 128] width 9 height 9
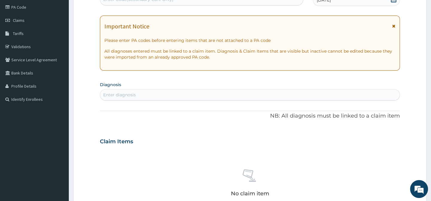
scroll to position [81, 0]
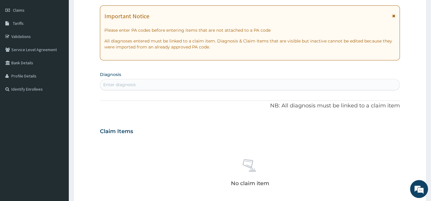
click at [193, 85] on div "Enter diagnosis" at bounding box center [249, 85] width 299 height 10
type input "[MEDICAL_DATA]"
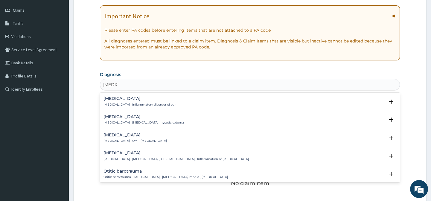
click at [142, 139] on p "[MEDICAL_DATA] , OM - [MEDICAL_DATA]" at bounding box center [134, 141] width 63 height 4
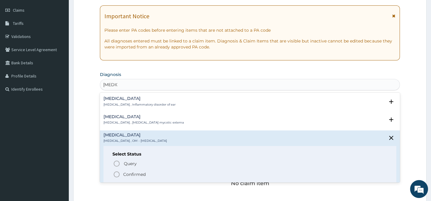
click at [114, 174] on icon "status option filled" at bounding box center [116, 174] width 7 height 7
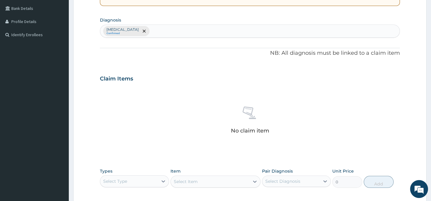
scroll to position [230, 0]
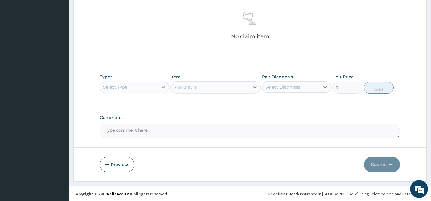
click at [163, 87] on icon at bounding box center [163, 87] width 4 height 2
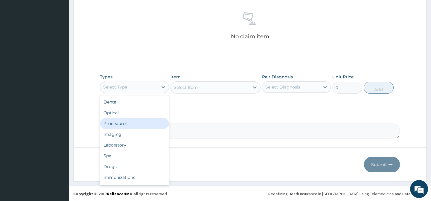
click at [129, 125] on div "Procedures" at bounding box center [134, 123] width 69 height 11
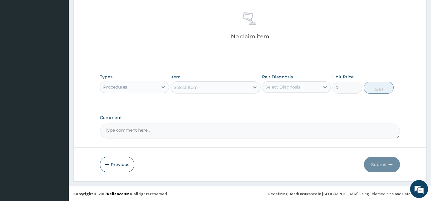
click at [202, 88] on div "Select Item" at bounding box center [210, 87] width 79 height 10
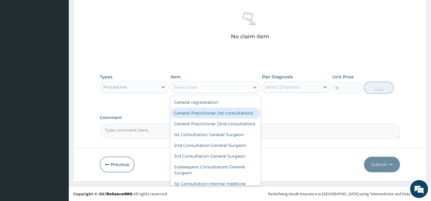
click at [218, 112] on div "General Practitioner (1st consultation)" at bounding box center [215, 113] width 90 height 11
type input "1500"
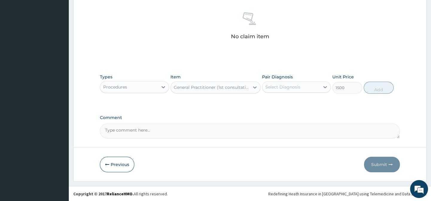
click at [277, 88] on div "Select Diagnosis" at bounding box center [282, 87] width 35 height 6
click at [266, 101] on input "checkbox" at bounding box center [267, 102] width 4 height 4
checkbox input "true"
drag, startPoint x: 351, startPoint y: 116, endPoint x: 353, endPoint y: 110, distance: 6.2
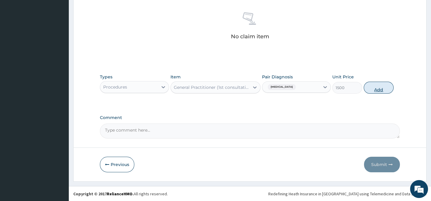
click at [383, 87] on button "Add" at bounding box center [378, 88] width 30 height 12
type input "0"
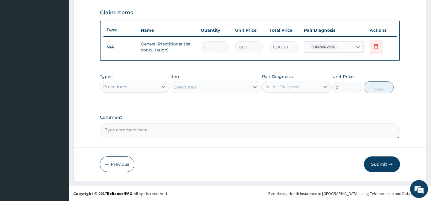
click at [140, 90] on div "Procedures" at bounding box center [128, 87] width 57 height 10
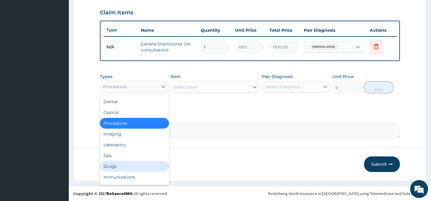
click at [117, 165] on div "Drugs" at bounding box center [134, 166] width 69 height 11
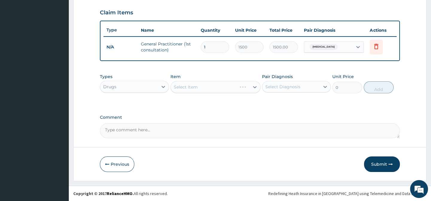
click at [209, 86] on div "Select Item" at bounding box center [215, 87] width 90 height 12
click at [251, 86] on div at bounding box center [254, 87] width 11 height 11
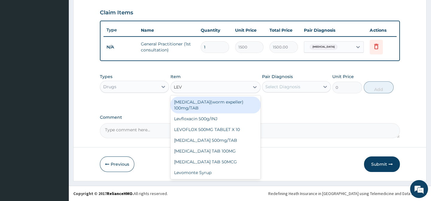
type input "LEVO"
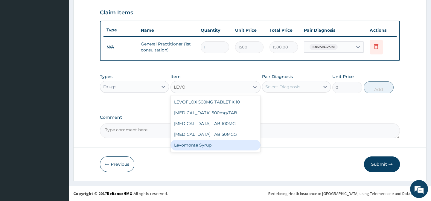
click at [207, 143] on div "Levomonte Syrup" at bounding box center [215, 145] width 90 height 11
type input "2500"
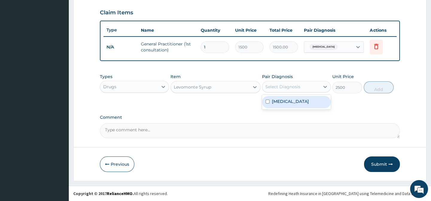
click at [285, 87] on div "Select Diagnosis" at bounding box center [282, 87] width 35 height 6
click at [265, 100] on div "[MEDICAL_DATA]" at bounding box center [296, 102] width 69 height 12
checkbox input "true"
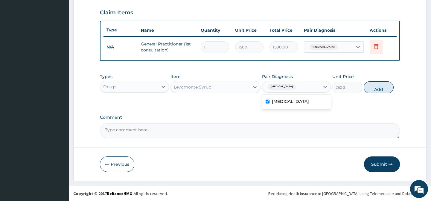
click at [372, 90] on button "Add" at bounding box center [378, 87] width 30 height 12
type input "0"
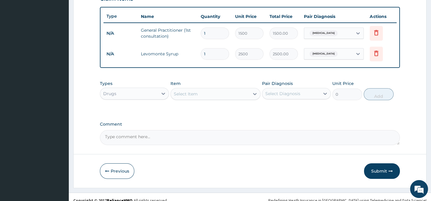
scroll to position [226, 0]
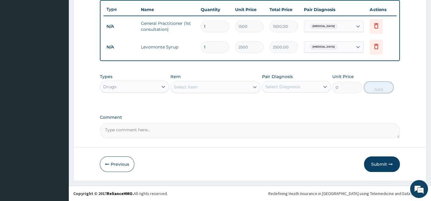
click at [218, 86] on div "Select Item" at bounding box center [210, 87] width 79 height 10
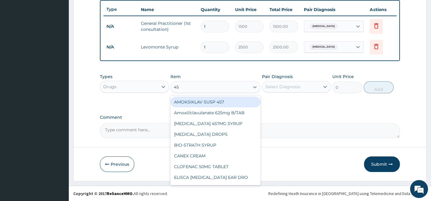
type input "457"
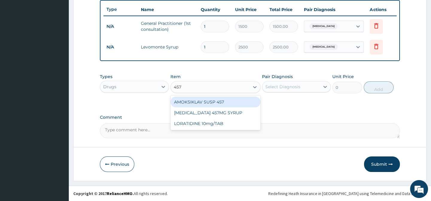
click at [235, 100] on div "AMOKSIKLAV SUSP 457" at bounding box center [215, 102] width 90 height 11
type input "1470"
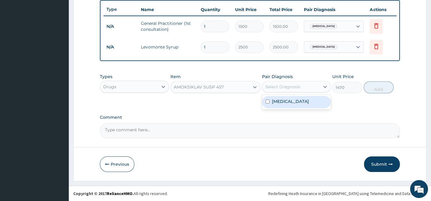
click at [285, 87] on div "Select Diagnosis" at bounding box center [282, 87] width 35 height 6
click at [266, 102] on input "checkbox" at bounding box center [267, 102] width 4 height 4
checkbox input "true"
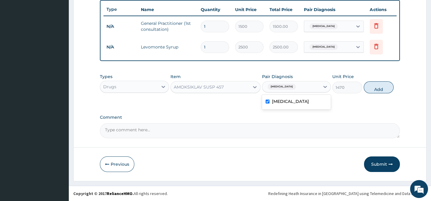
drag, startPoint x: 364, startPoint y: 112, endPoint x: 371, endPoint y: 105, distance: 10.2
click at [384, 86] on button "Add" at bounding box center [378, 87] width 30 height 12
type input "0"
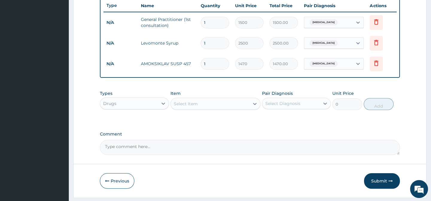
scroll to position [247, 0]
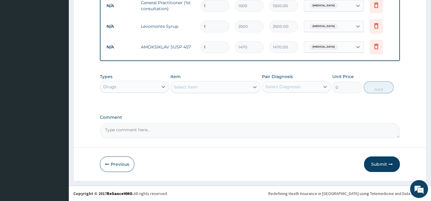
click at [229, 89] on div "Select Item" at bounding box center [210, 87] width 79 height 10
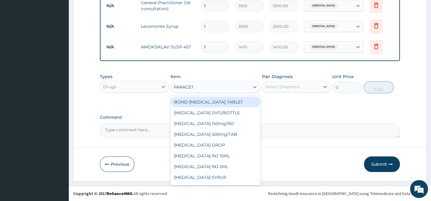
type input "PARACETA"
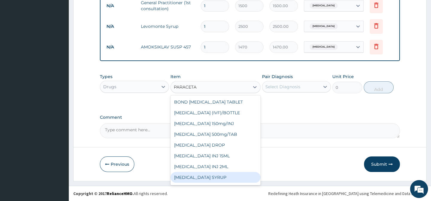
click at [209, 179] on div "[MEDICAL_DATA] SYRUP" at bounding box center [215, 177] width 90 height 11
type input "131.25"
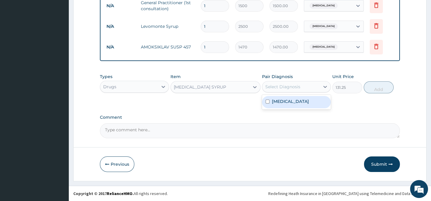
click at [312, 85] on div "Select Diagnosis" at bounding box center [290, 87] width 57 height 10
click at [266, 101] on input "checkbox" at bounding box center [267, 102] width 4 height 4
checkbox input "true"
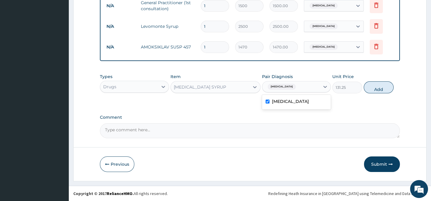
click at [372, 87] on button "Add" at bounding box center [378, 87] width 30 height 12
type input "0"
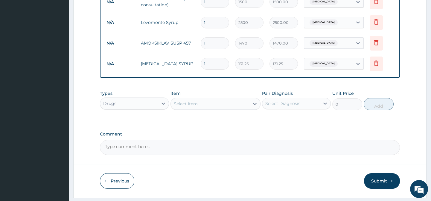
click at [376, 185] on button "Submit" at bounding box center [382, 181] width 36 height 16
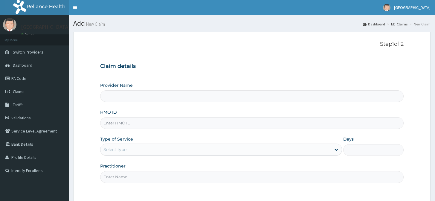
type input "[GEOGRAPHIC_DATA]"
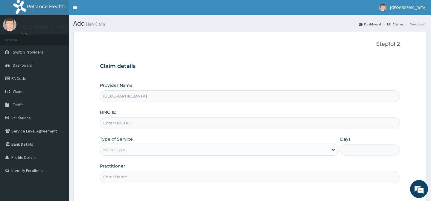
scroll to position [54, 0]
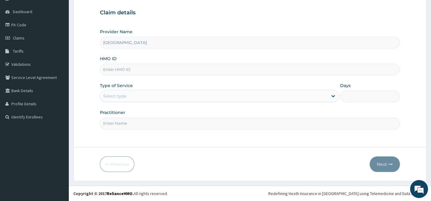
click at [228, 65] on input "HMO ID" at bounding box center [250, 70] width 300 height 12
type input "CRE/10172/E"
click at [221, 99] on div "Select type" at bounding box center [213, 96] width 227 height 10
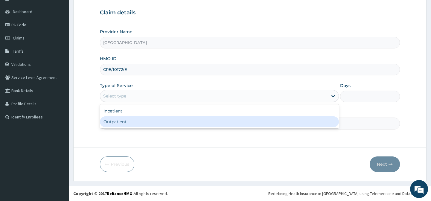
click at [161, 123] on div "Outpatient" at bounding box center [219, 121] width 239 height 11
type input "1"
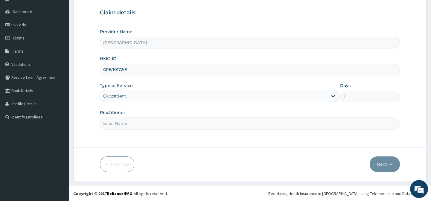
click at [168, 121] on input "Practitioner" at bounding box center [250, 123] width 300 height 12
type input "Dr. Abagha"
click at [388, 166] on button "Next" at bounding box center [384, 164] width 30 height 16
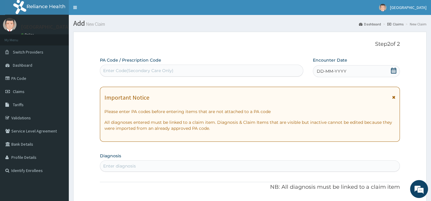
scroll to position [0, 0]
click at [392, 72] on icon at bounding box center [393, 71] width 6 height 6
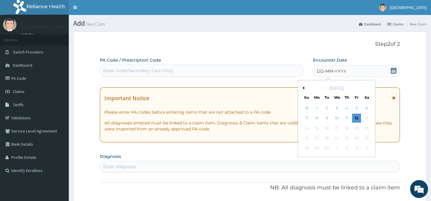
click at [302, 87] on button "Previous Month" at bounding box center [302, 87] width 3 height 3
click at [357, 128] on div "15" at bounding box center [356, 128] width 9 height 9
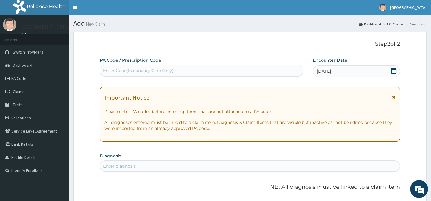
scroll to position [81, 0]
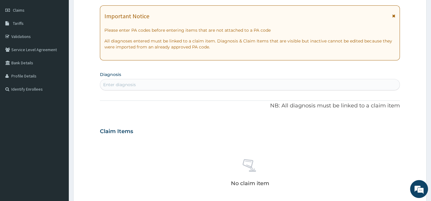
click at [218, 83] on div "Enter diagnosis" at bounding box center [249, 85] width 299 height 10
type input "[MEDICAL_DATA]"
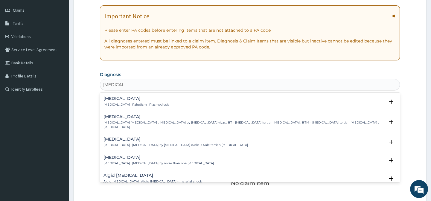
click at [136, 103] on p "[MEDICAL_DATA] , Paludism , Plasmodiosis" at bounding box center [136, 105] width 66 height 4
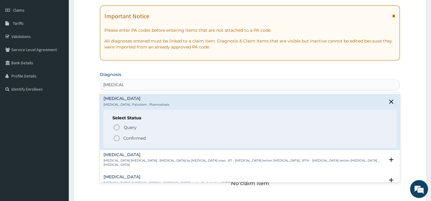
click at [116, 136] on icon "status option filled" at bounding box center [116, 138] width 7 height 7
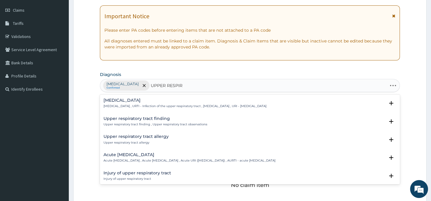
type input "UPPER RESPIRA"
click at [161, 102] on h4 "[MEDICAL_DATA]" at bounding box center [184, 100] width 163 height 4
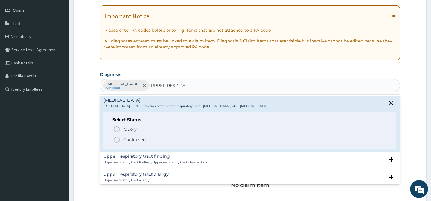
click at [117, 140] on icon "status option filled" at bounding box center [116, 139] width 7 height 7
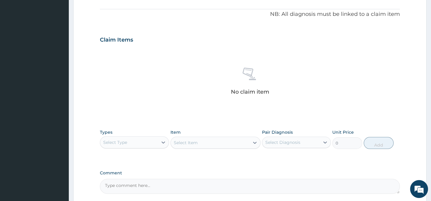
scroll to position [190, 0]
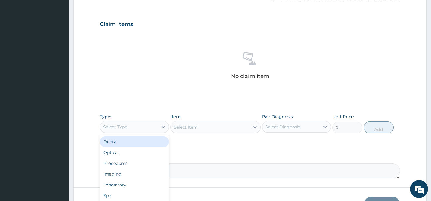
click at [134, 130] on div "Select Type" at bounding box center [128, 127] width 57 height 10
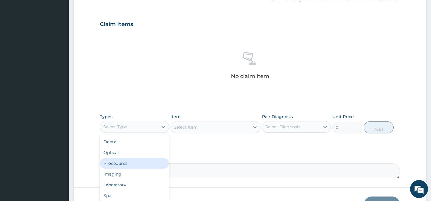
click at [123, 161] on div "Procedures" at bounding box center [134, 163] width 69 height 11
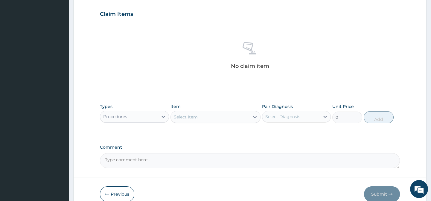
scroll to position [217, 0]
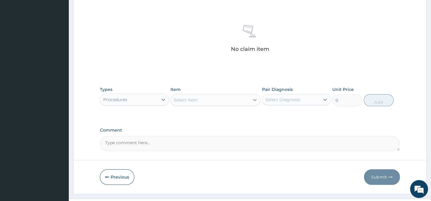
click at [254, 100] on icon at bounding box center [255, 100] width 4 height 2
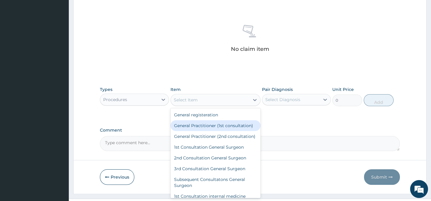
click at [236, 126] on div "General Practitioner (1st consultation)" at bounding box center [215, 125] width 90 height 11
type input "1500"
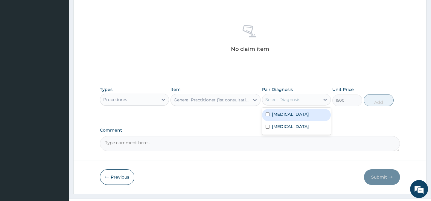
click at [281, 97] on div "Select Diagnosis" at bounding box center [282, 100] width 35 height 6
click at [266, 113] on input "checkbox" at bounding box center [267, 114] width 4 height 4
checkbox input "true"
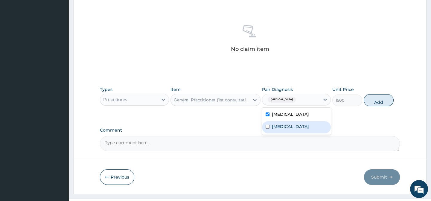
click at [265, 129] on input "checkbox" at bounding box center [267, 127] width 4 height 4
checkbox input "true"
click at [384, 136] on textarea "Comment" at bounding box center [250, 143] width 300 height 15
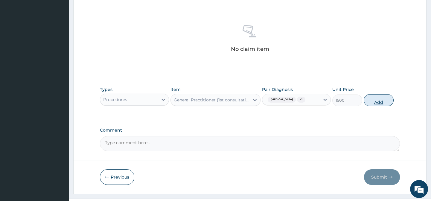
click at [377, 105] on button "Add" at bounding box center [378, 100] width 30 height 12
type input "0"
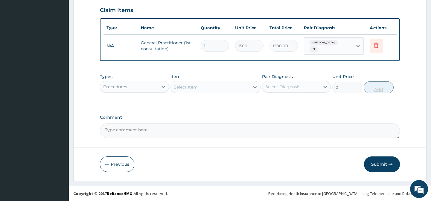
scroll to position [205, 0]
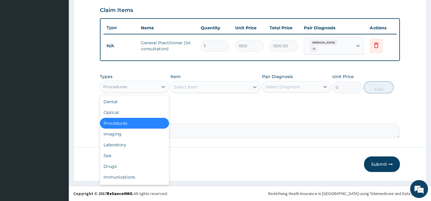
click at [145, 88] on div "Procedures" at bounding box center [128, 87] width 57 height 10
click at [113, 167] on div "Drugs" at bounding box center [134, 166] width 69 height 11
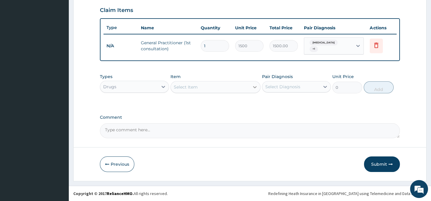
click at [255, 87] on icon at bounding box center [255, 87] width 4 height 2
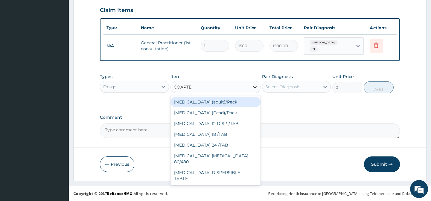
type input "[MEDICAL_DATA]"
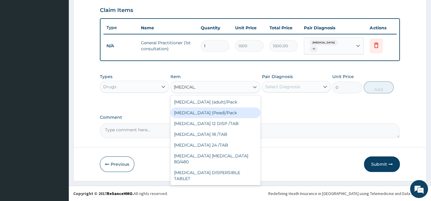
click at [220, 114] on div "[MEDICAL_DATA] (Pead)/Pack" at bounding box center [215, 112] width 90 height 11
type input "498.75"
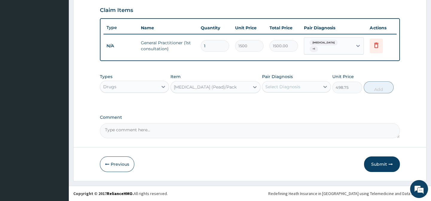
click at [285, 87] on div "Select Diagnosis" at bounding box center [282, 87] width 35 height 6
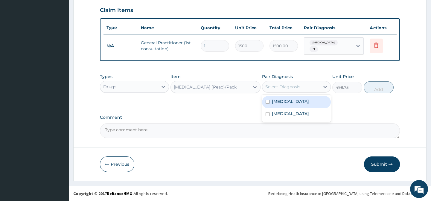
click at [268, 102] on input "checkbox" at bounding box center [267, 102] width 4 height 4
checkbox input "true"
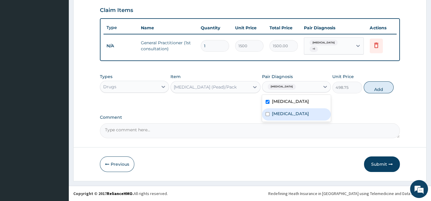
click at [267, 116] on input "checkbox" at bounding box center [267, 114] width 4 height 4
checkbox input "true"
click at [394, 117] on label "Comment" at bounding box center [250, 117] width 300 height 5
click at [394, 123] on textarea "Comment" at bounding box center [250, 130] width 300 height 15
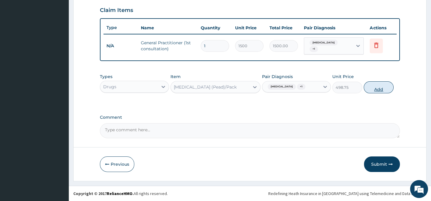
click at [384, 90] on button "Add" at bounding box center [378, 87] width 30 height 12
type input "0"
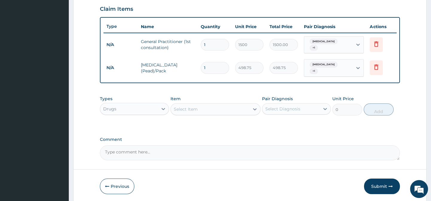
click at [233, 108] on div "Select Item" at bounding box center [210, 109] width 79 height 10
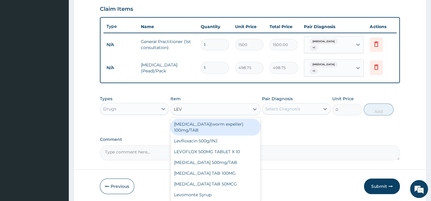
type input "LEVO"
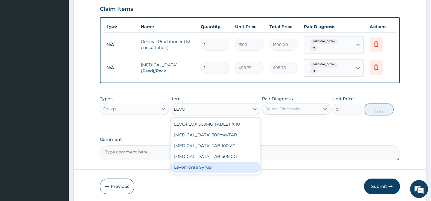
click at [199, 167] on div "Levomonte Syrup" at bounding box center [215, 167] width 90 height 11
type input "2500"
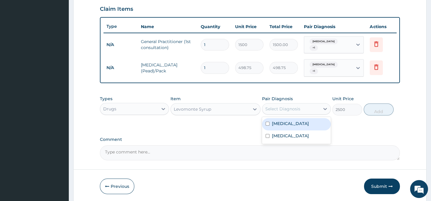
click at [300, 107] on div "Select Diagnosis" at bounding box center [290, 109] width 57 height 10
click at [267, 123] on input "checkbox" at bounding box center [267, 124] width 4 height 4
checkbox input "true"
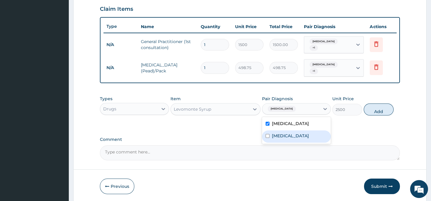
click at [266, 138] on input "checkbox" at bounding box center [267, 136] width 4 height 4
checkbox input "true"
drag, startPoint x: 342, startPoint y: 142, endPoint x: 346, endPoint y: 137, distance: 6.8
click at [342, 141] on div "Comment" at bounding box center [250, 148] width 300 height 23
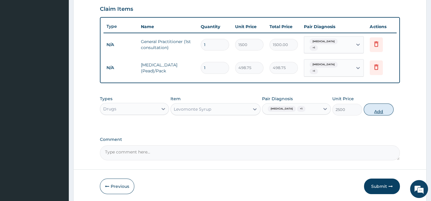
click at [370, 110] on button "Add" at bounding box center [378, 109] width 30 height 12
type input "0"
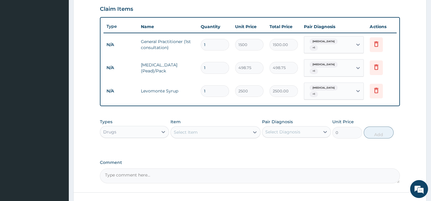
click at [240, 127] on div "Select Item" at bounding box center [210, 132] width 79 height 10
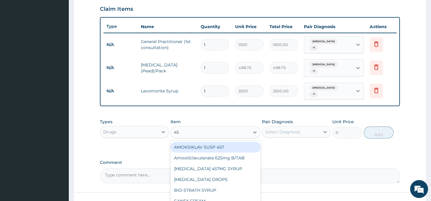
type input "457"
click at [213, 143] on div "AMOKSIKLAV SUSP 457" at bounding box center [215, 147] width 90 height 11
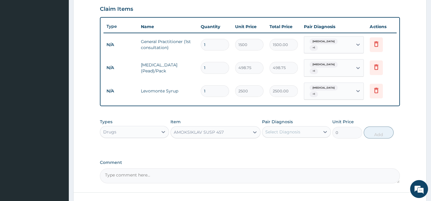
type input "1470"
click at [279, 132] on div "Select Diagnosis" at bounding box center [290, 132] width 57 height 10
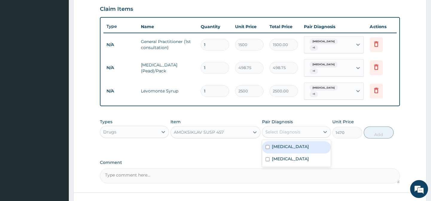
click at [268, 145] on input "checkbox" at bounding box center [267, 147] width 4 height 4
checkbox input "true"
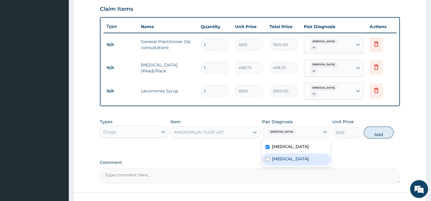
click at [267, 157] on input "checkbox" at bounding box center [267, 159] width 4 height 4
checkbox input "true"
click at [384, 168] on textarea "Comment" at bounding box center [250, 175] width 300 height 15
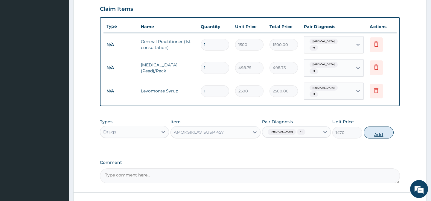
click at [374, 132] on button "Add" at bounding box center [378, 132] width 30 height 12
type input "0"
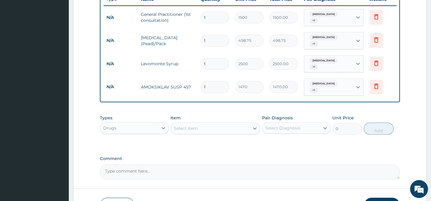
scroll to position [260, 0]
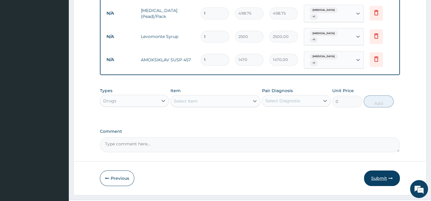
click at [379, 173] on button "Submit" at bounding box center [382, 178] width 36 height 16
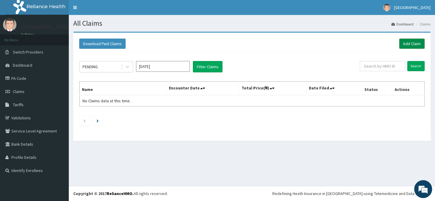
click at [414, 43] on link "Add Claim" at bounding box center [411, 44] width 25 height 10
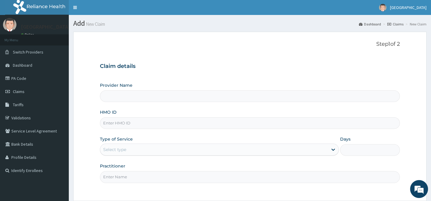
type input "[GEOGRAPHIC_DATA]"
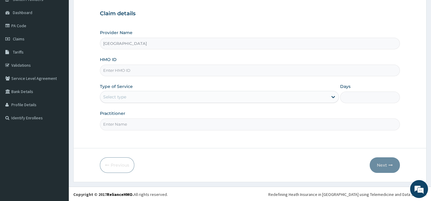
scroll to position [54, 0]
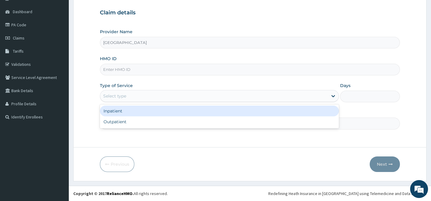
click at [157, 96] on div "Select type" at bounding box center [213, 96] width 227 height 10
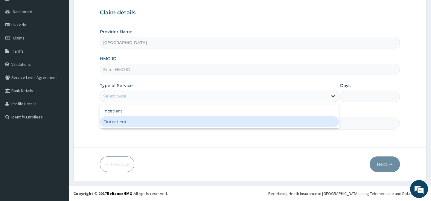
click at [132, 123] on div "Outpatient" at bounding box center [219, 121] width 239 height 11
type input "1"
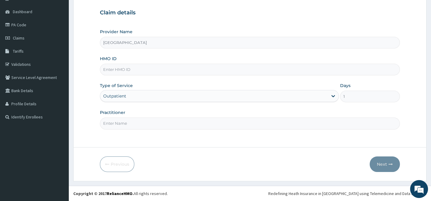
click at [152, 68] on input "HMO ID" at bounding box center [250, 70] width 300 height 12
type input "FCH/10176/C"
click at [207, 98] on div "Outpatient" at bounding box center [213, 96] width 227 height 10
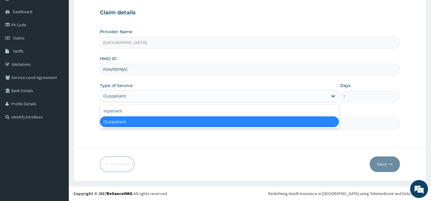
click at [153, 124] on div "Outpatient" at bounding box center [219, 121] width 239 height 11
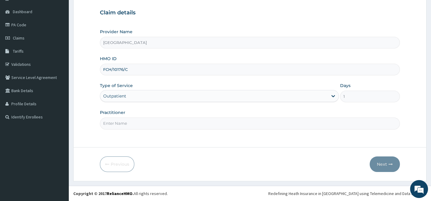
click at [155, 124] on input "Practitioner" at bounding box center [250, 123] width 300 height 12
type input "Dr. Abagha"
click at [390, 159] on button "Next" at bounding box center [384, 164] width 30 height 16
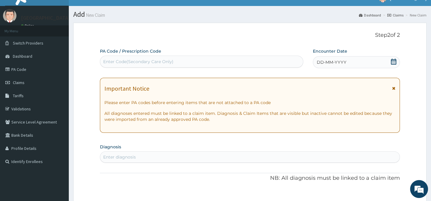
scroll to position [27, 0]
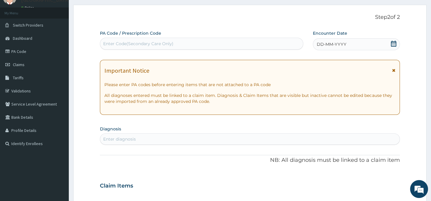
click at [323, 44] on span "DD-MM-YYYY" at bounding box center [332, 44] width 30 height 6
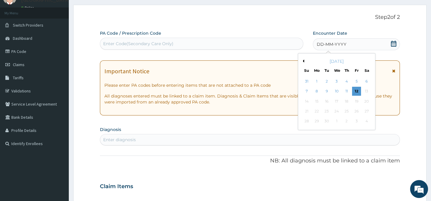
click at [304, 60] on div "September 2025" at bounding box center [336, 61] width 72 height 6
click at [303, 61] on button "Previous Month" at bounding box center [302, 60] width 3 height 3
click at [326, 92] on div "5" at bounding box center [326, 91] width 9 height 9
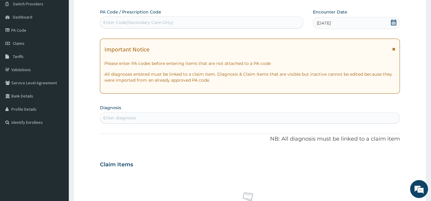
scroll to position [54, 0]
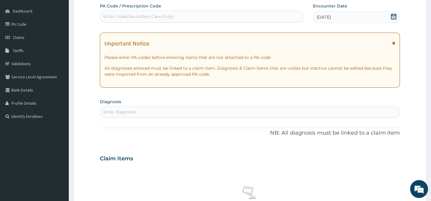
click at [197, 113] on div "Enter diagnosis" at bounding box center [249, 112] width 299 height 10
type input "UPPER RESP"
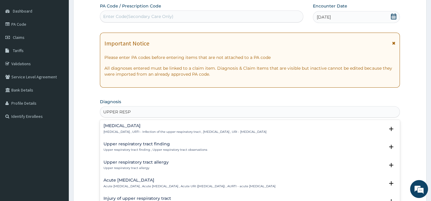
click at [167, 130] on p "Upper respiratory infection , URTI - Infection of the upper respiratory tract ,…" at bounding box center [184, 132] width 163 height 4
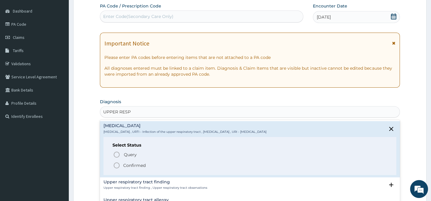
click at [117, 164] on icon "status option filled" at bounding box center [116, 165] width 7 height 7
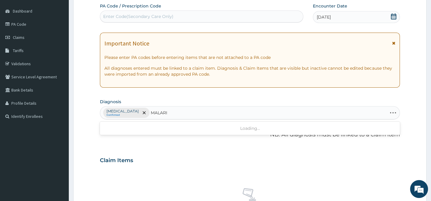
type input "MALARIA"
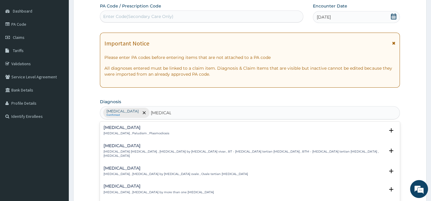
click at [129, 135] on p "Malaria , Paludism , Plasmodiosis" at bounding box center [136, 133] width 66 height 4
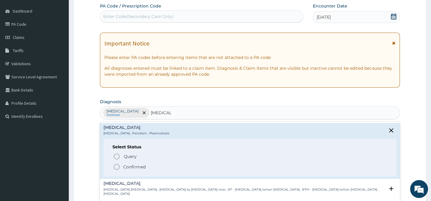
click at [116, 166] on icon "status option filled" at bounding box center [116, 166] width 7 height 7
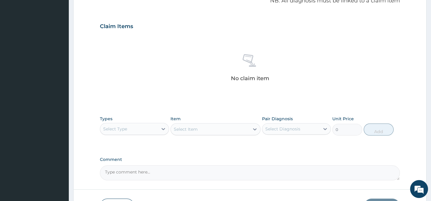
scroll to position [190, 0]
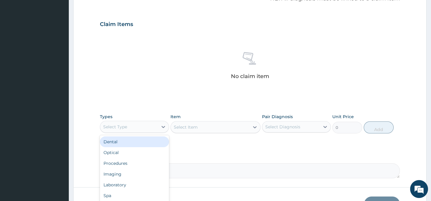
click at [127, 128] on div "Select Type" at bounding box center [115, 127] width 24 height 6
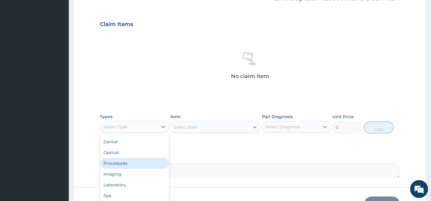
click at [123, 161] on div "Procedures" at bounding box center [134, 163] width 69 height 11
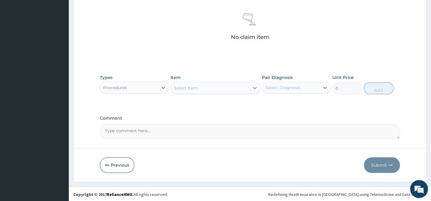
scroll to position [230, 0]
click at [159, 89] on div at bounding box center [163, 87] width 11 height 11
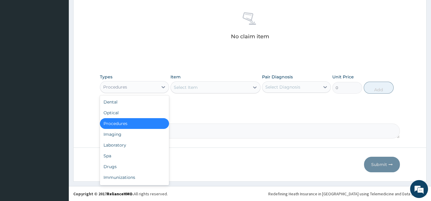
click at [135, 124] on div "Procedures" at bounding box center [134, 123] width 69 height 11
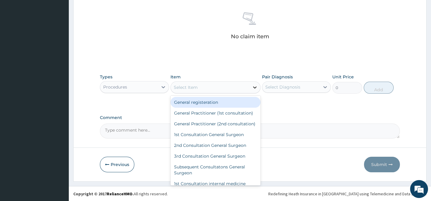
click at [251, 85] on div at bounding box center [254, 87] width 11 height 11
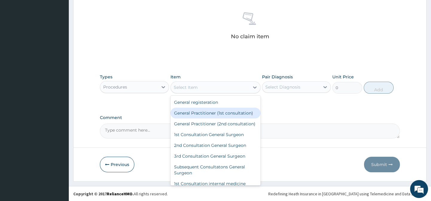
click at [213, 112] on div "General Practitioner (1st consultation)" at bounding box center [215, 113] width 90 height 11
type input "1500"
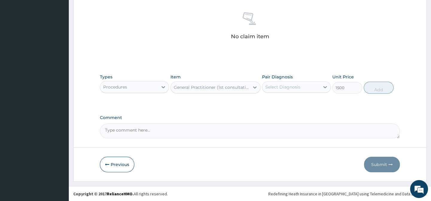
click at [278, 89] on div "Select Diagnosis" at bounding box center [282, 87] width 35 height 6
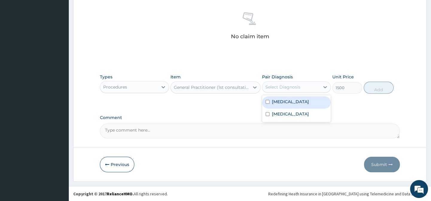
click at [266, 104] on input "checkbox" at bounding box center [267, 102] width 4 height 4
checkbox input "true"
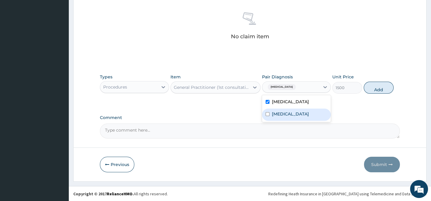
click at [266, 116] on input "checkbox" at bounding box center [267, 114] width 4 height 4
checkbox input "true"
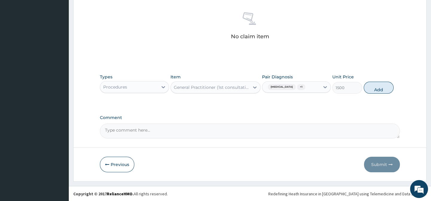
click at [376, 94] on button "Add" at bounding box center [378, 88] width 30 height 12
type input "0"
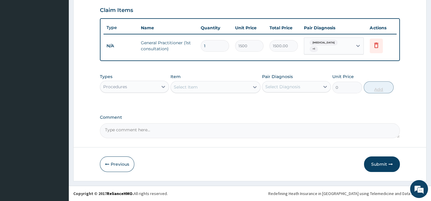
scroll to position [208, 0]
click at [139, 86] on div "Procedures" at bounding box center [128, 87] width 57 height 10
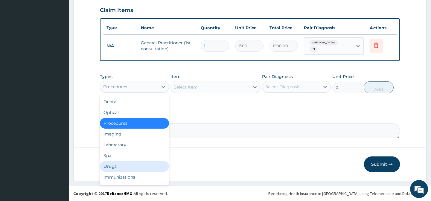
click at [114, 168] on div "Drugs" at bounding box center [134, 166] width 69 height 11
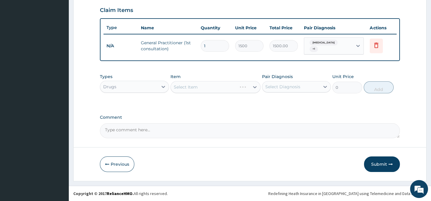
click at [255, 87] on div "Select Item" at bounding box center [215, 87] width 90 height 12
click at [246, 89] on div "Select Item" at bounding box center [215, 87] width 90 height 12
click at [253, 87] on icon at bounding box center [255, 87] width 4 height 2
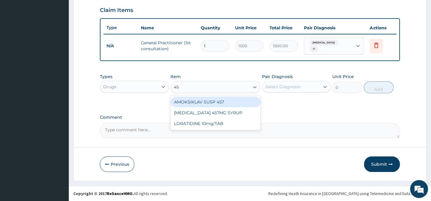
type input "457"
click at [219, 103] on div "AMOKSIKLAV SUSP 457" at bounding box center [215, 102] width 90 height 11
type input "1470"
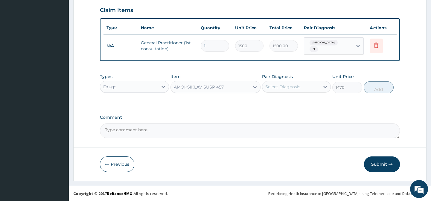
click at [272, 89] on div "Select Diagnosis" at bounding box center [282, 87] width 35 height 6
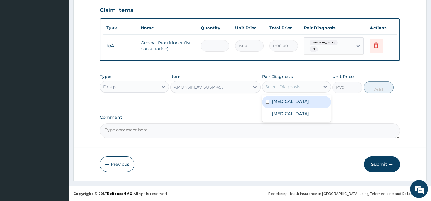
click at [268, 104] on input "checkbox" at bounding box center [267, 102] width 4 height 4
checkbox input "true"
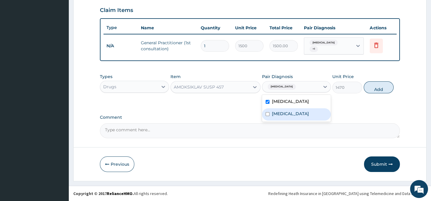
click at [268, 116] on input "checkbox" at bounding box center [267, 114] width 4 height 4
checkbox input "true"
click at [348, 120] on label "Comment" at bounding box center [250, 117] width 300 height 5
click at [348, 123] on textarea "Comment" at bounding box center [250, 130] width 300 height 15
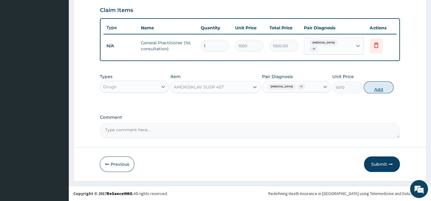
click at [365, 91] on button "Add" at bounding box center [378, 87] width 30 height 12
type input "0"
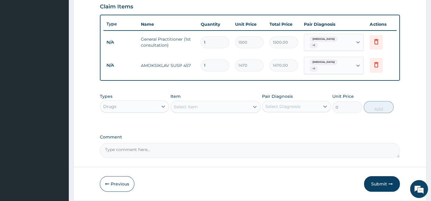
click at [224, 109] on div "Select Item" at bounding box center [210, 107] width 79 height 10
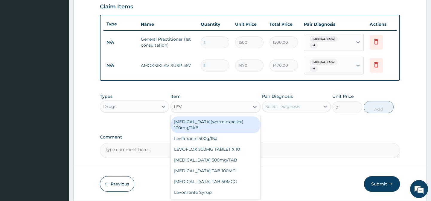
type input "LEVO"
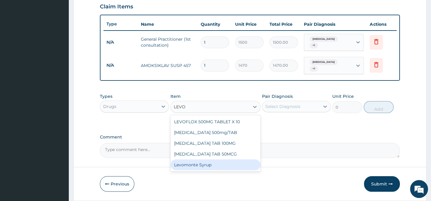
click at [201, 166] on div "Levomonte Syrup" at bounding box center [215, 164] width 90 height 11
type input "2500"
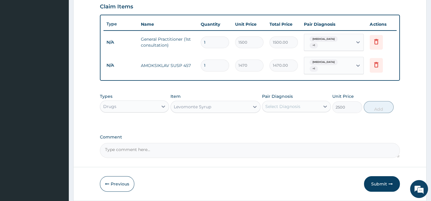
click at [282, 109] on div "Select Diagnosis" at bounding box center [282, 106] width 35 height 6
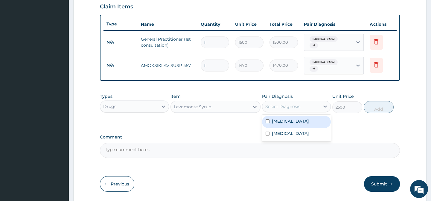
click at [266, 123] on input "checkbox" at bounding box center [267, 121] width 4 height 4
checkbox input "true"
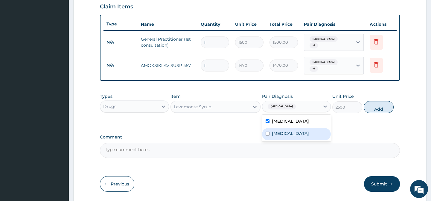
click at [266, 135] on input "checkbox" at bounding box center [267, 134] width 4 height 4
checkbox input "true"
drag, startPoint x: 405, startPoint y: 146, endPoint x: 399, endPoint y: 131, distance: 15.7
click at [405, 143] on form "Step 2 of 2 PA Code / Prescription Code Enter Code(Secondary Care Only) Encount…" at bounding box center [249, 12] width 353 height 377
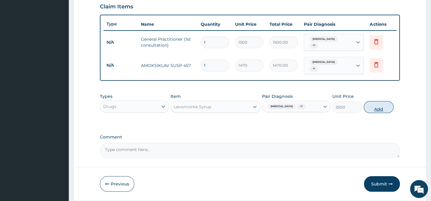
click at [383, 113] on button "Add" at bounding box center [378, 107] width 30 height 12
type input "0"
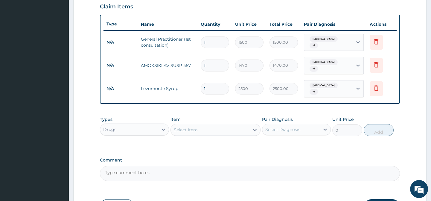
click at [244, 130] on div "Select Item" at bounding box center [210, 130] width 79 height 10
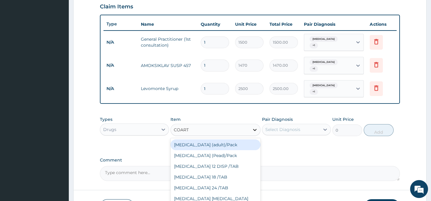
type input "COARTE"
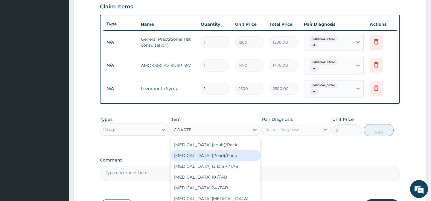
click at [227, 155] on div "Coartem (Pead)/Pack" at bounding box center [215, 155] width 90 height 11
type input "498.75"
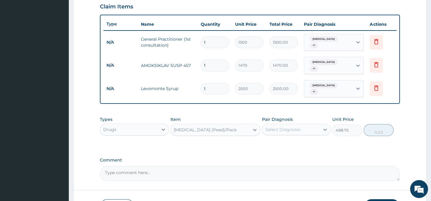
click at [275, 129] on div "Select Diagnosis" at bounding box center [290, 130] width 57 height 10
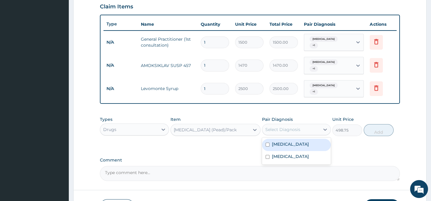
click at [268, 146] on input "checkbox" at bounding box center [267, 145] width 4 height 4
checkbox input "true"
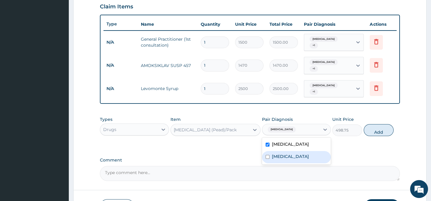
click at [266, 159] on input "checkbox" at bounding box center [267, 157] width 4 height 4
checkbox input "true"
click at [395, 180] on textarea "Comment" at bounding box center [250, 173] width 300 height 15
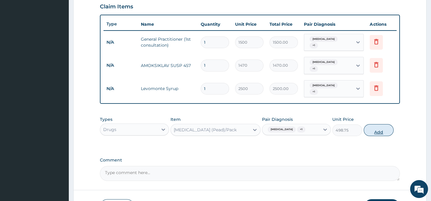
click at [382, 136] on button "Add" at bounding box center [378, 130] width 30 height 12
type input "0"
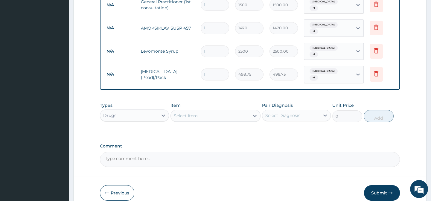
scroll to position [262, 0]
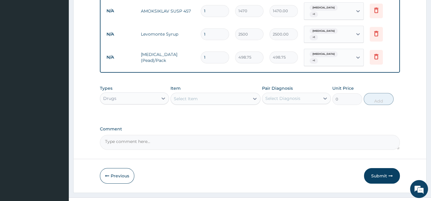
click at [260, 105] on div "Select Item" at bounding box center [215, 99] width 90 height 12
click at [254, 101] on icon at bounding box center [255, 99] width 6 height 6
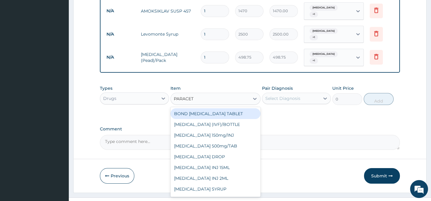
type input "PARACETA"
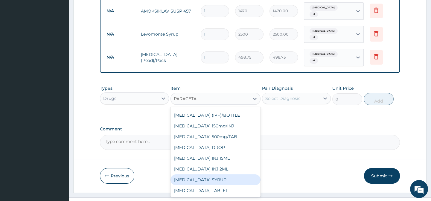
click at [230, 183] on div "PARACETAMOL SYRUP" at bounding box center [215, 179] width 90 height 11
type input "131.25"
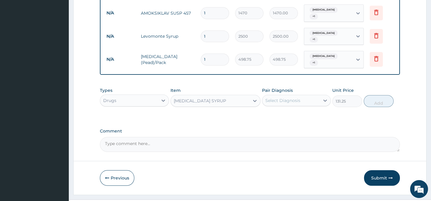
scroll to position [262, 0]
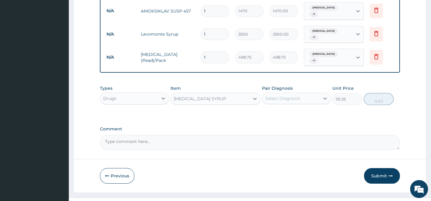
click at [281, 105] on div "Pair Diagnosis Select Diagnosis" at bounding box center [296, 95] width 69 height 20
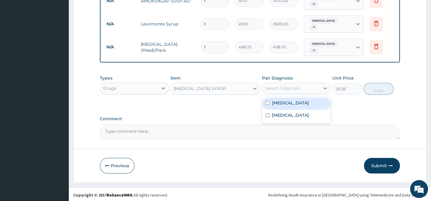
click at [278, 94] on div "option Malaria, selected. option Upper respiratory infection focused, 1 of 2. 2…" at bounding box center [296, 87] width 69 height 11
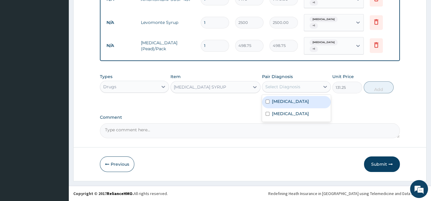
click at [267, 103] on input "checkbox" at bounding box center [267, 102] width 4 height 4
checkbox input "true"
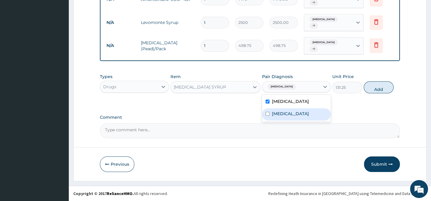
click at [267, 116] on input "checkbox" at bounding box center [267, 114] width 4 height 4
checkbox input "true"
click at [362, 120] on label "Comment" at bounding box center [250, 117] width 300 height 5
click at [362, 123] on textarea "Comment" at bounding box center [250, 130] width 300 height 15
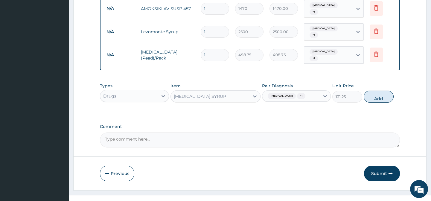
scroll to position [255, 0]
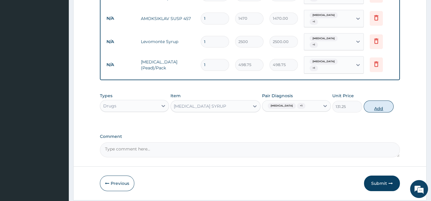
click at [378, 112] on button "Add" at bounding box center [378, 106] width 30 height 12
type input "0"
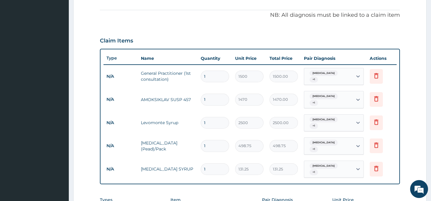
scroll to position [273, 0]
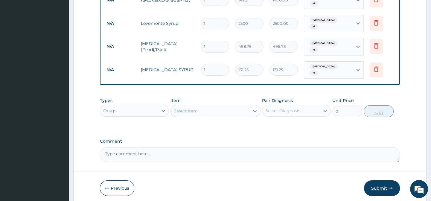
click at [381, 190] on button "Submit" at bounding box center [382, 188] width 36 height 16
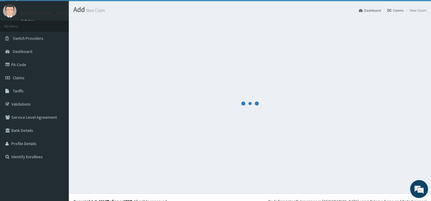
scroll to position [21, 0]
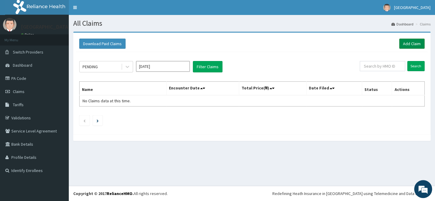
click at [409, 43] on link "Add Claim" at bounding box center [411, 44] width 25 height 10
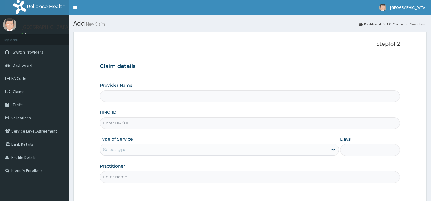
type input "[GEOGRAPHIC_DATA]"
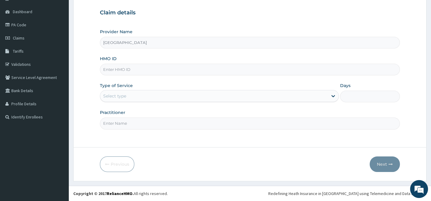
click at [185, 68] on input "HMO ID" at bounding box center [250, 70] width 300 height 12
type input "HHI/10002/E"
click at [151, 94] on div "Select type" at bounding box center [213, 96] width 227 height 10
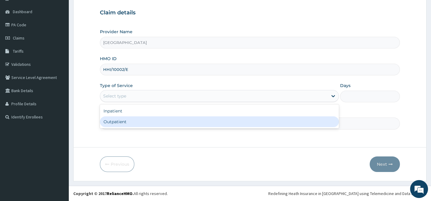
click at [149, 122] on div "Outpatient" at bounding box center [219, 121] width 239 height 11
type input "1"
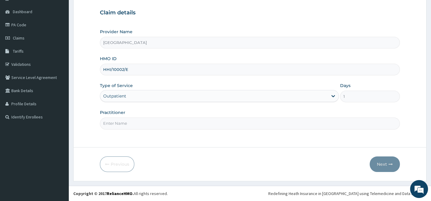
click at [169, 120] on input "Practitioner" at bounding box center [250, 123] width 300 height 12
type input "Dr. Abagha"
click at [380, 166] on button "Next" at bounding box center [384, 164] width 30 height 16
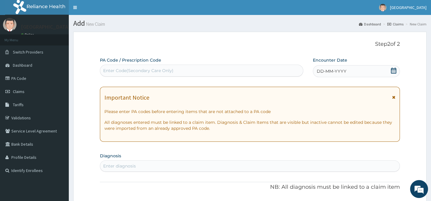
click at [393, 68] on icon at bounding box center [393, 71] width 6 height 6
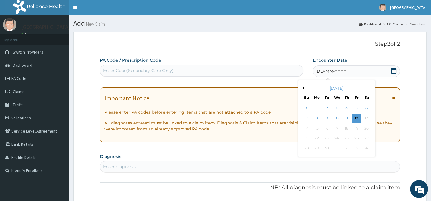
click at [303, 85] on div "[DATE]" at bounding box center [336, 88] width 72 height 6
click at [302, 86] on div "[DATE]" at bounding box center [336, 88] width 72 height 6
click at [303, 88] on button "Previous Month" at bounding box center [302, 87] width 3 height 3
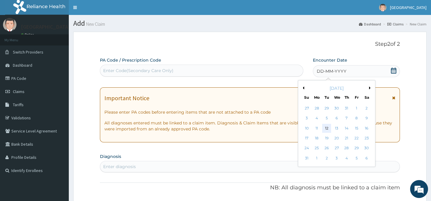
click at [324, 127] on div "12" at bounding box center [326, 128] width 9 height 9
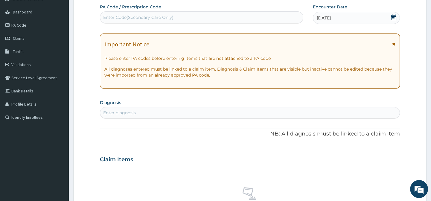
scroll to position [54, 0]
click at [274, 114] on div "Enter diagnosis" at bounding box center [249, 112] width 299 height 10
click at [386, 112] on div "Enter diagnosis" at bounding box center [249, 112] width 299 height 10
click at [160, 110] on div "Enter diagnosis" at bounding box center [249, 112] width 299 height 10
click at [146, 112] on div "Enter diagnosis" at bounding box center [249, 112] width 299 height 10
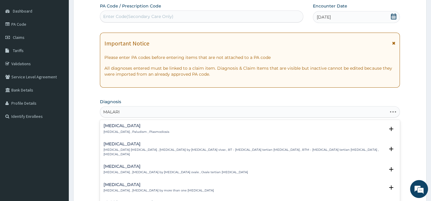
type input "[MEDICAL_DATA]"
click at [142, 130] on p "[MEDICAL_DATA] , Paludism , Plasmodiosis" at bounding box center [136, 132] width 66 height 4
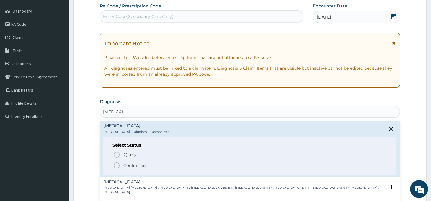
click at [117, 164] on icon "status option filled" at bounding box center [116, 165] width 7 height 7
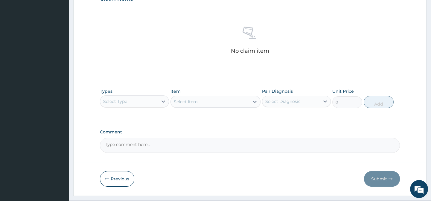
scroll to position [217, 0]
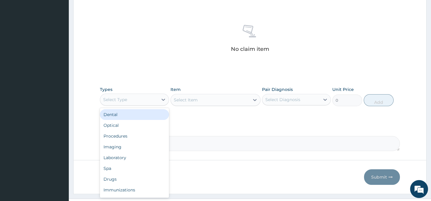
click at [156, 102] on div "Select Type" at bounding box center [128, 100] width 57 height 10
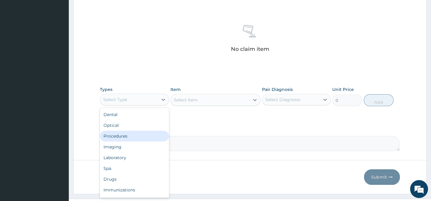
click at [120, 137] on div "Procedures" at bounding box center [134, 136] width 69 height 11
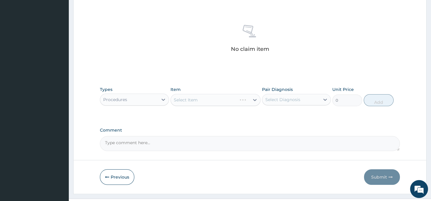
click at [210, 98] on div "Select Item" at bounding box center [215, 100] width 90 height 12
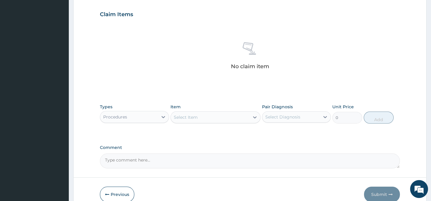
scroll to position [190, 0]
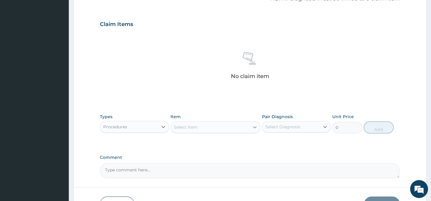
click at [255, 129] on icon at bounding box center [255, 127] width 6 height 6
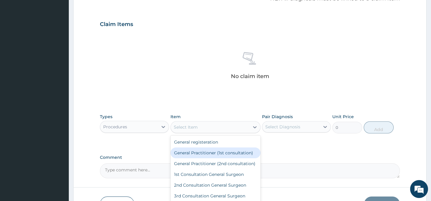
click at [236, 151] on div "General Practitioner (1st consultation)" at bounding box center [215, 152] width 90 height 11
type input "1500"
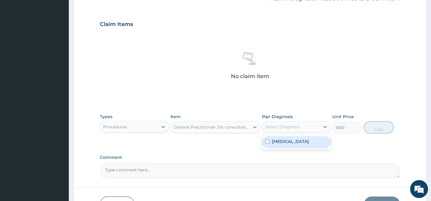
click at [279, 128] on div "Select Diagnosis" at bounding box center [282, 127] width 35 height 6
click at [267, 141] on input "checkbox" at bounding box center [267, 142] width 4 height 4
checkbox input "true"
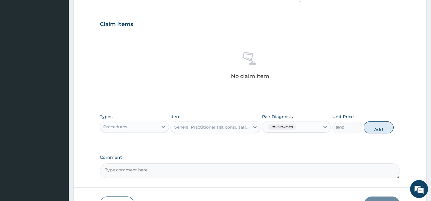
drag, startPoint x: 389, startPoint y: 156, endPoint x: 382, endPoint y: 138, distance: 18.8
click at [389, 154] on div "PA Code / Prescription Code Enter Code(Secondary Care Only) Encounter Date [DAT…" at bounding box center [250, 22] width 300 height 311
click at [381, 130] on button "Add" at bounding box center [378, 127] width 30 height 12
type input "0"
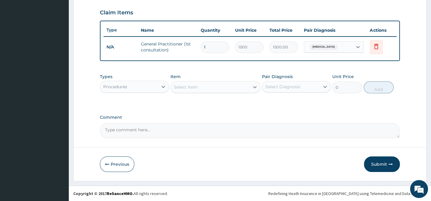
scroll to position [205, 0]
click at [130, 89] on div "Procedures" at bounding box center [128, 87] width 57 height 10
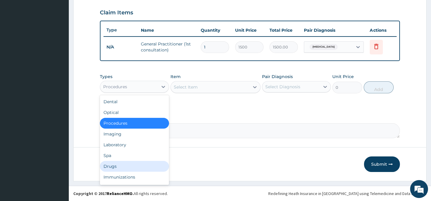
click at [115, 166] on div "Drugs" at bounding box center [134, 166] width 69 height 11
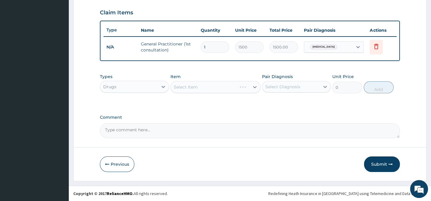
click at [187, 86] on div "Select Item" at bounding box center [215, 87] width 90 height 12
click at [256, 87] on div "Select Item" at bounding box center [215, 87] width 90 height 12
click at [244, 87] on div "Select Item" at bounding box center [215, 87] width 90 height 12
click at [254, 87] on div "Select Item" at bounding box center [215, 87] width 90 height 12
click at [237, 87] on div "Select Item" at bounding box center [215, 87] width 90 height 12
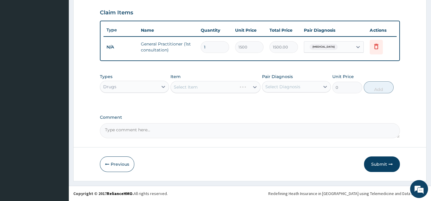
click at [253, 87] on div "Select Item" at bounding box center [215, 87] width 90 height 12
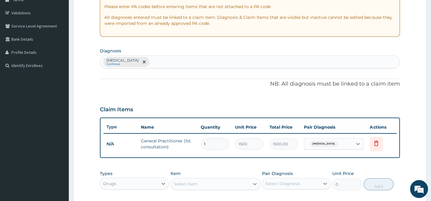
scroll to position [109, 0]
